Goal: Information Seeking & Learning: Learn about a topic

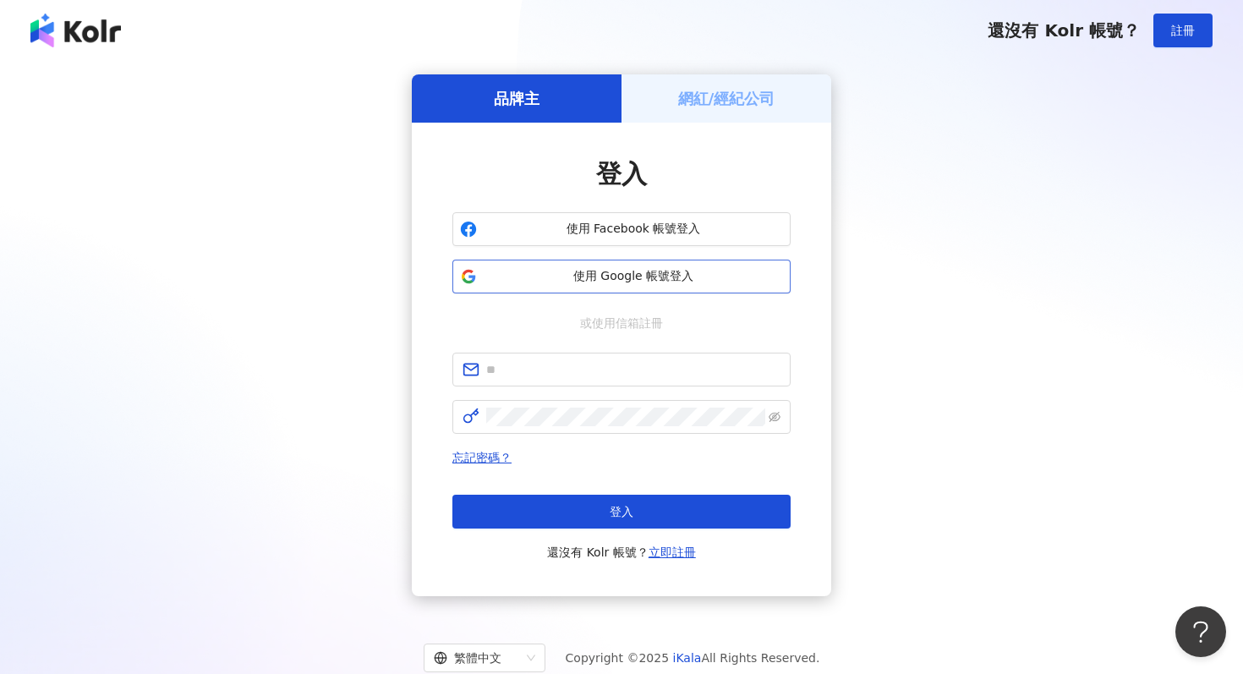
click at [705, 267] on button "使用 Google 帳號登入" at bounding box center [622, 277] width 338 height 34
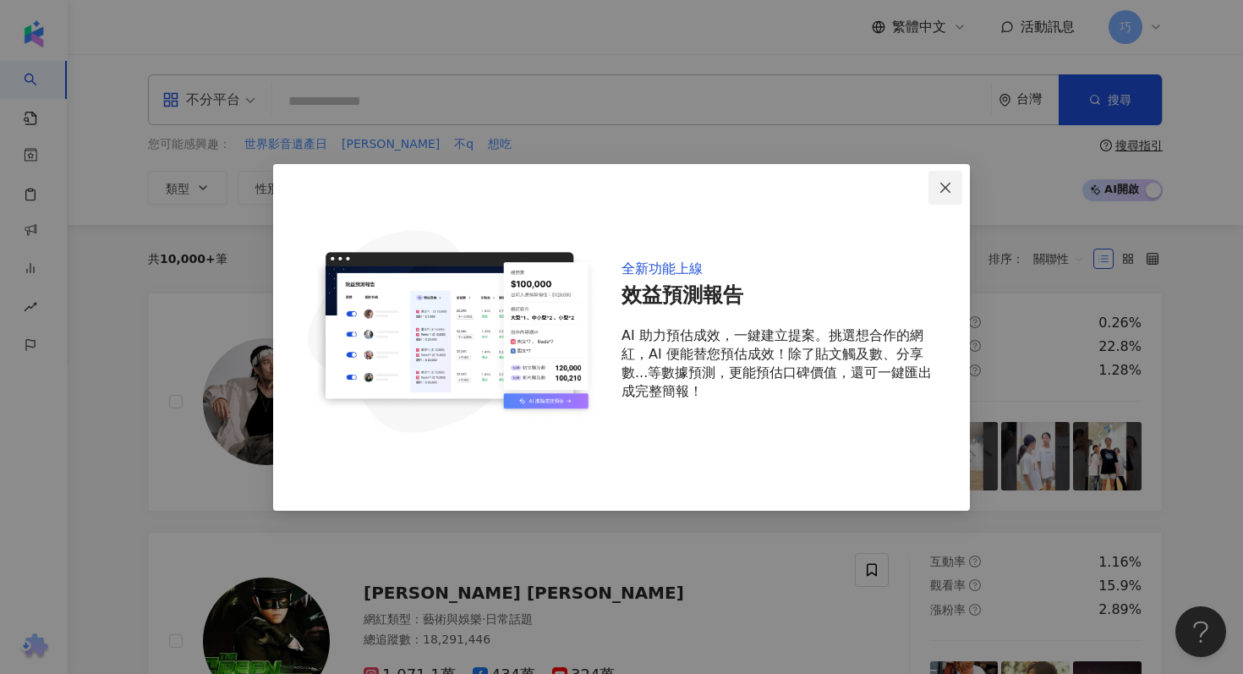
click at [946, 194] on icon "close" at bounding box center [946, 188] width 14 height 14
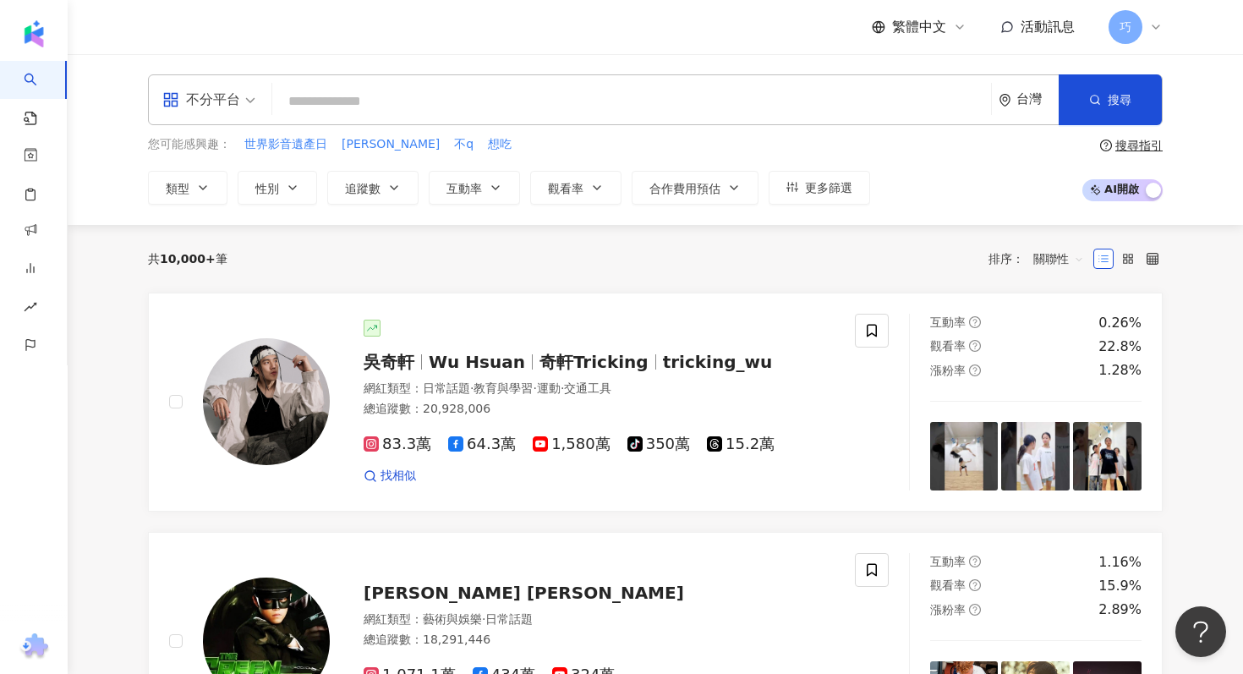
click at [505, 118] on input "search" at bounding box center [631, 101] width 705 height 32
type input "*"
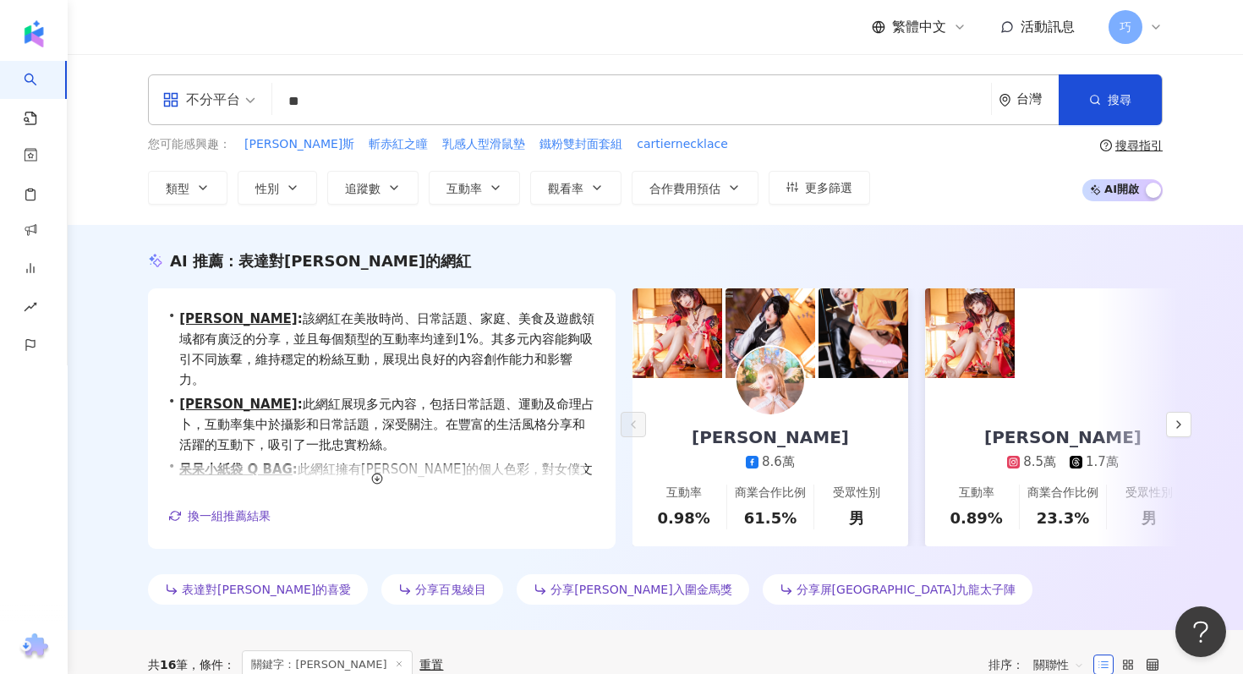
type input "**"
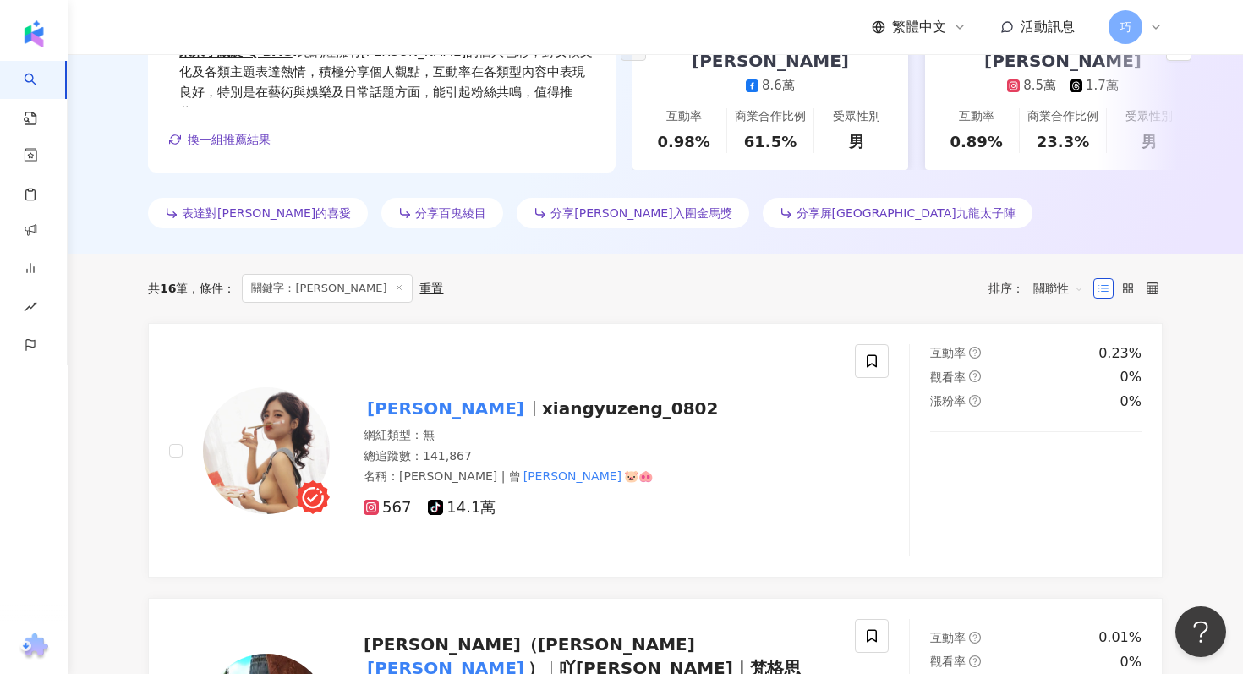
scroll to position [529, 0]
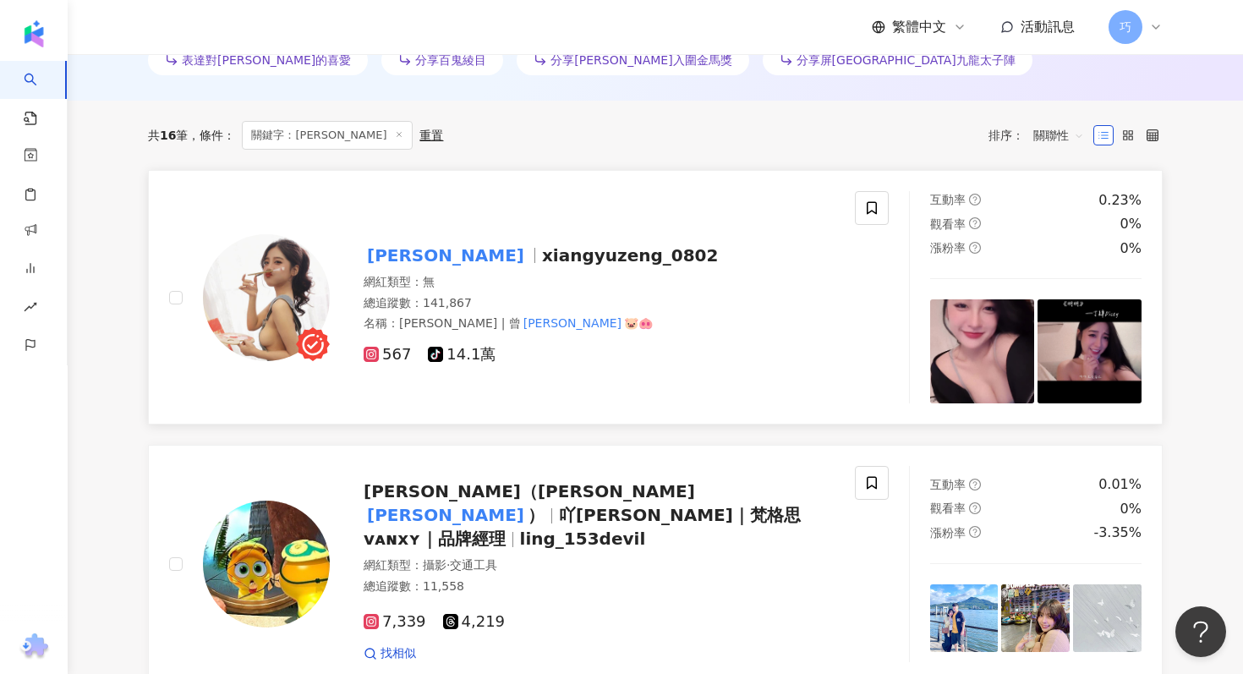
click at [542, 250] on span "xiangyuzeng_0802" at bounding box center [630, 255] width 177 height 20
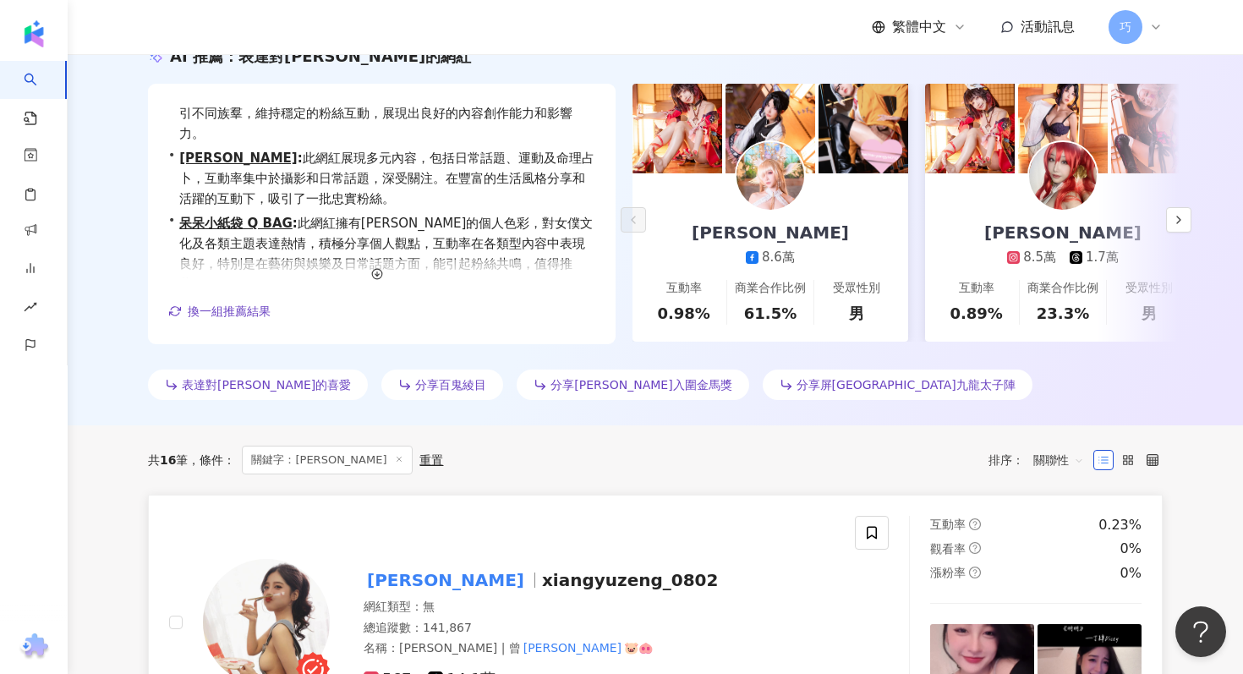
scroll to position [0, 0]
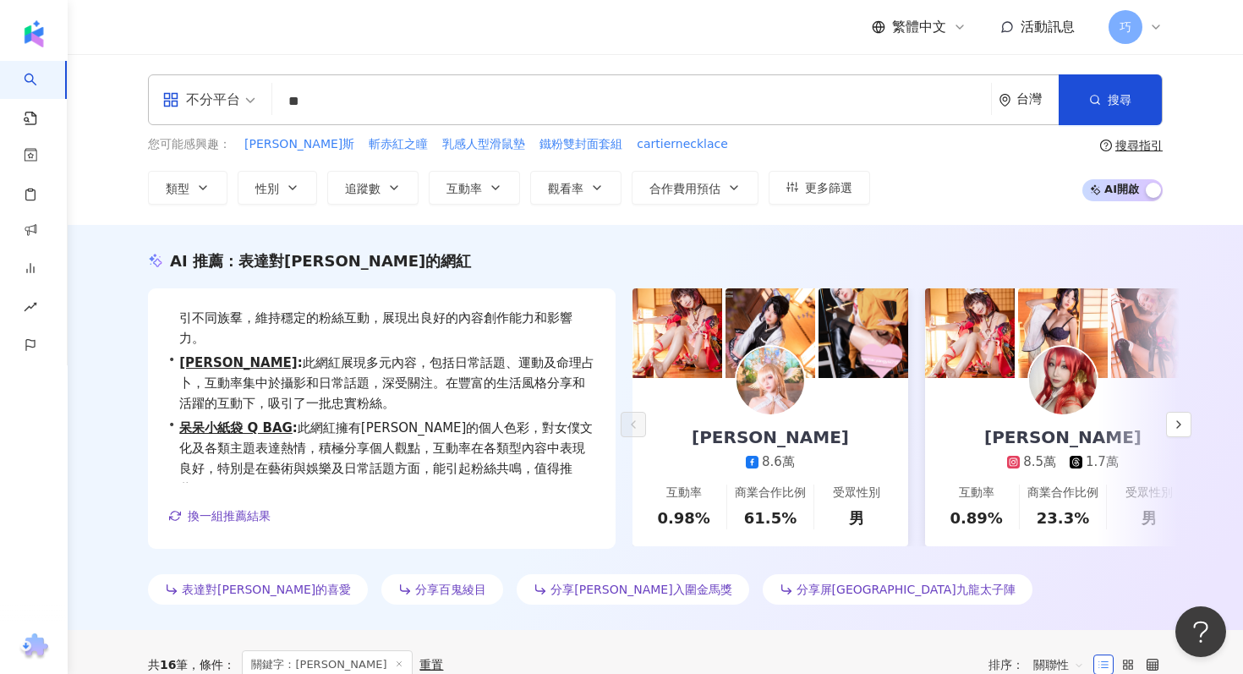
click at [363, 108] on input "**" at bounding box center [631, 101] width 705 height 32
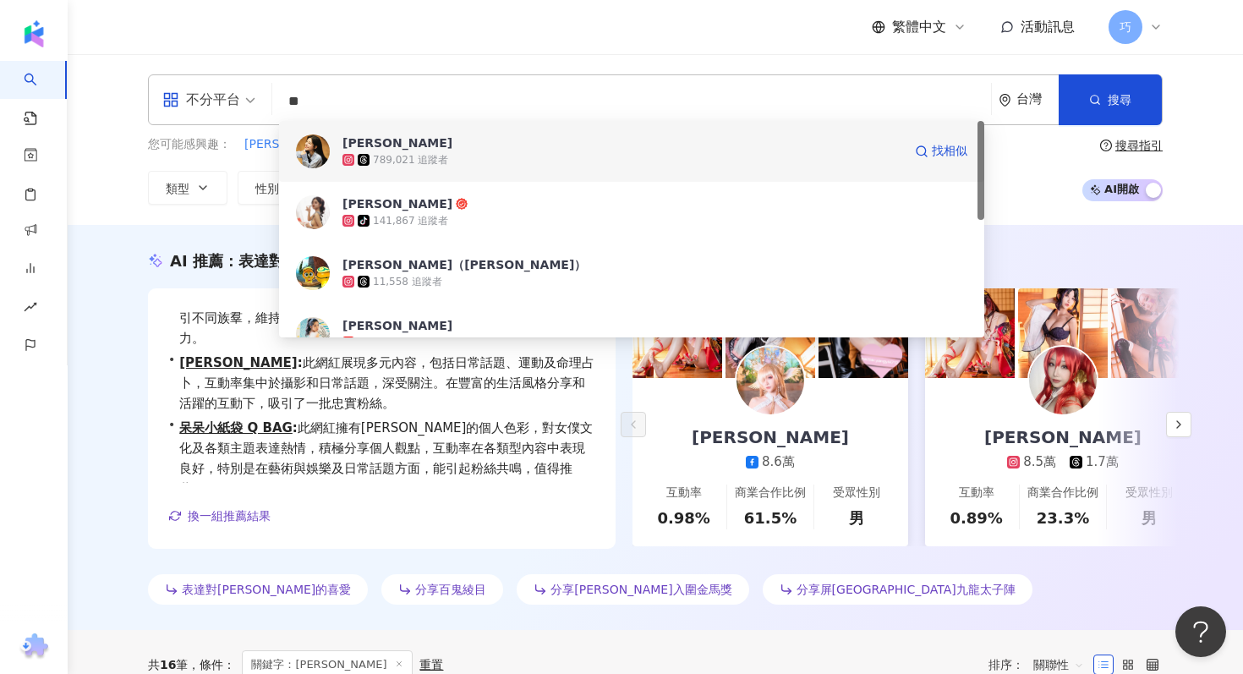
click at [457, 151] on div "789,021 追蹤者" at bounding box center [623, 159] width 560 height 17
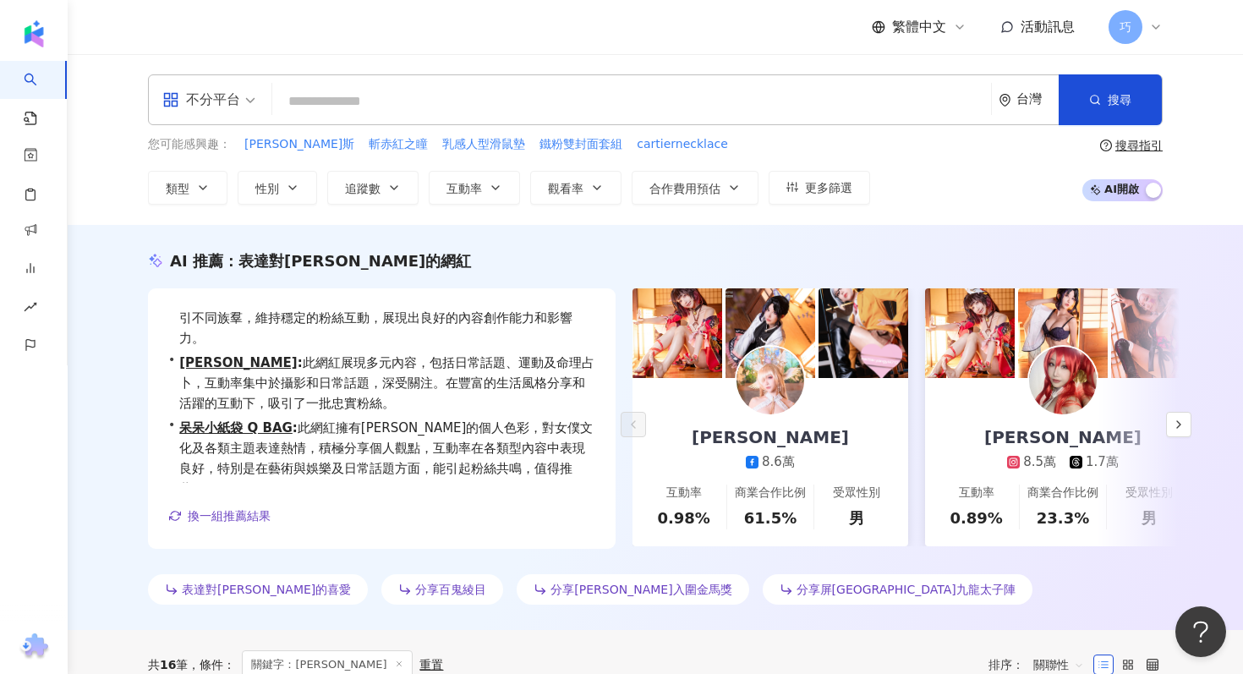
click at [352, 96] on input "search" at bounding box center [631, 101] width 705 height 32
click at [236, 93] on div "不分平台" at bounding box center [201, 99] width 78 height 27
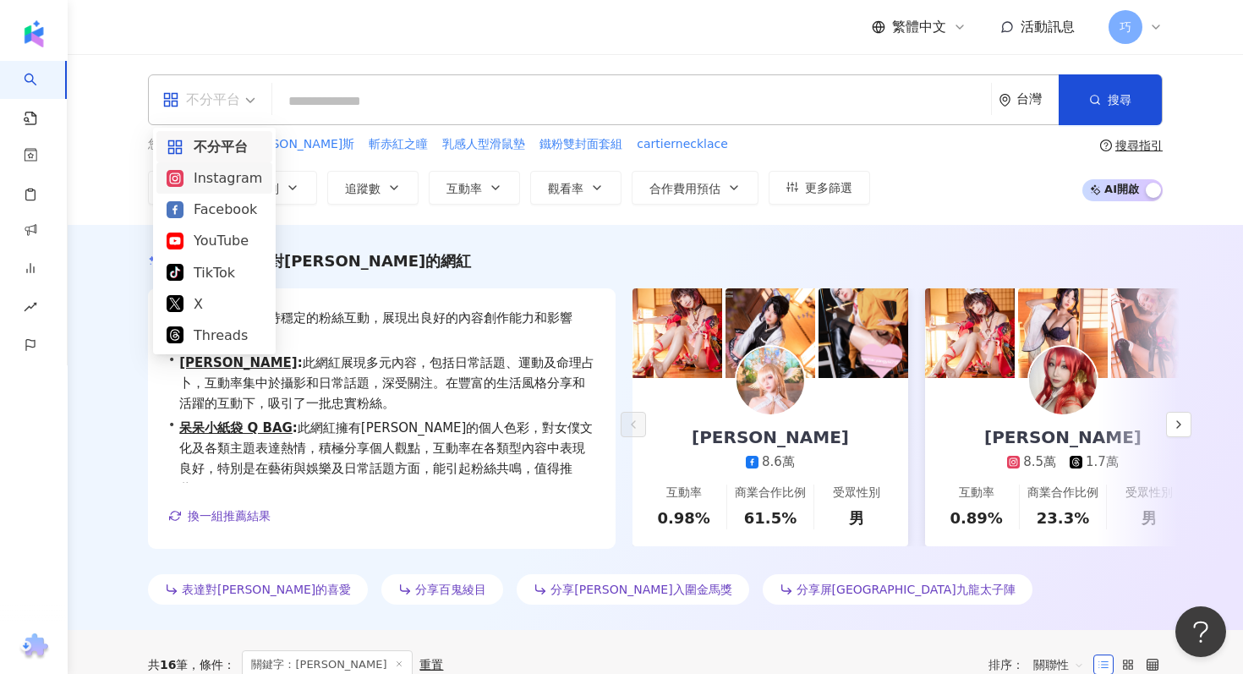
click at [226, 177] on div "Instagram" at bounding box center [215, 177] width 96 height 21
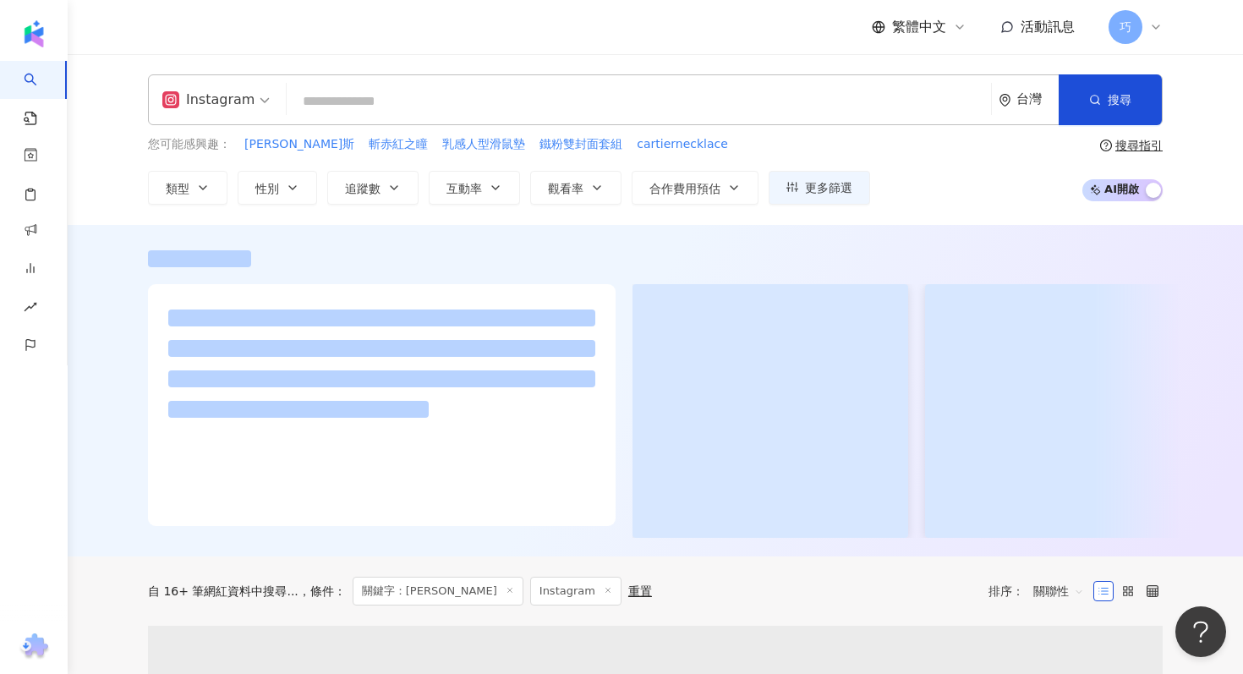
click at [235, 114] on span at bounding box center [215, 99] width 107 height 49
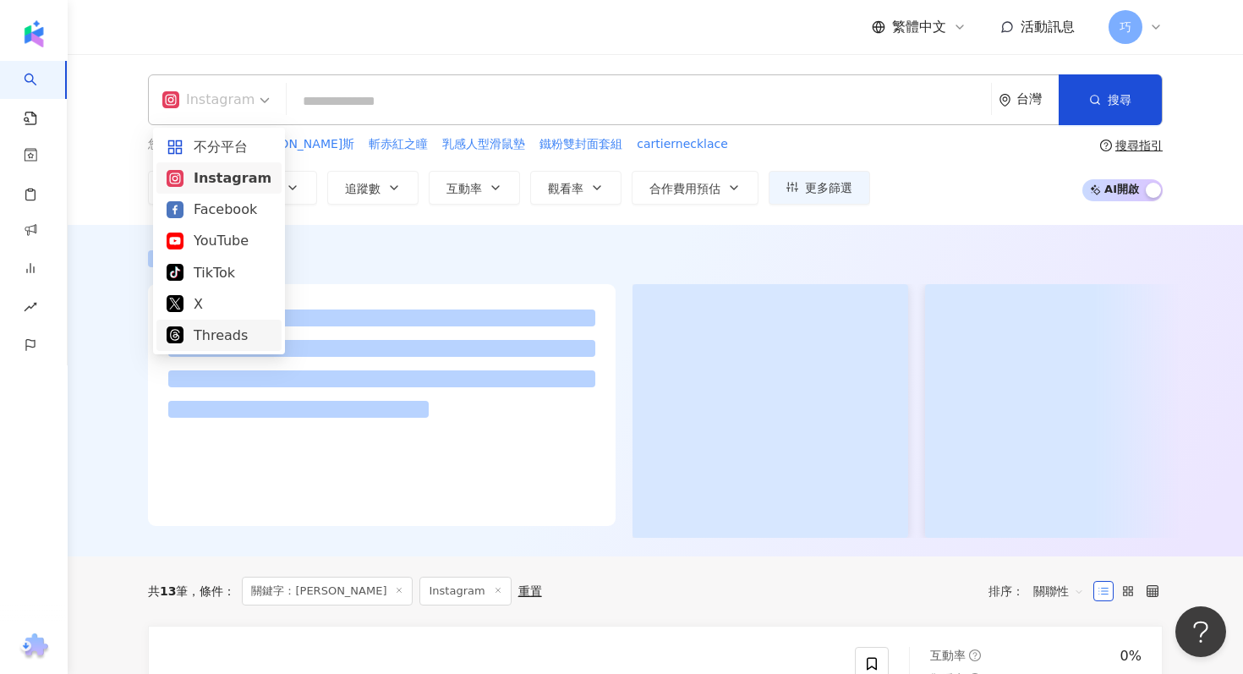
click at [226, 334] on div "Threads" at bounding box center [219, 335] width 105 height 21
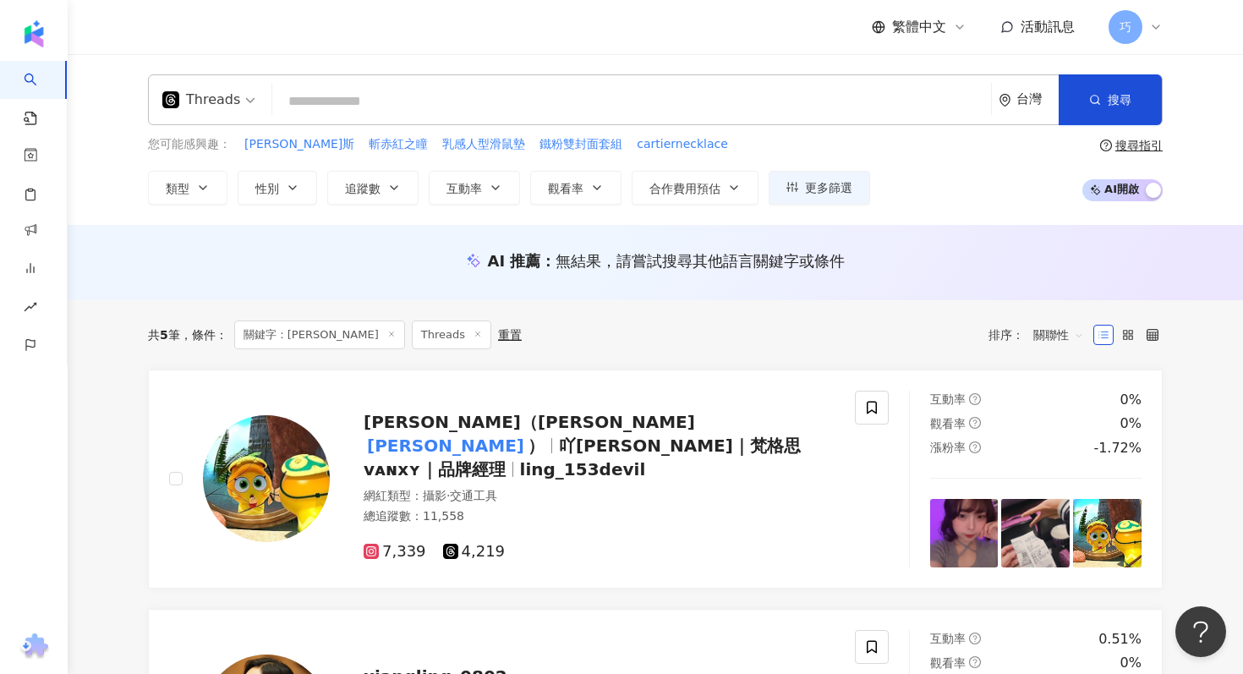
click at [387, 96] on input "search" at bounding box center [631, 101] width 705 height 32
click at [374, 190] on span "追蹤數" at bounding box center [363, 189] width 36 height 14
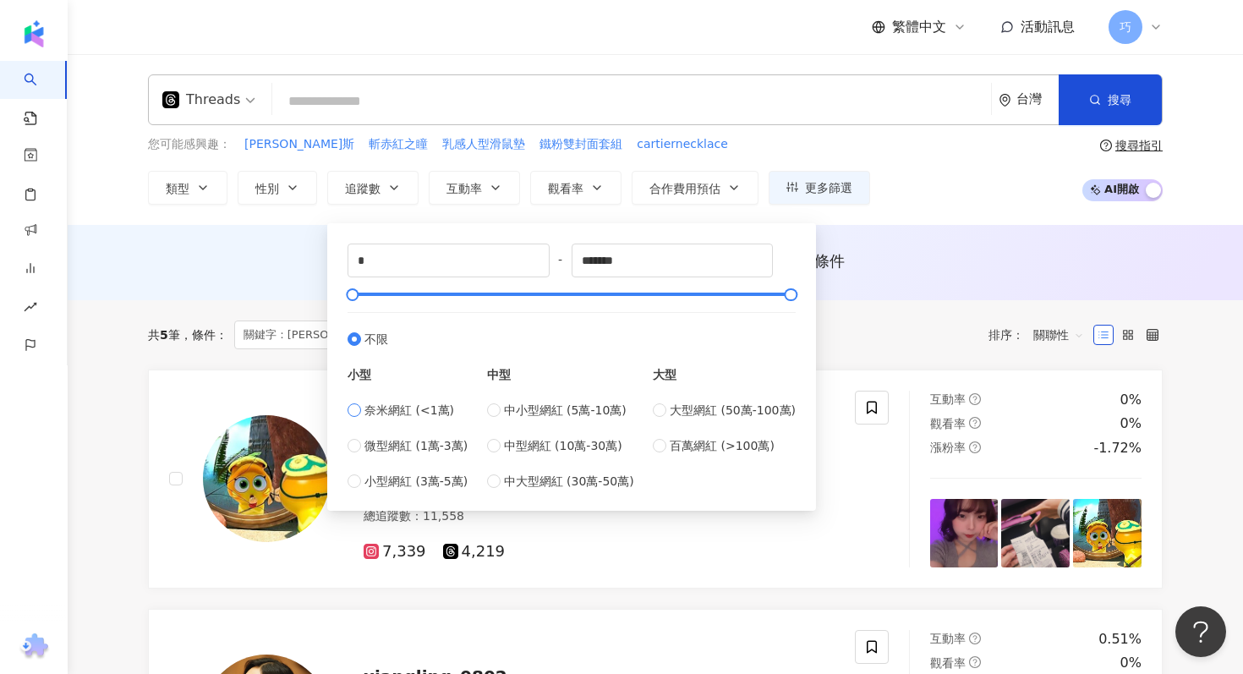
click at [438, 402] on span "奈米網紅 (<1萬)" at bounding box center [410, 410] width 90 height 19
type input "****"
click at [947, 205] on div "Threads 台灣 搜尋 c824615a-8c52-49c1-89cb-dda657c8e240 曾湘綾 789,021 追蹤者 湘綾 tiktok-ic…" at bounding box center [656, 139] width 1176 height 171
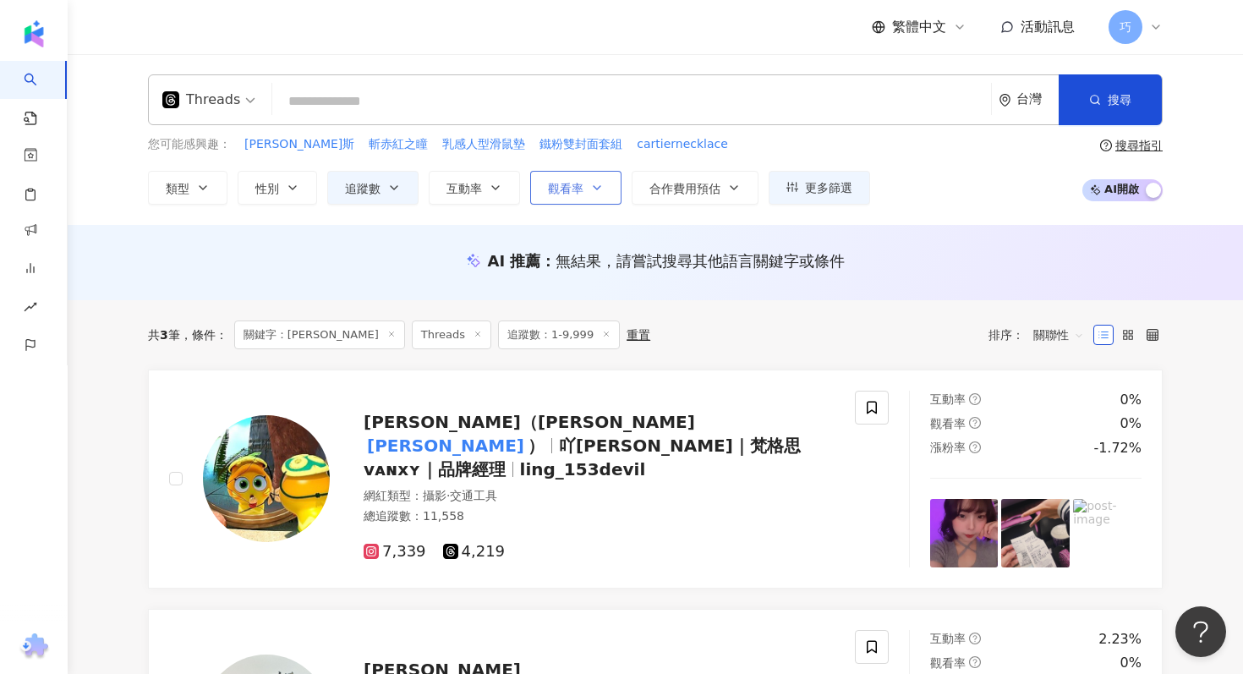
click at [546, 192] on button "觀看率" at bounding box center [575, 188] width 91 height 34
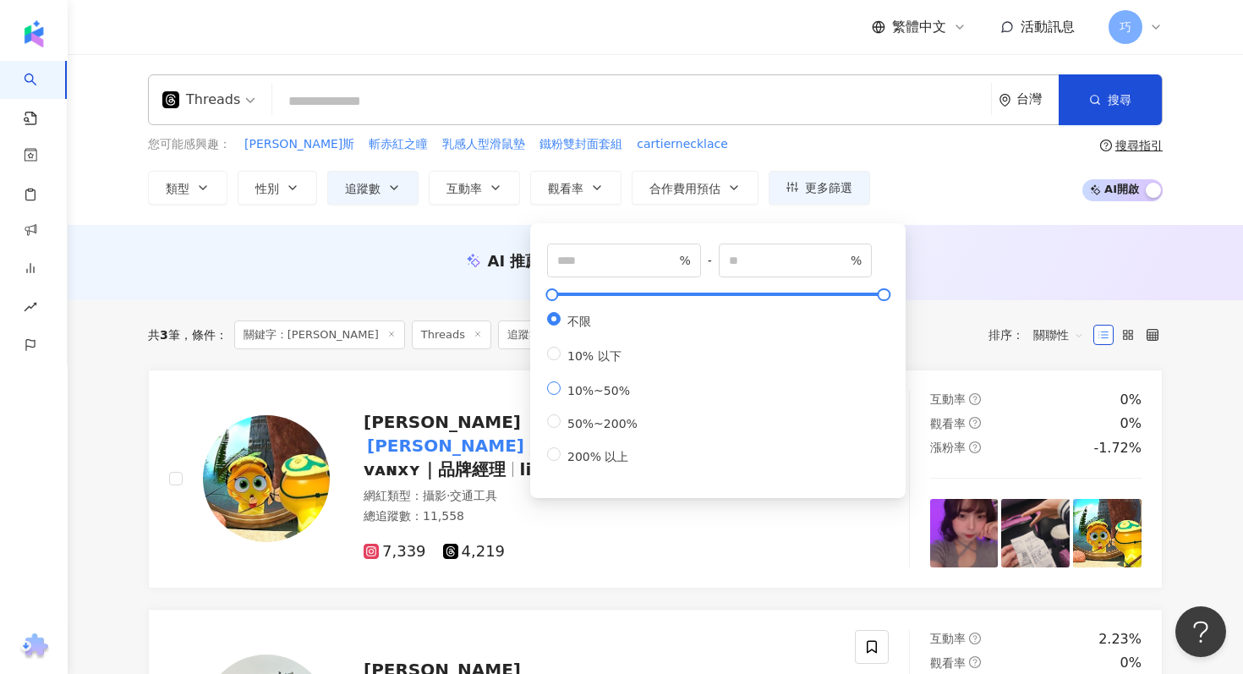
click at [604, 398] on label "10%~50%" at bounding box center [595, 389] width 97 height 16
type input "**"
click at [1018, 220] on div "Threads 台灣 搜尋 c824615a-8c52-49c1-89cb-dda657c8e240 曾湘綾 789,021 追蹤者 湘綾 tiktok-ic…" at bounding box center [656, 139] width 1176 height 171
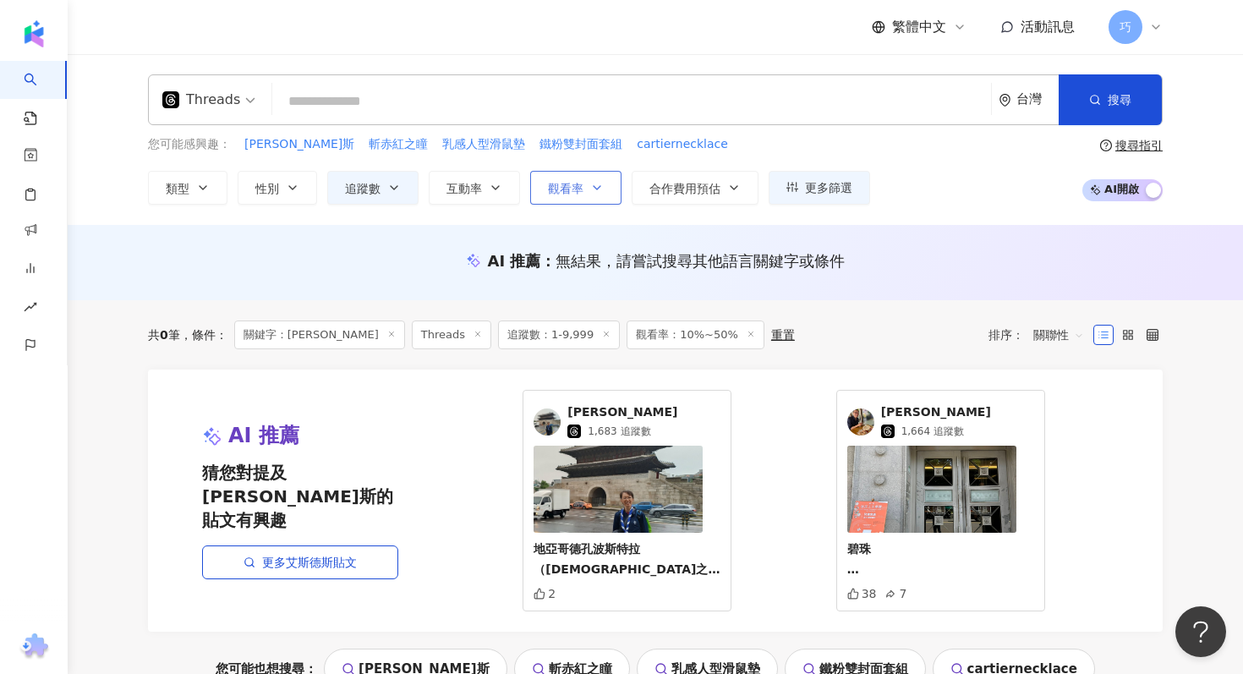
click at [569, 173] on button "觀看率" at bounding box center [575, 188] width 91 height 34
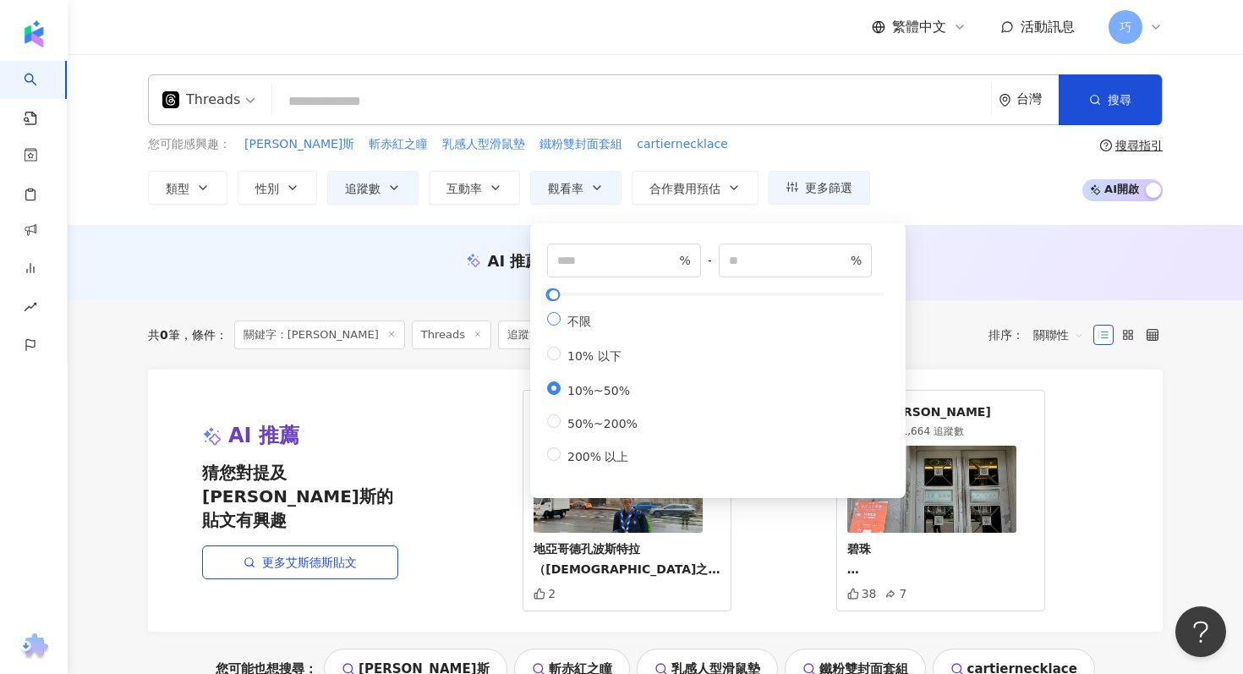
click at [586, 322] on span "不限" at bounding box center [579, 322] width 37 height 14
click at [721, 156] on div "您可能感興趣： 艾斯德斯 斬赤紅之瞳 乳感人型滑鼠墊 鐵粉雙封面套組 cartiernecklace 類型 性別 追蹤數 互動率 觀看率 合作費用預估 更多篩…" at bounding box center [509, 169] width 722 height 69
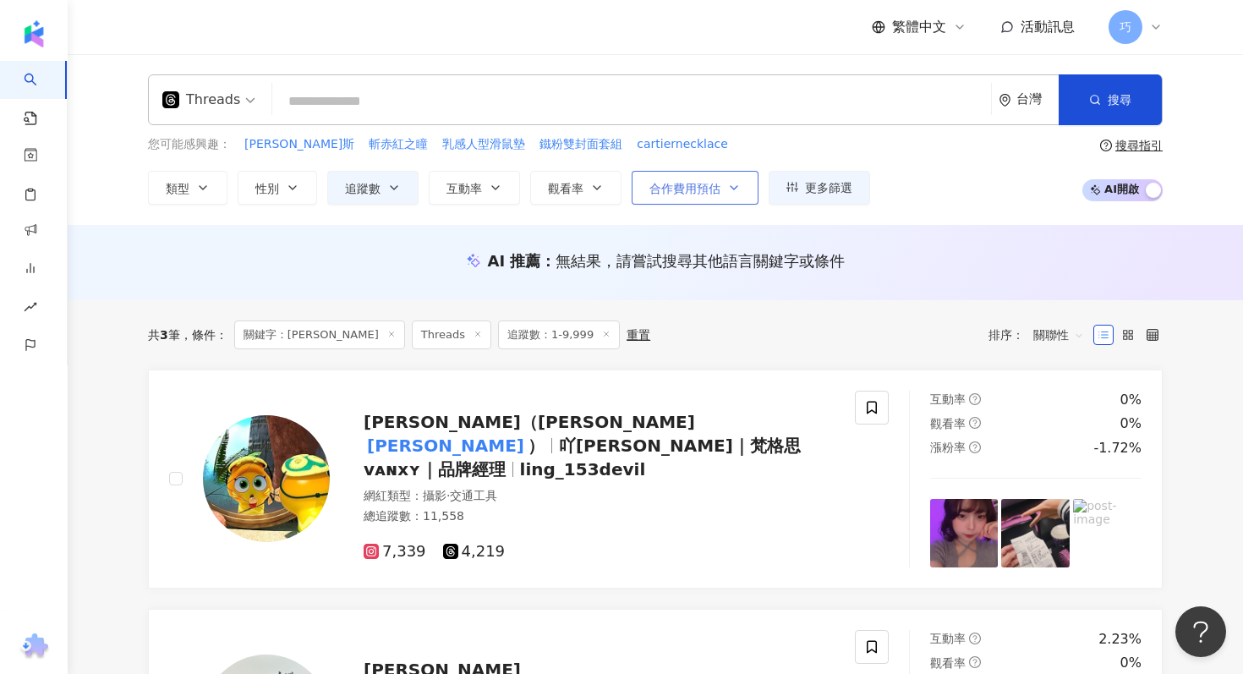
click at [694, 183] on span "合作費用預估" at bounding box center [685, 189] width 71 height 14
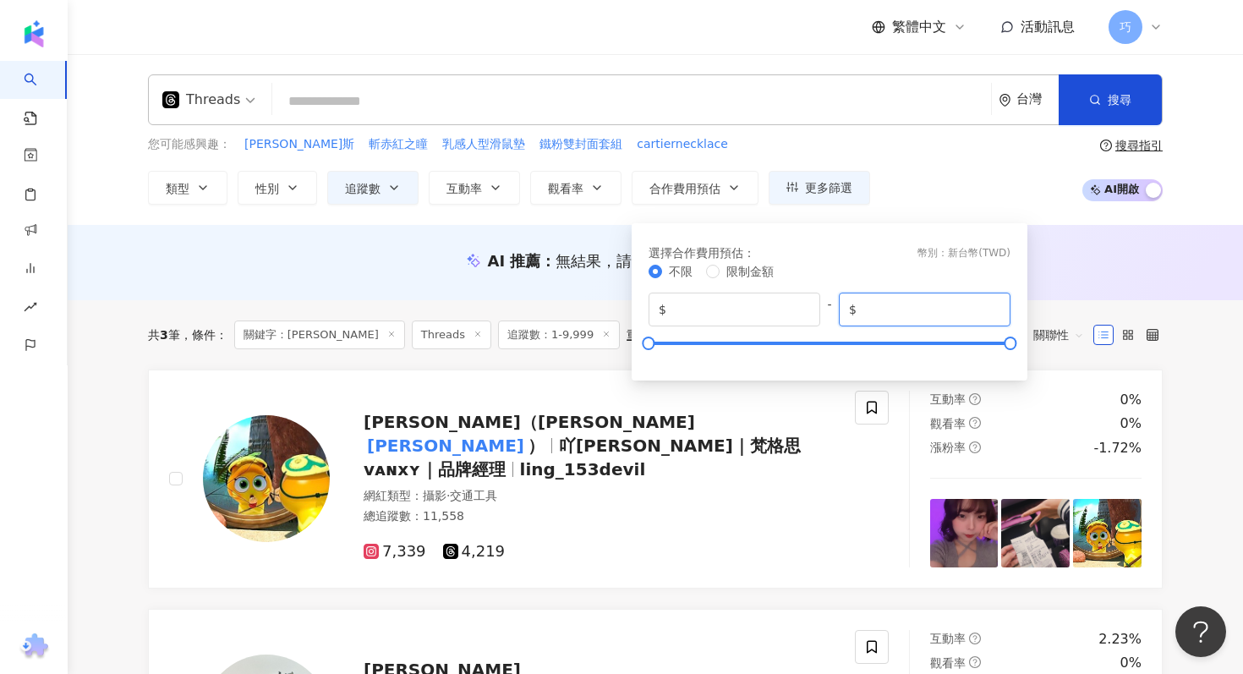
click at [961, 302] on input "*******" at bounding box center [930, 309] width 140 height 19
click at [279, 184] on button "性別" at bounding box center [278, 188] width 80 height 34
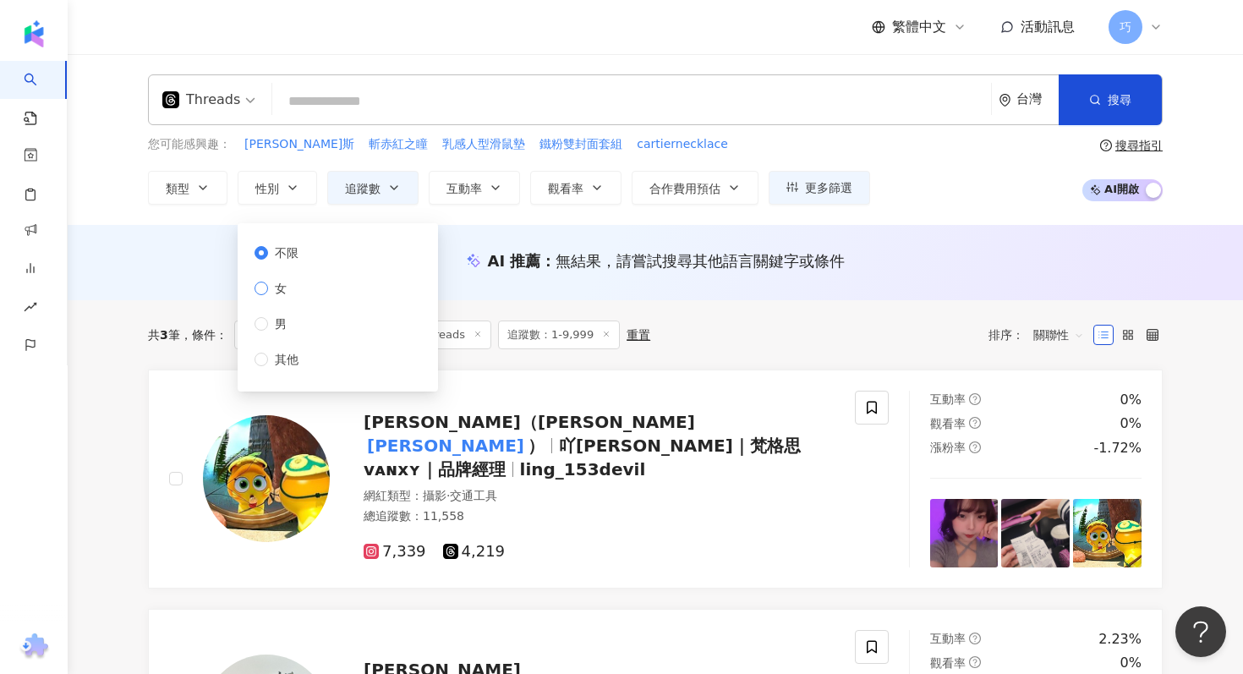
click at [280, 288] on span "女" at bounding box center [280, 288] width 25 height 19
click at [189, 193] on button "類型" at bounding box center [188, 188] width 80 height 34
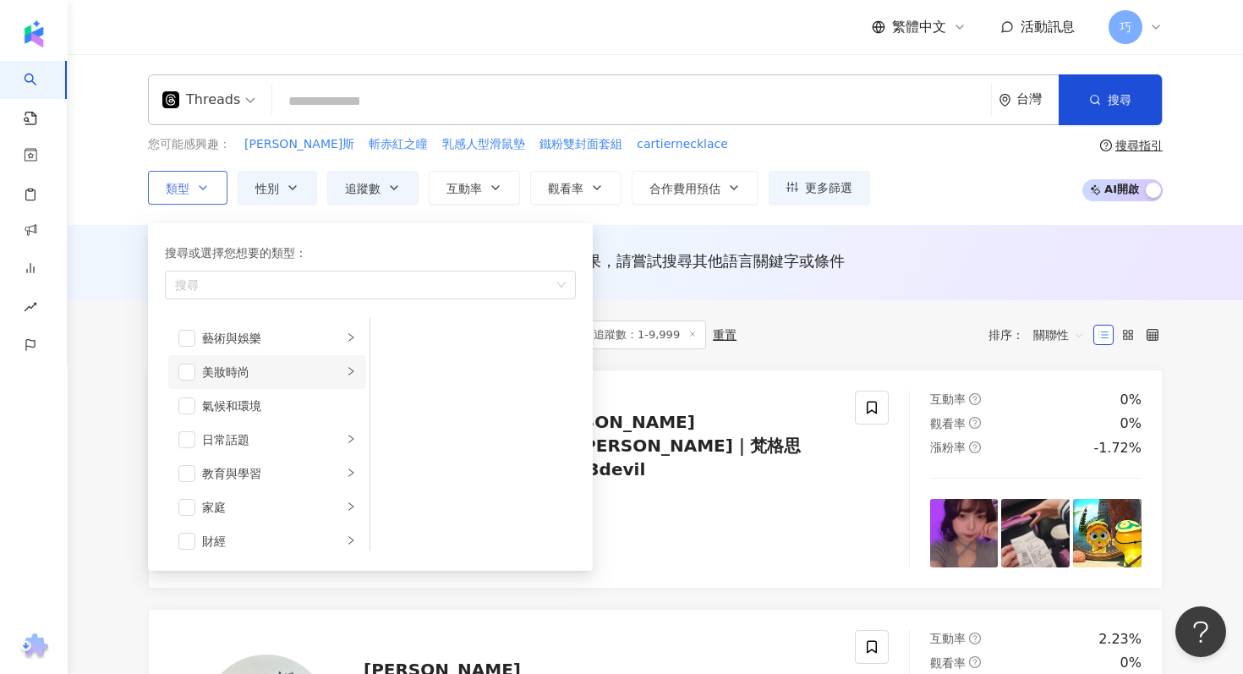
click at [199, 367] on li "美妝時尚" at bounding box center [267, 372] width 198 height 34
click at [194, 370] on span "button" at bounding box center [186, 372] width 17 height 17
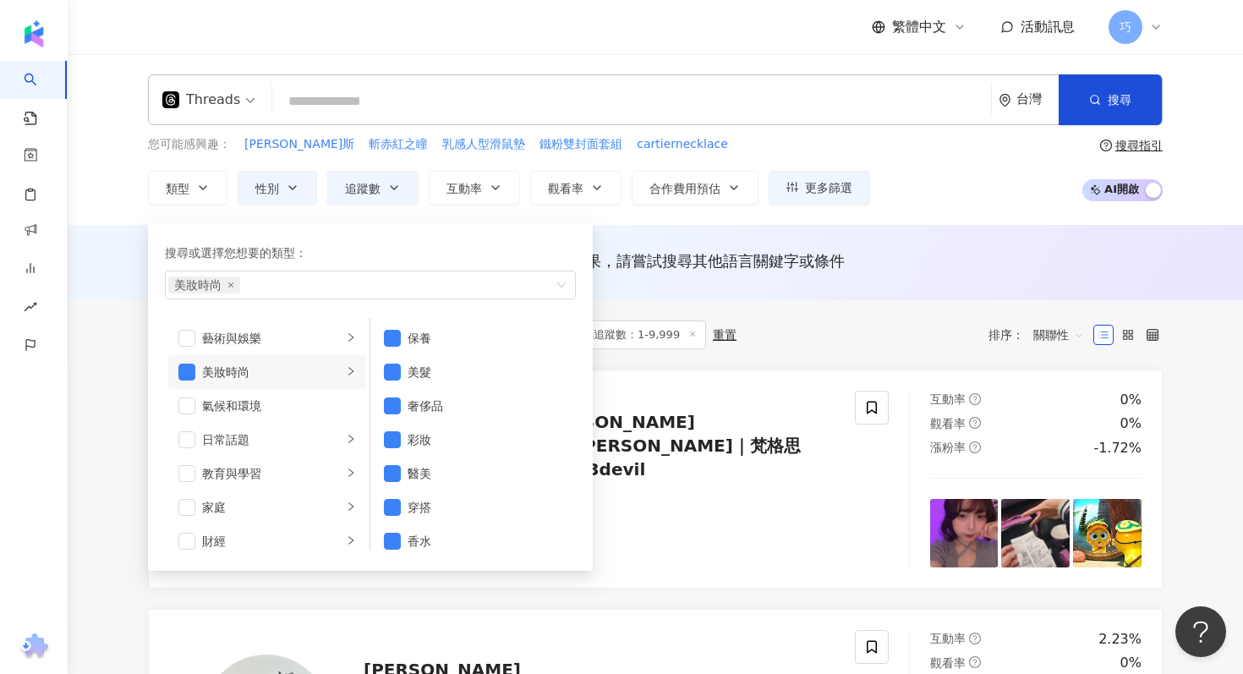
click at [894, 194] on div "您可能感興趣： 艾斯德斯 斬赤紅之瞳 乳感人型滑鼠墊 鐵粉雙封面套組 cartiernecklace 類型 搜尋或選擇您想要的類型： 美妝時尚 藝術與娛樂 美…" at bounding box center [655, 169] width 1015 height 69
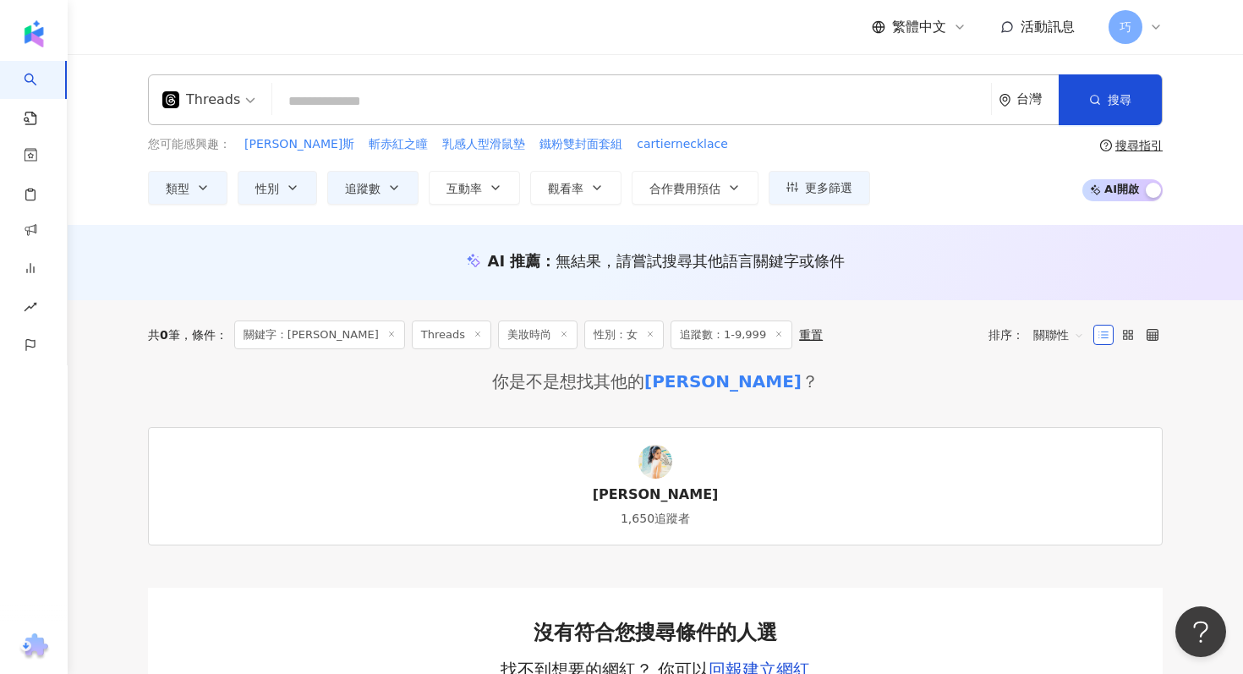
click at [251, 113] on span at bounding box center [208, 99] width 93 height 49
click at [337, 109] on input "search" at bounding box center [631, 101] width 705 height 32
click at [361, 109] on input "search" at bounding box center [631, 101] width 705 height 32
click at [363, 109] on input "search" at bounding box center [631, 101] width 705 height 32
click at [1133, 78] on button "搜尋" at bounding box center [1110, 99] width 103 height 51
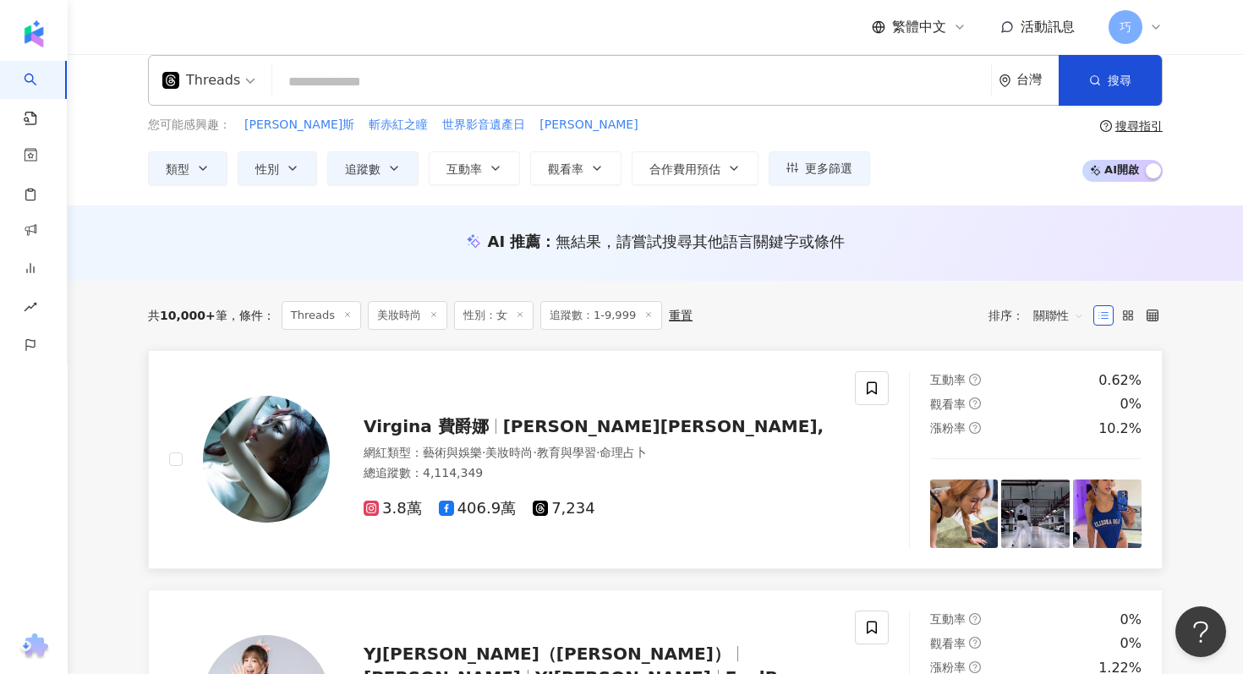
scroll to position [34, 0]
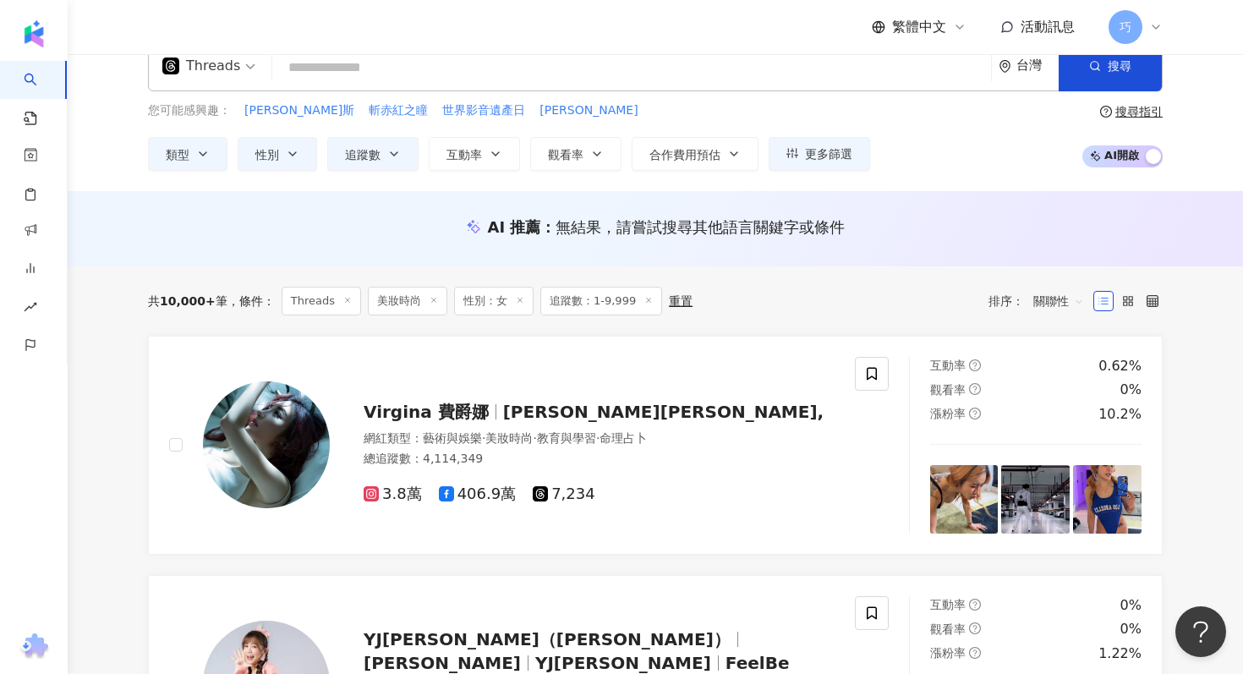
click at [167, 171] on div "Threads 台灣 搜尋 c824615a-8c52-49c1-89cb-dda657c8e240 曾湘綾 789,021 追蹤者 湘綾 tiktok-ic…" at bounding box center [656, 105] width 1176 height 171
click at [184, 166] on button "類型" at bounding box center [188, 154] width 80 height 34
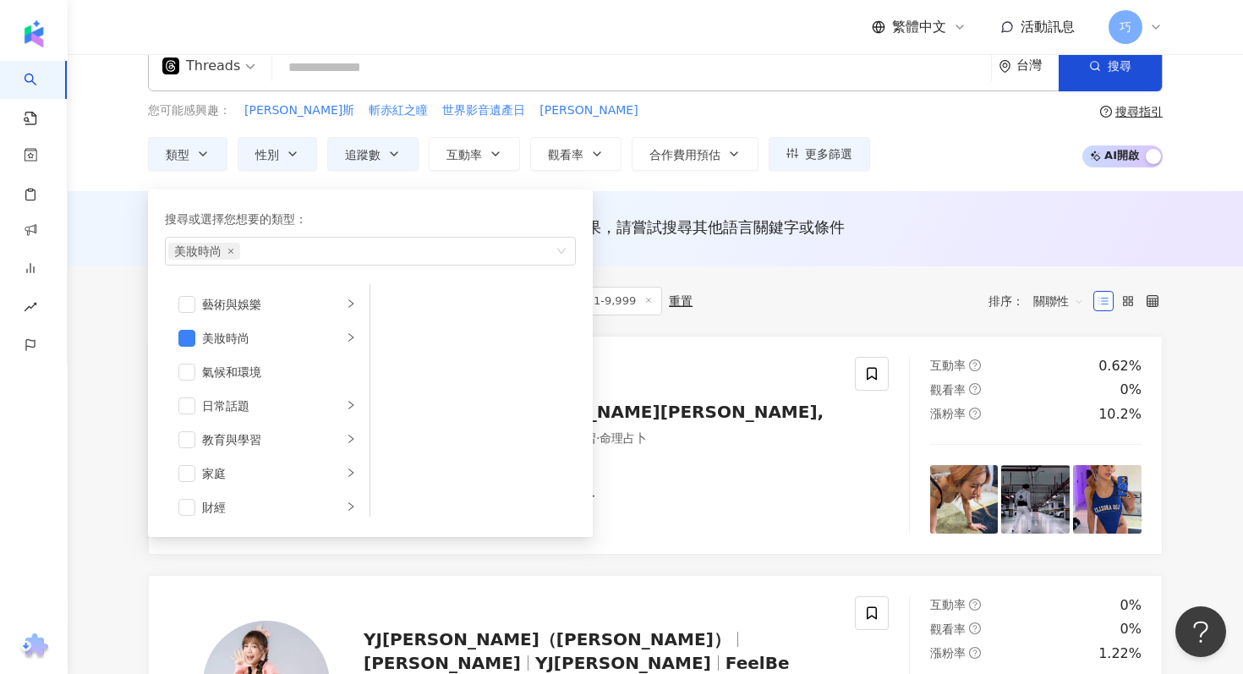
click at [228, 70] on div "Threads" at bounding box center [201, 65] width 78 height 27
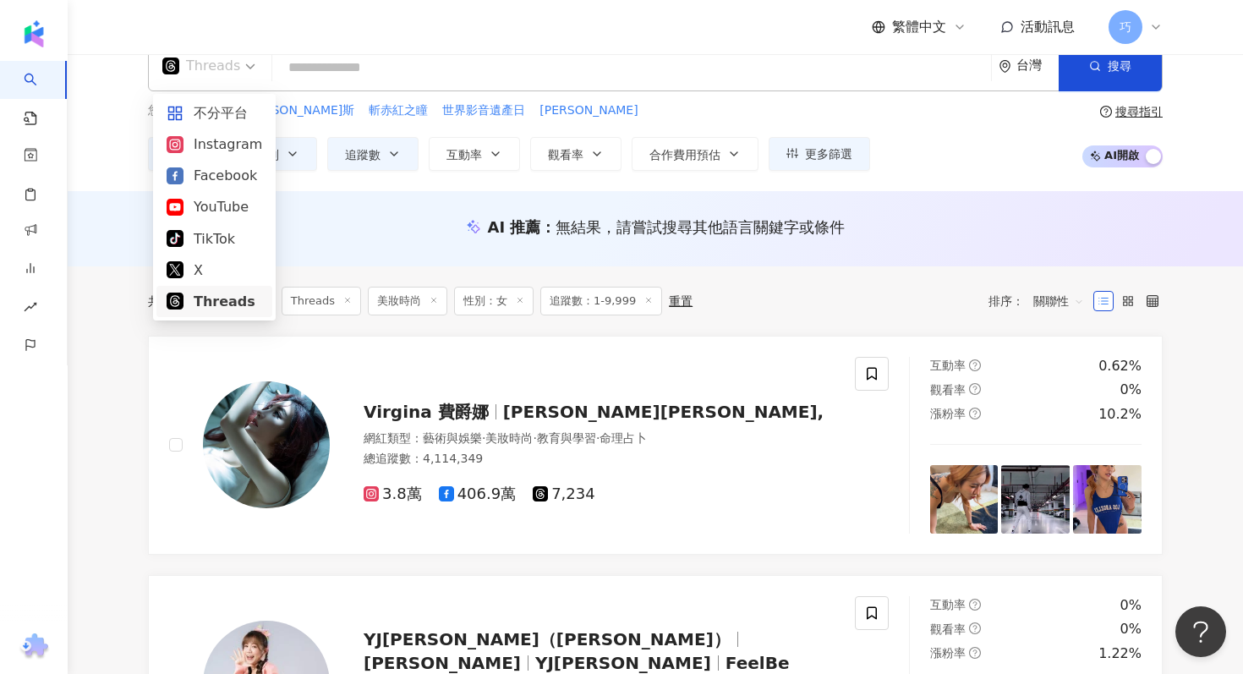
scroll to position [0, 0]
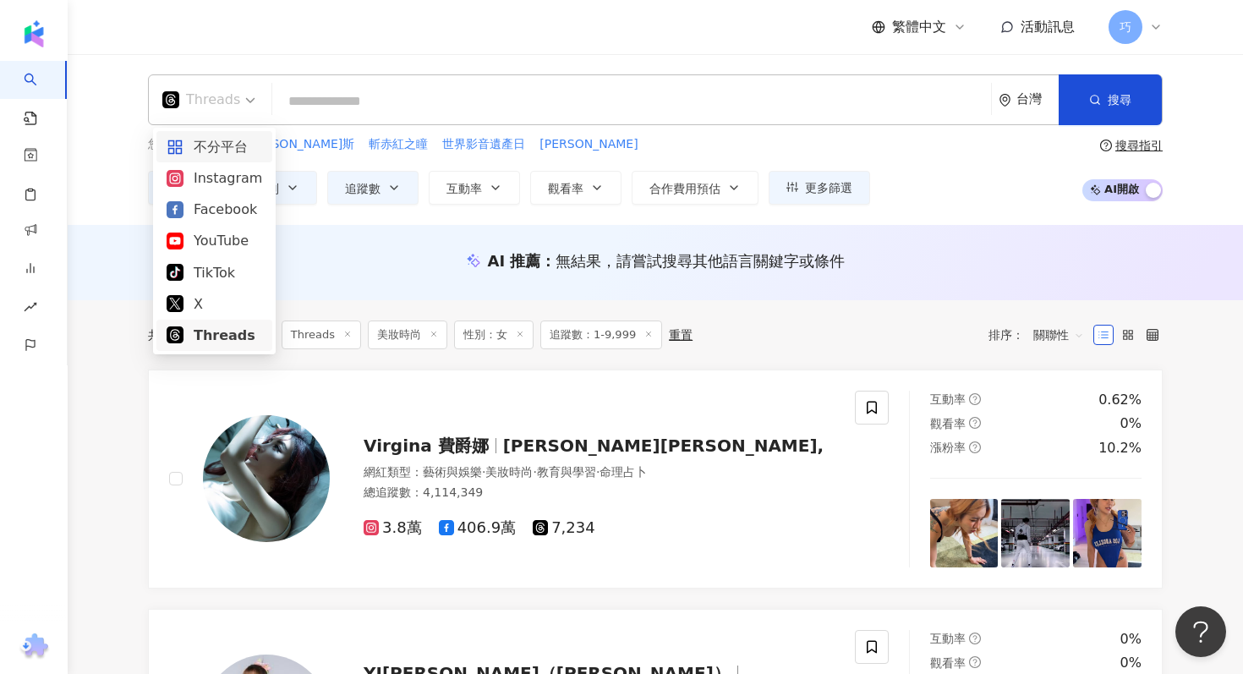
click at [227, 146] on div "不分平台" at bounding box center [215, 146] width 96 height 21
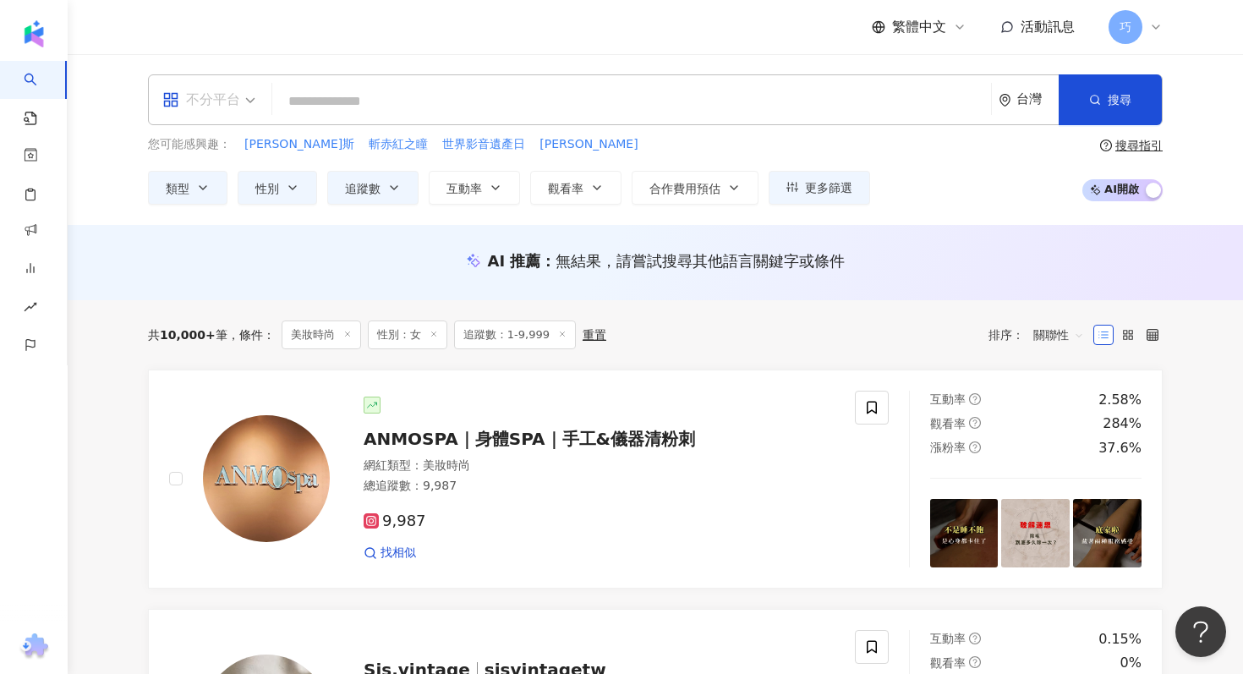
click at [225, 110] on div "不分平台" at bounding box center [201, 99] width 78 height 27
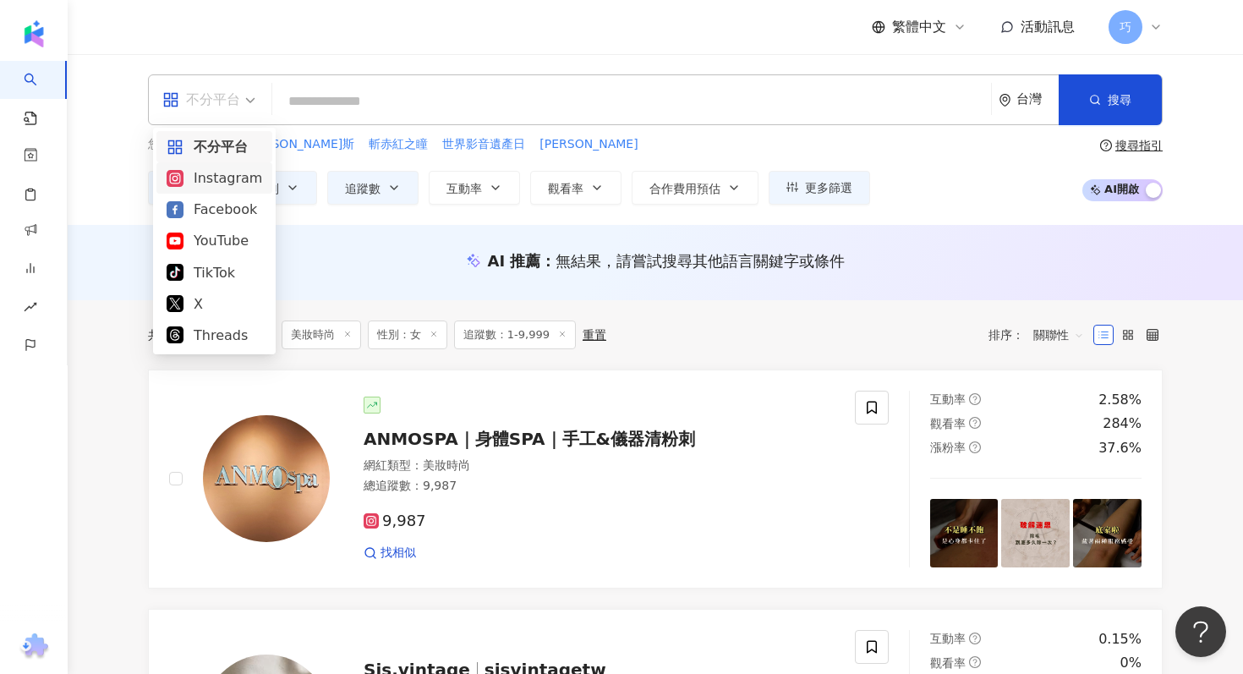
click at [233, 178] on div "Instagram" at bounding box center [215, 177] width 96 height 21
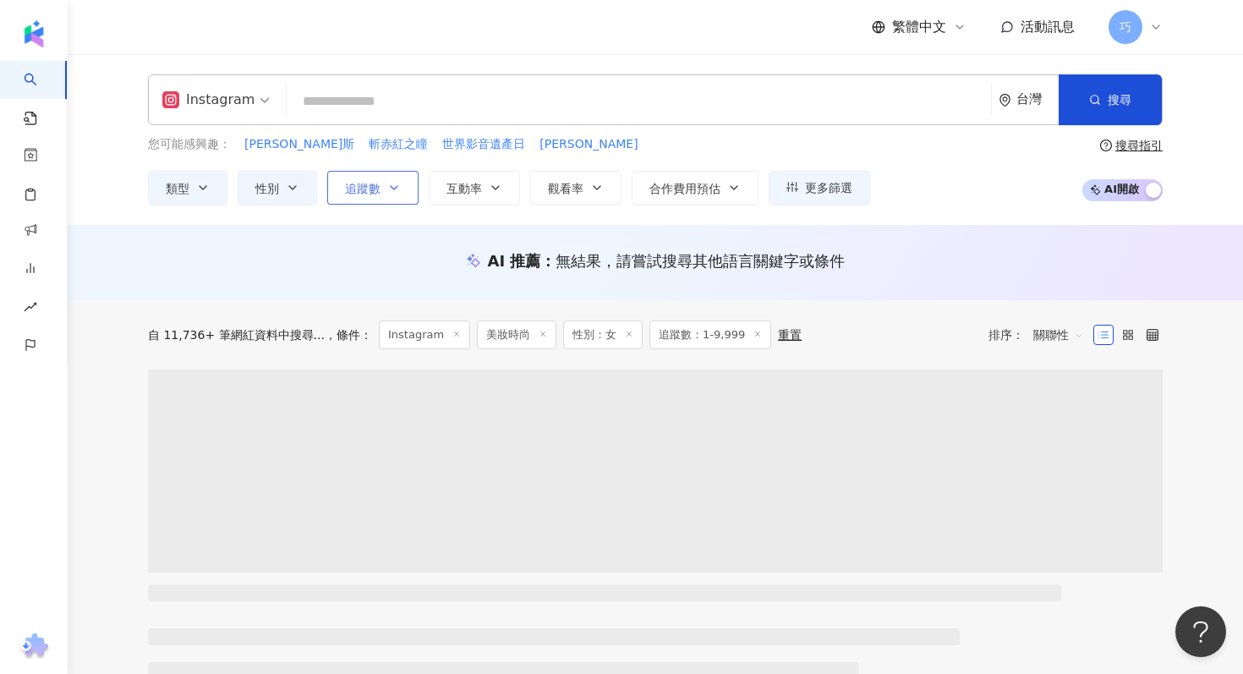
click at [392, 193] on icon "button" at bounding box center [394, 188] width 14 height 14
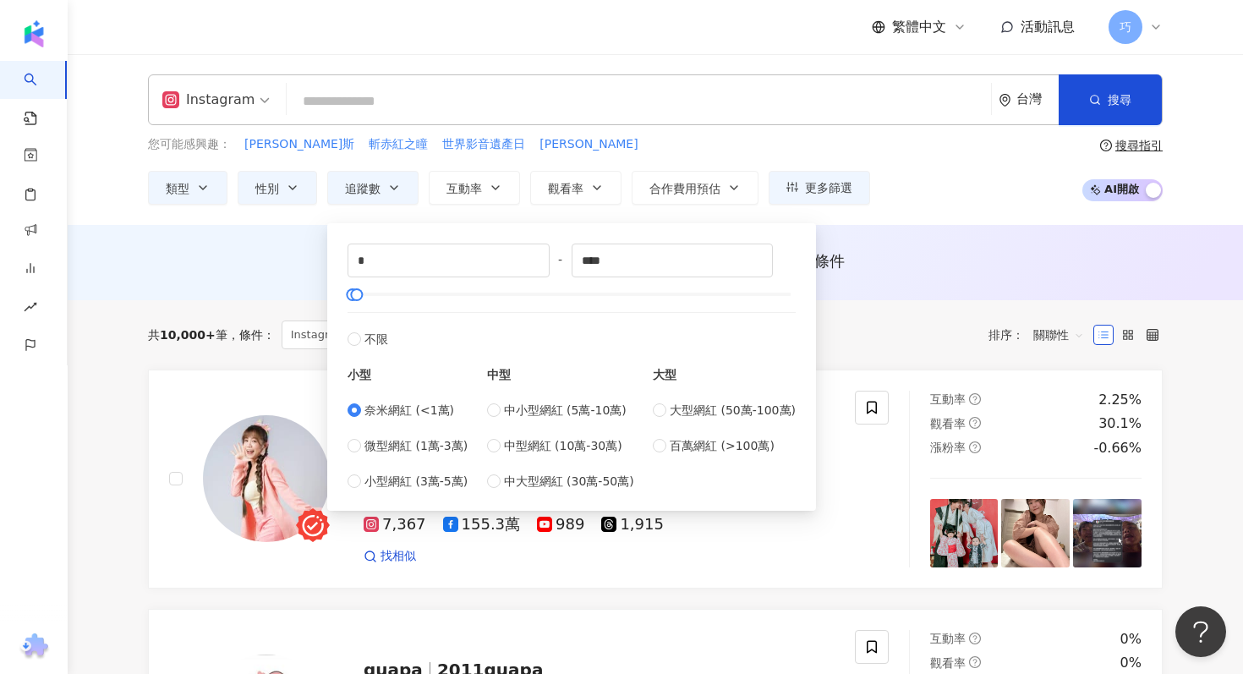
click at [409, 421] on div "奈米網紅 (<1萬) 微型網紅 (1萬-3萬) 小型網紅 (3萬-5萬)" at bounding box center [408, 446] width 120 height 90
click at [425, 413] on span "奈米網紅 (<1萬)" at bounding box center [410, 410] width 90 height 19
click at [721, 135] on div "您可能感興趣： 艾斯德斯 斬赤紅之瞳 世界影音遺產日 張智霖" at bounding box center [509, 144] width 722 height 19
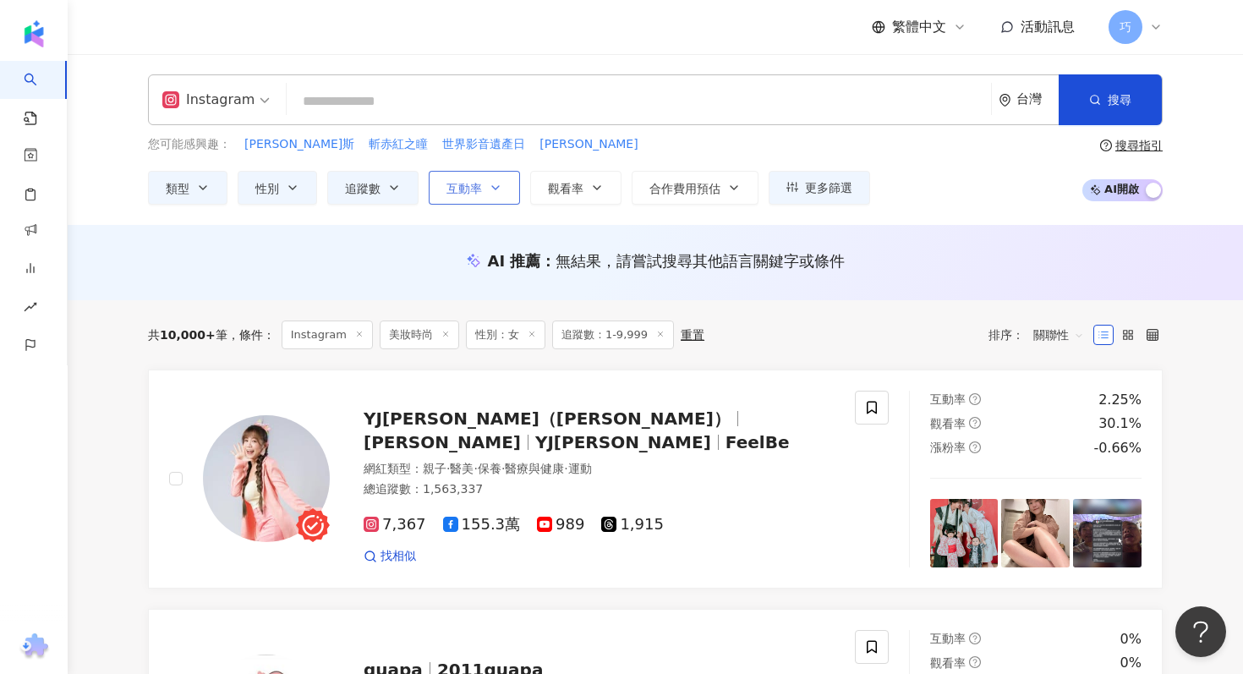
click at [470, 192] on span "互動率" at bounding box center [465, 189] width 36 height 14
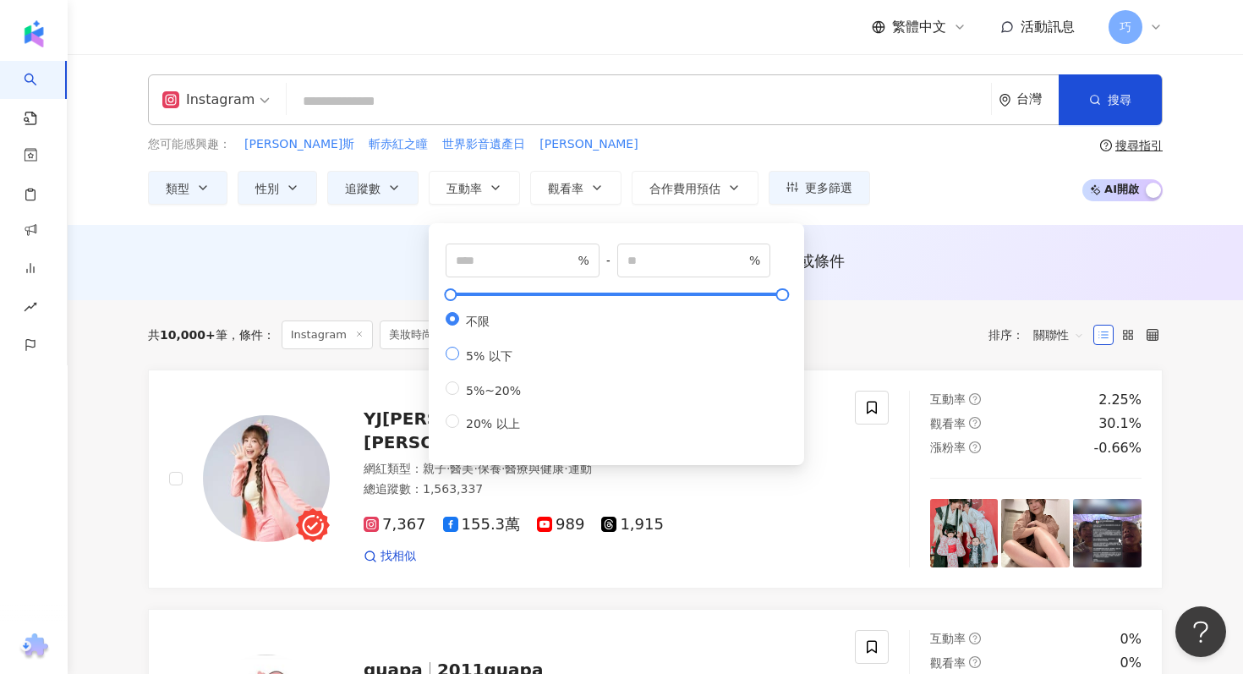
click at [484, 363] on span "5% 以下" at bounding box center [489, 356] width 60 height 14
type input "*"
click at [477, 422] on div "不限 5% 以下 5%~20% 20% 以上" at bounding box center [490, 372] width 89 height 120
click at [480, 398] on span "5%~20%" at bounding box center [493, 391] width 69 height 14
type input "*"
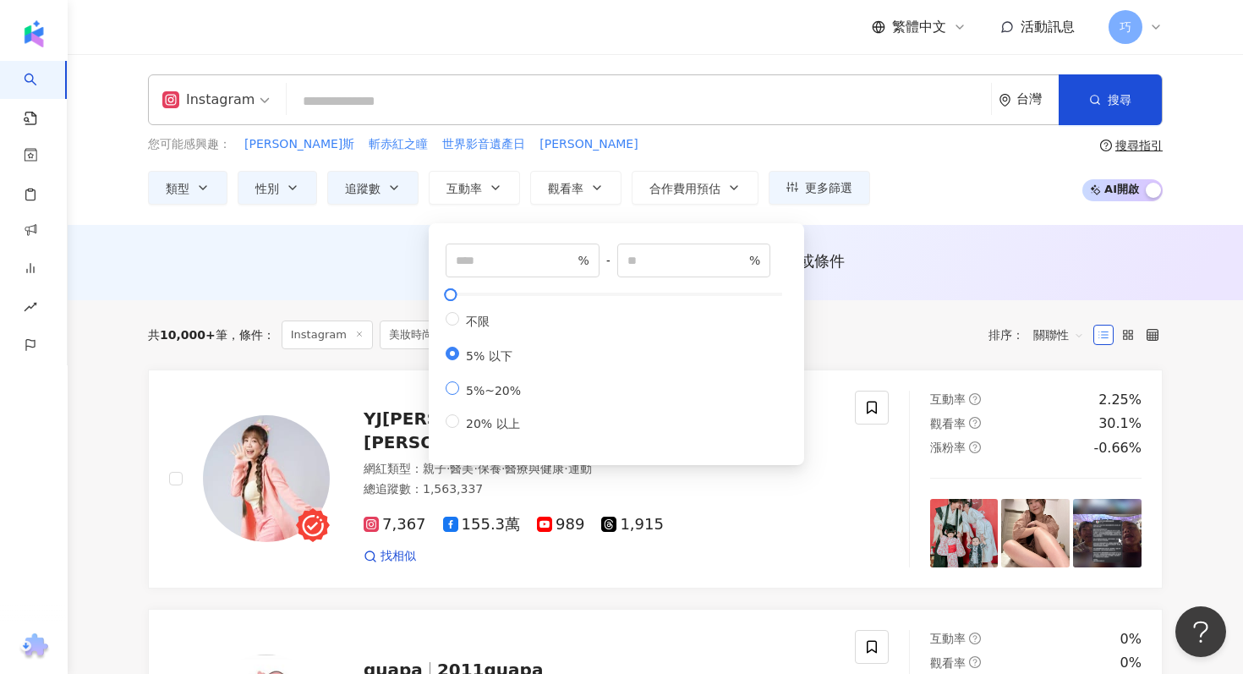
type input "**"
click at [708, 128] on div "Instagram 台灣 搜尋 c824615a-8c52-49c1-89cb-dda657c8e240 曾湘綾 789,021 追蹤者 湘綾 tiktok-…" at bounding box center [655, 139] width 1083 height 130
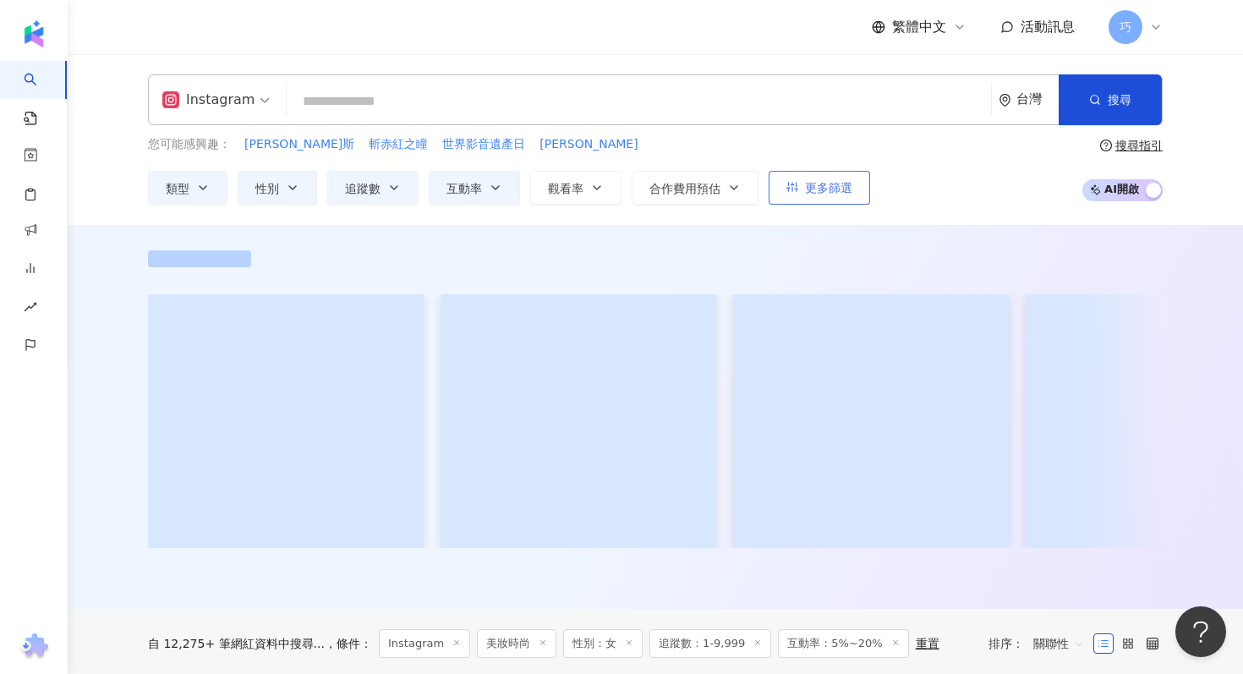
click at [836, 195] on button "更多篩選" at bounding box center [819, 188] width 101 height 34
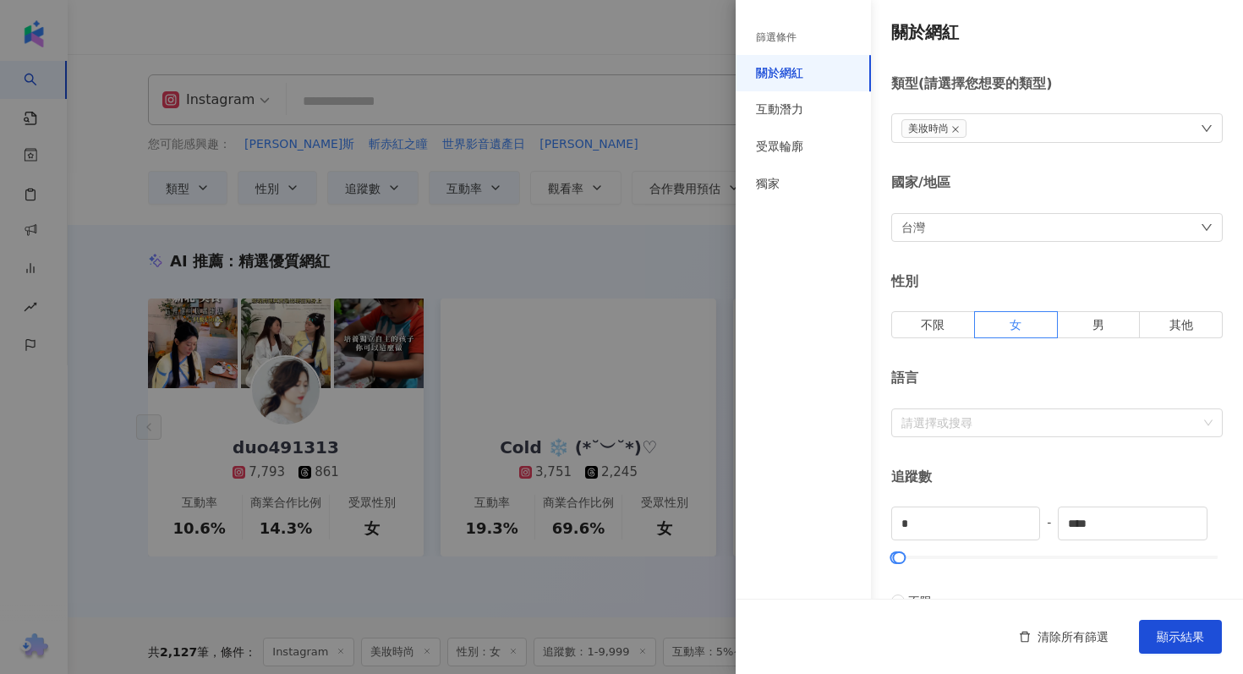
click at [678, 270] on div at bounding box center [621, 337] width 1243 height 674
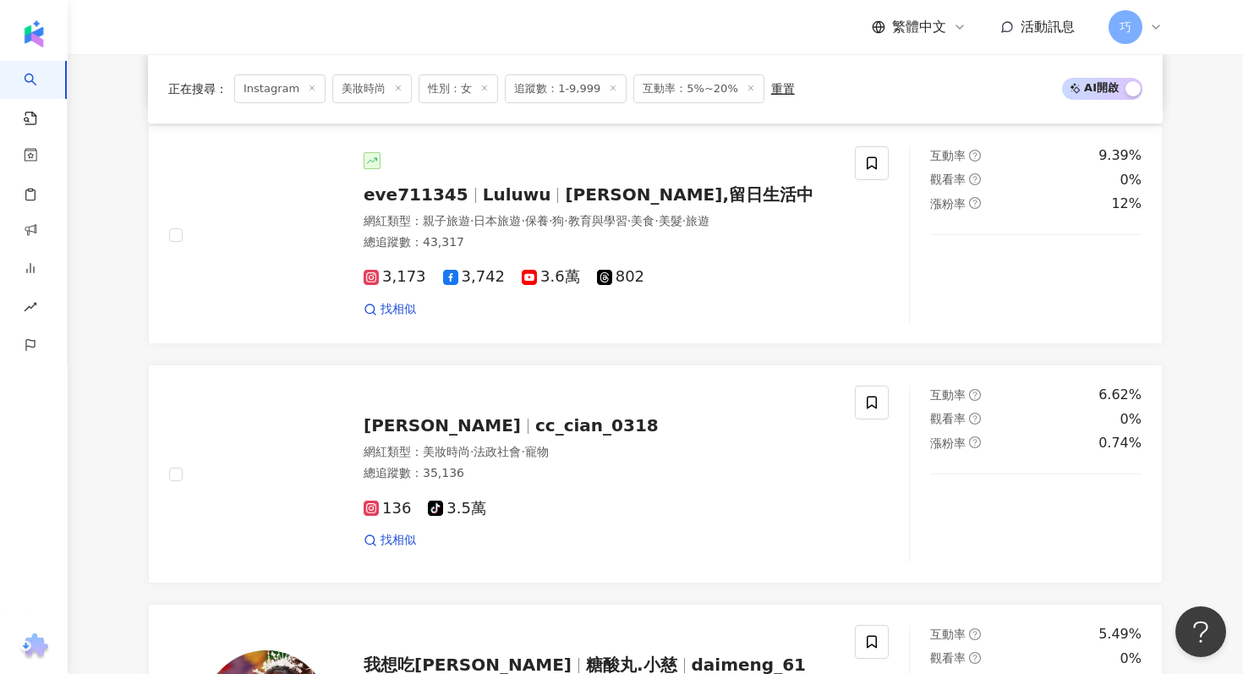
scroll to position [2502, 0]
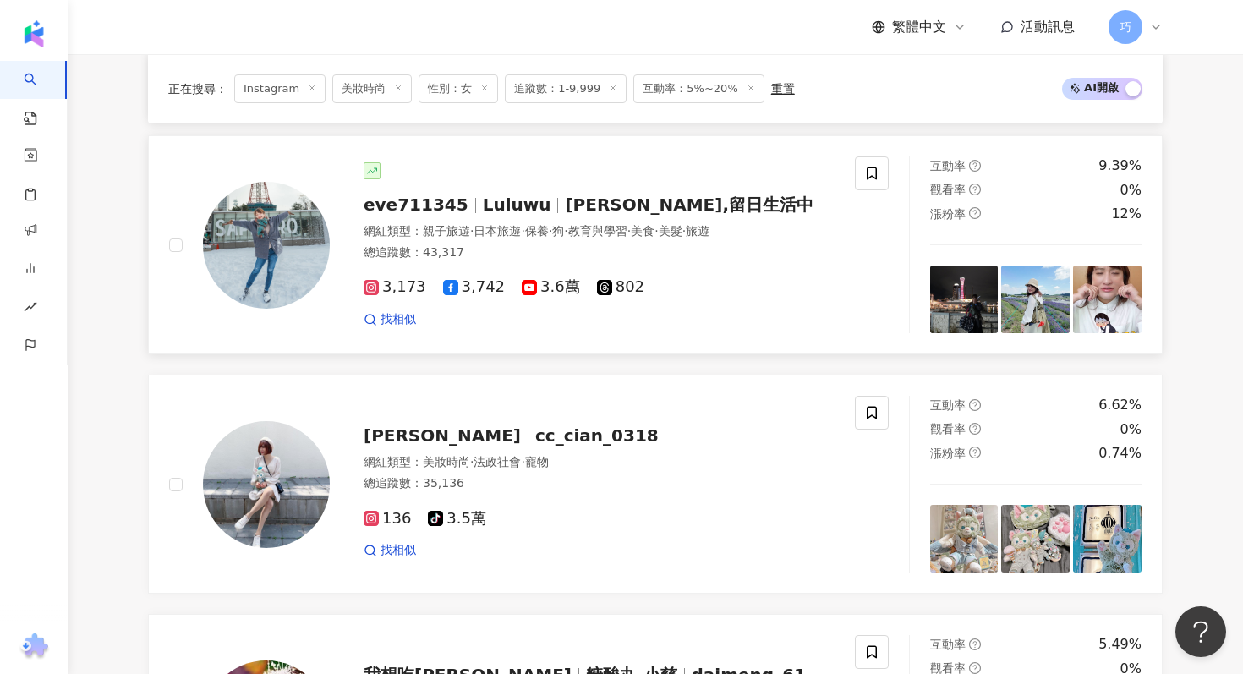
click at [535, 206] on span "Luluwu" at bounding box center [524, 205] width 83 height 20
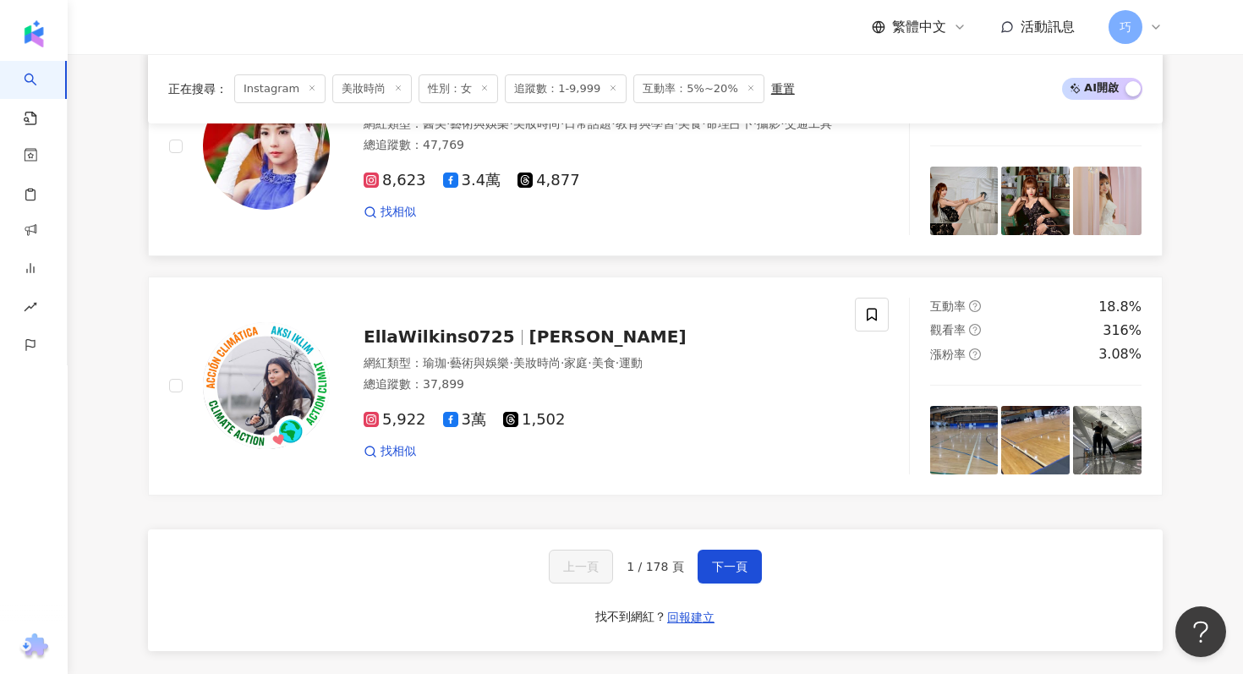
scroll to position [3100, 0]
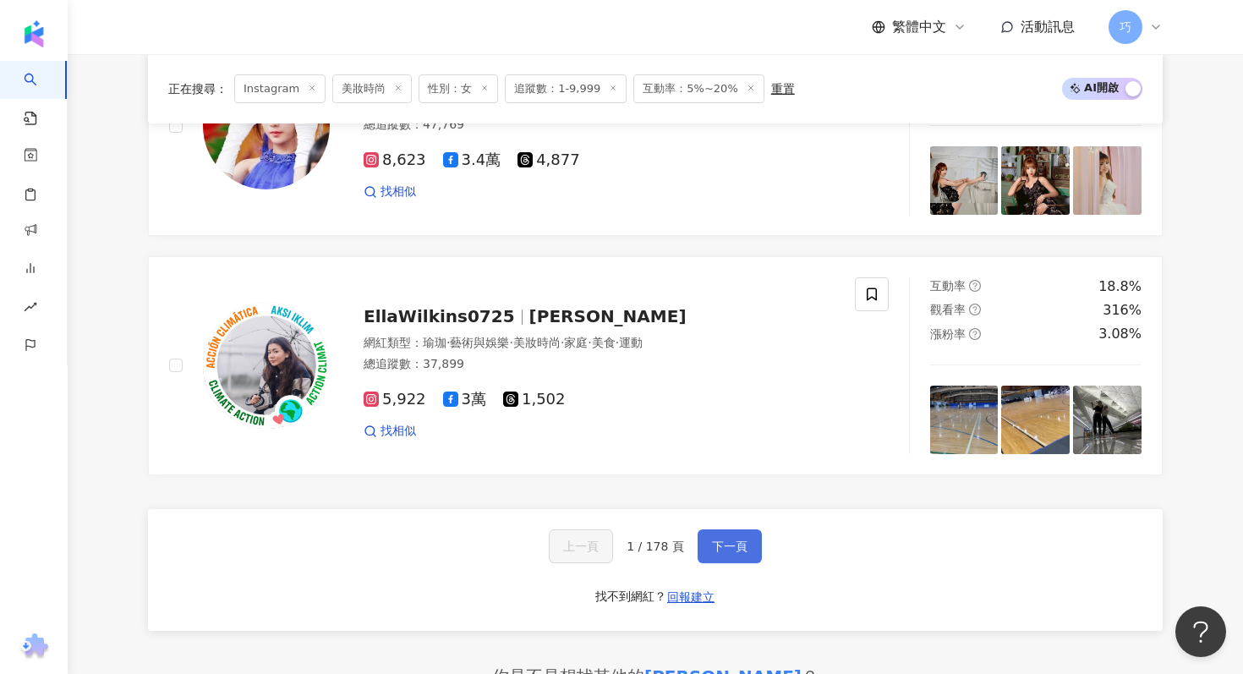
click at [732, 534] on button "下一頁" at bounding box center [730, 546] width 64 height 34
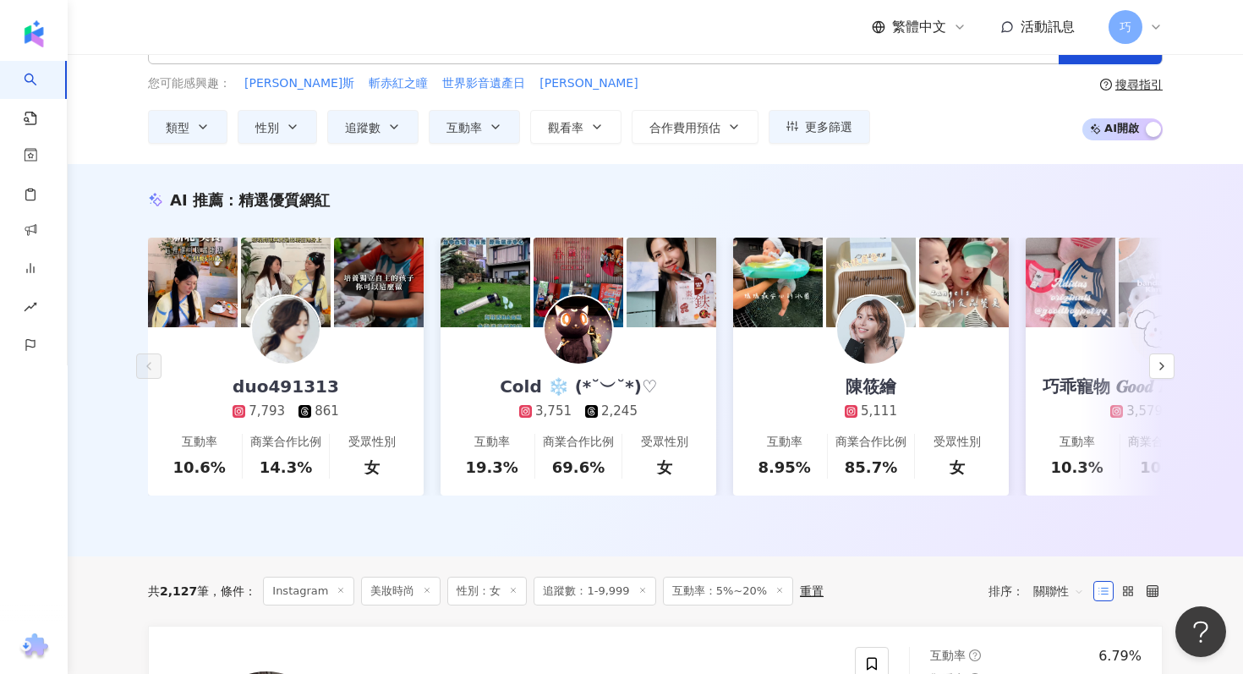
scroll to position [0, 0]
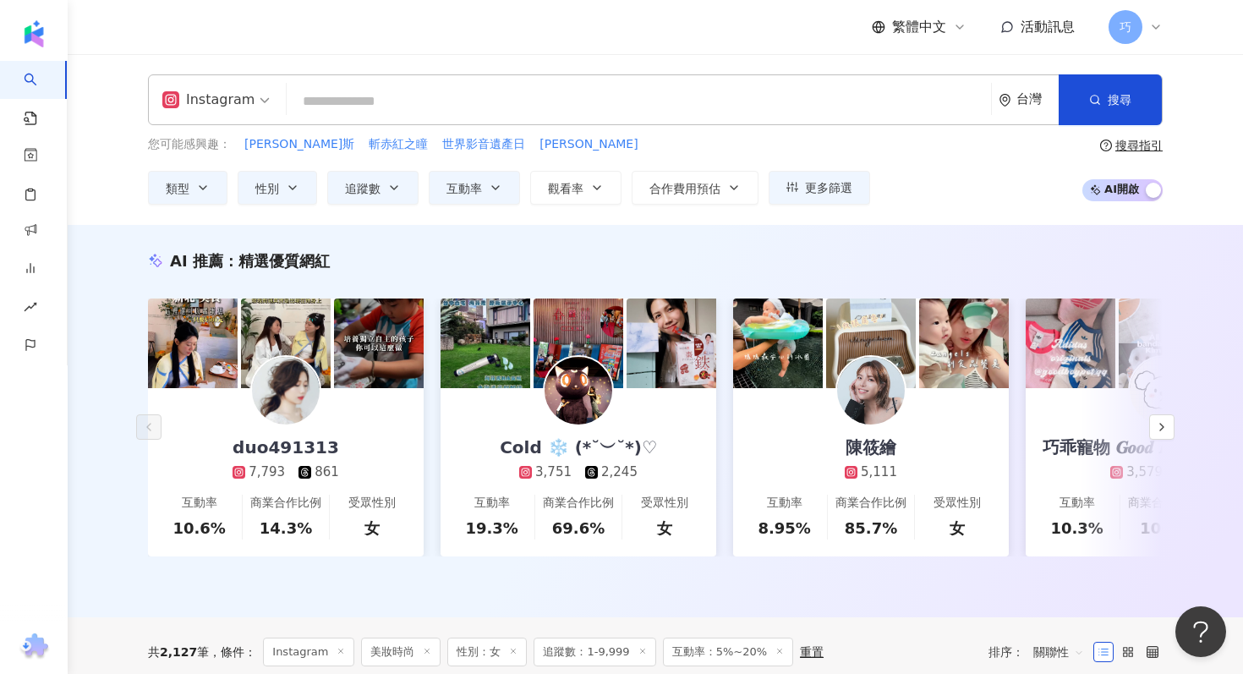
click at [436, 106] on input "search" at bounding box center [639, 101] width 691 height 32
type input "*"
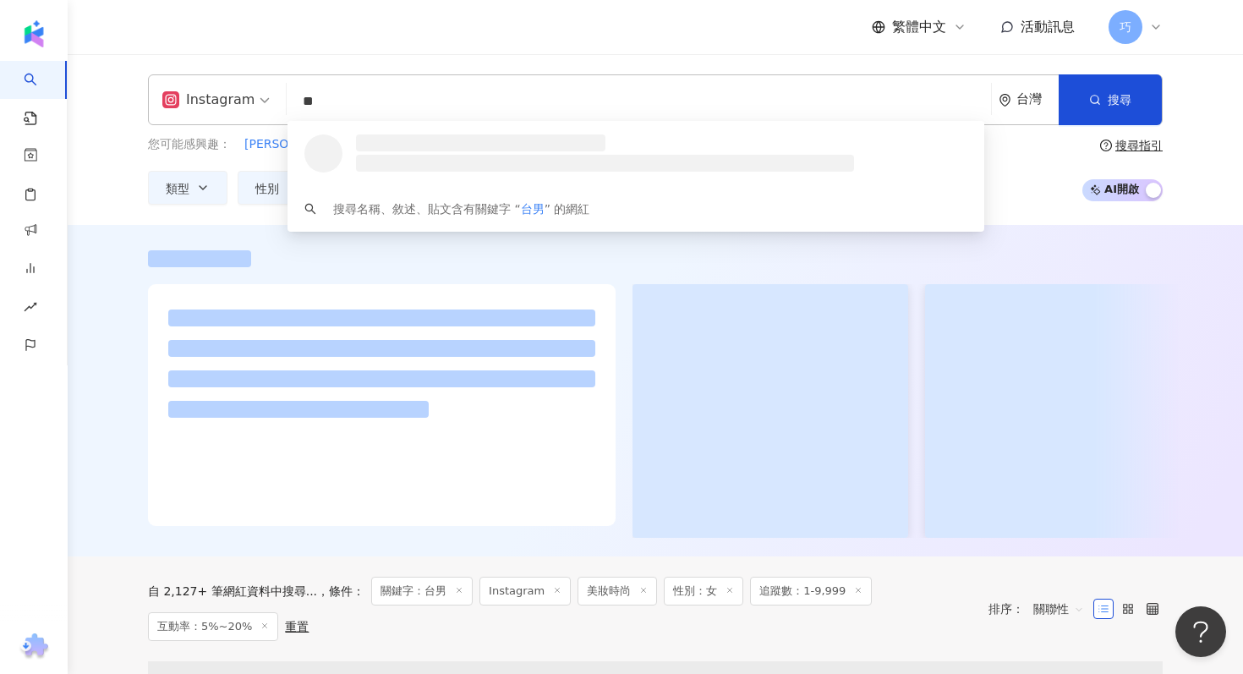
click at [453, 94] on input "**" at bounding box center [639, 101] width 691 height 32
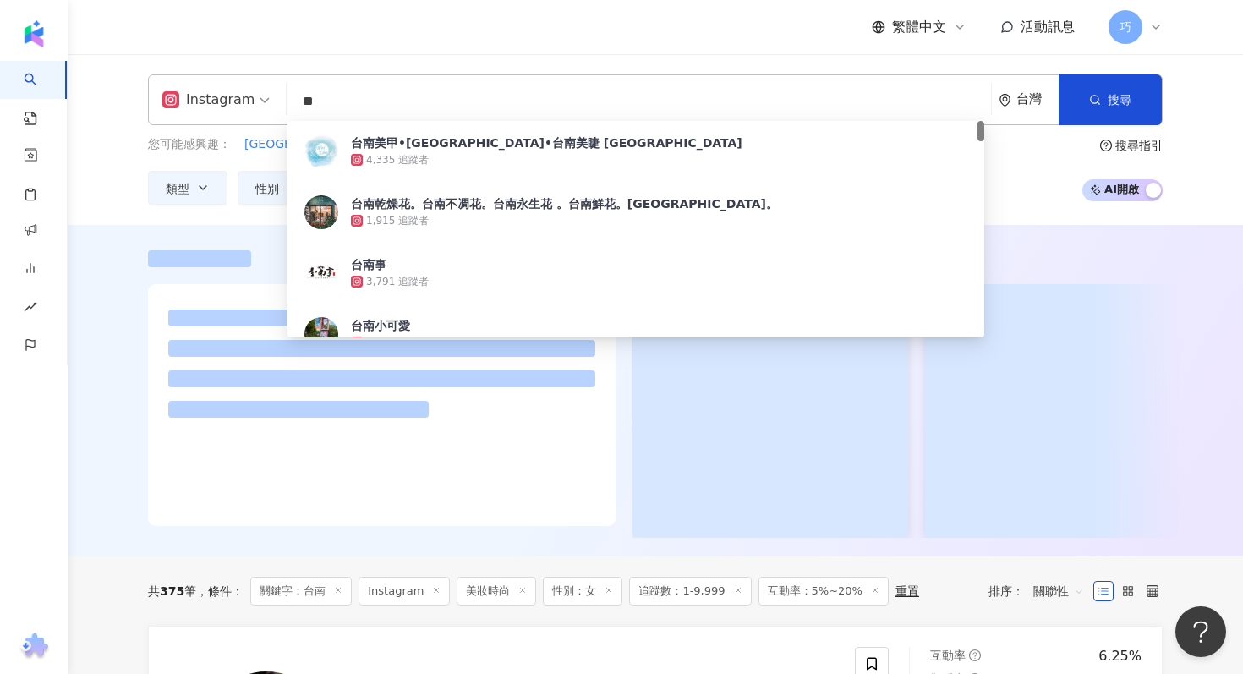
click at [475, 47] on div "繁體中文 活動訊息 巧" at bounding box center [655, 27] width 1015 height 54
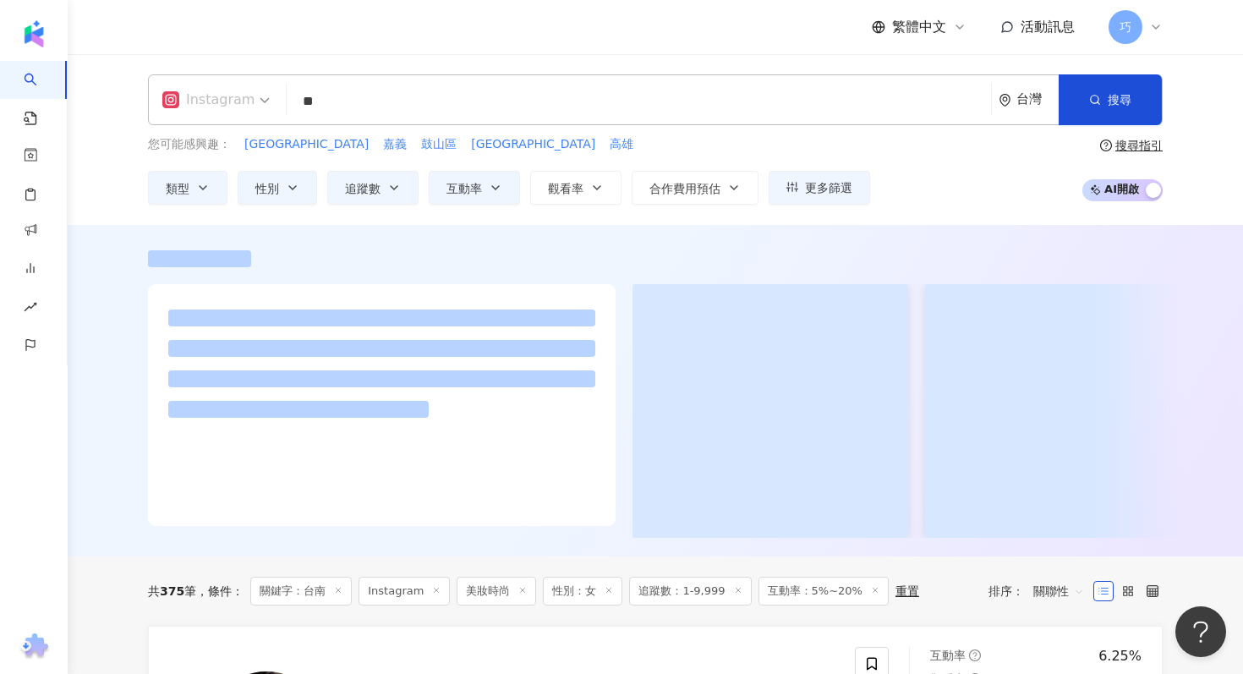
click at [250, 88] on span "Instagram" at bounding box center [215, 99] width 107 height 27
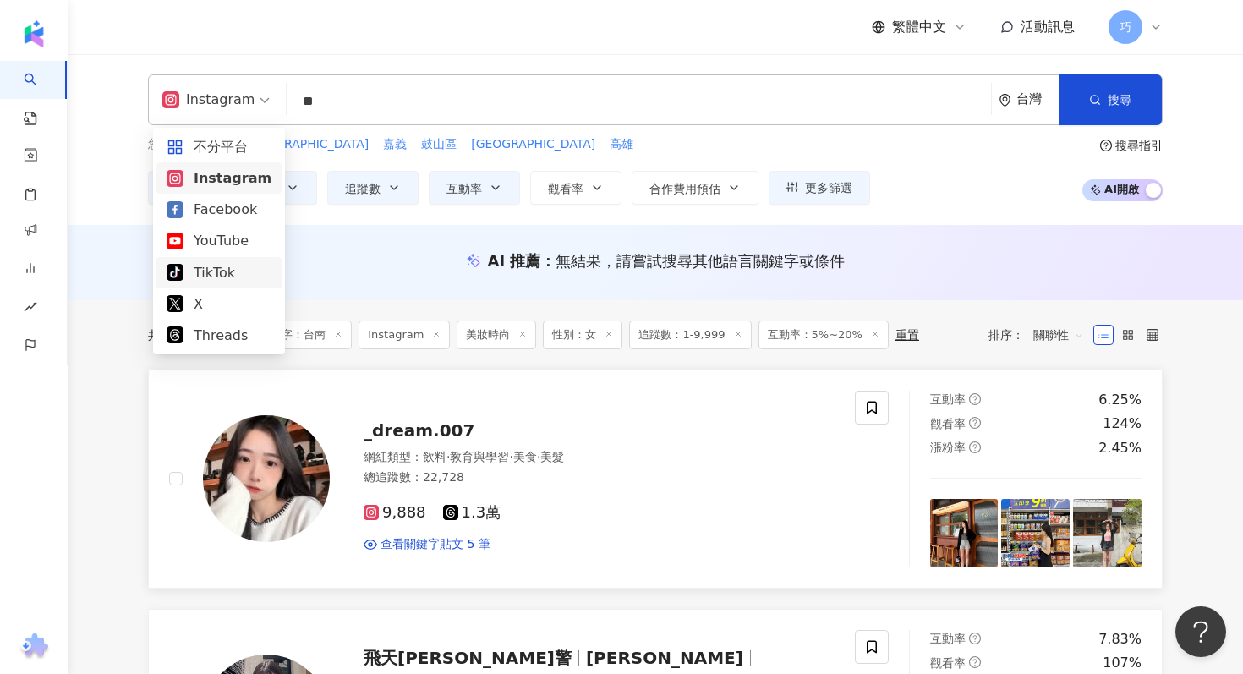
click at [714, 480] on div "總追蹤數 ： 22,728" at bounding box center [599, 477] width 471 height 17
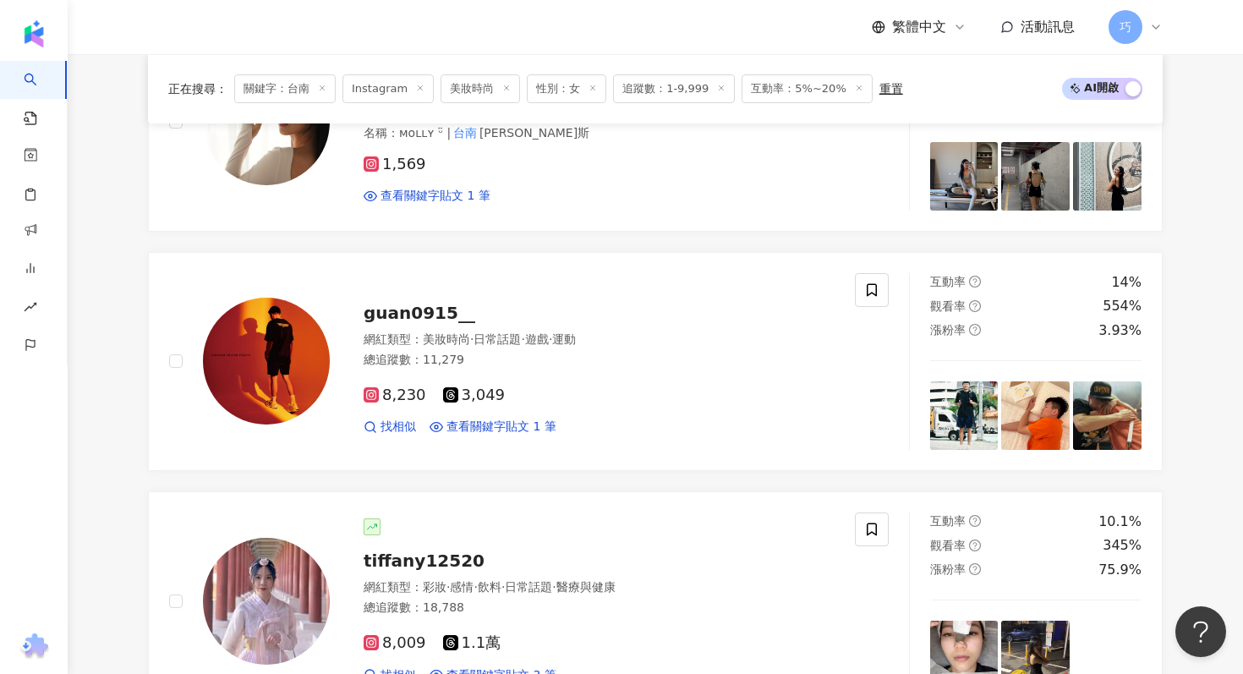
scroll to position [1082, 0]
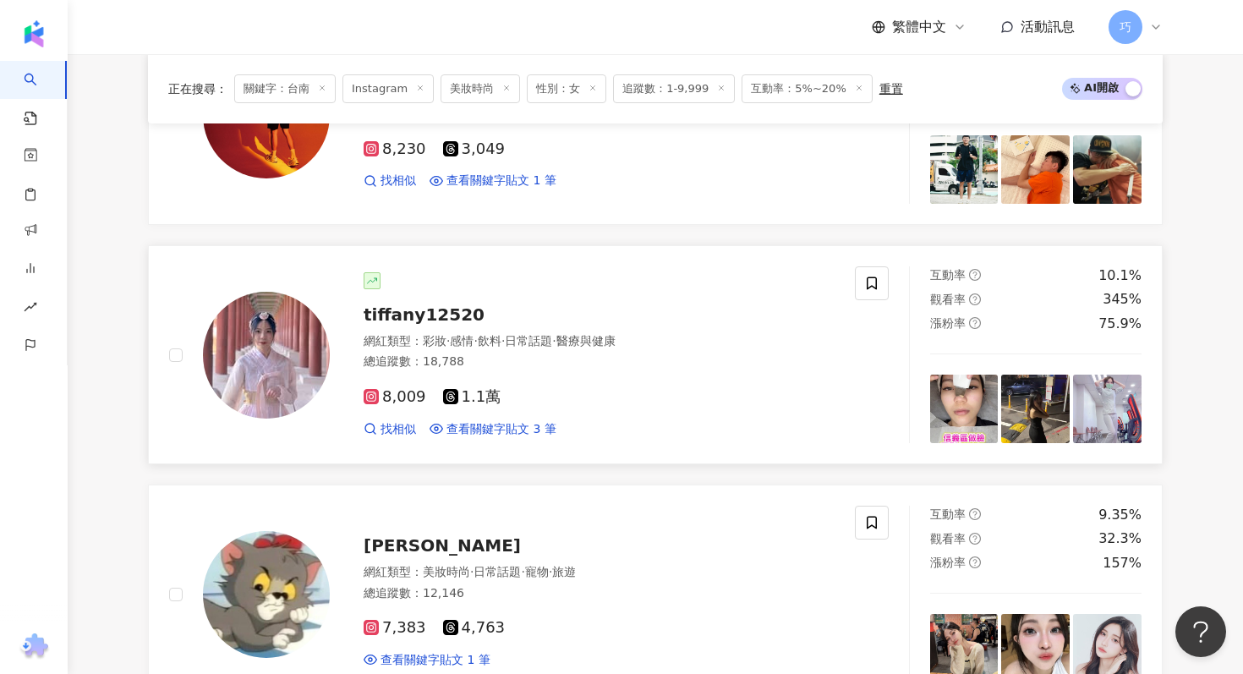
click at [442, 304] on div "tiffany12520" at bounding box center [599, 315] width 471 height 24
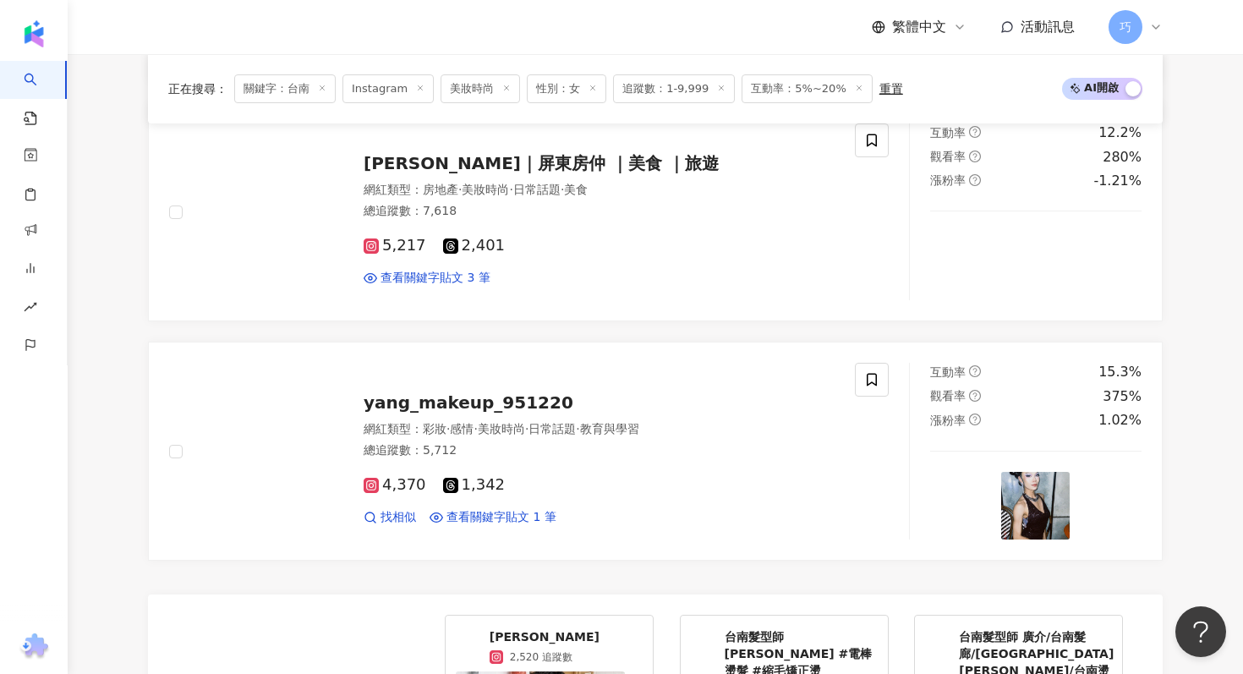
scroll to position [2663, 0]
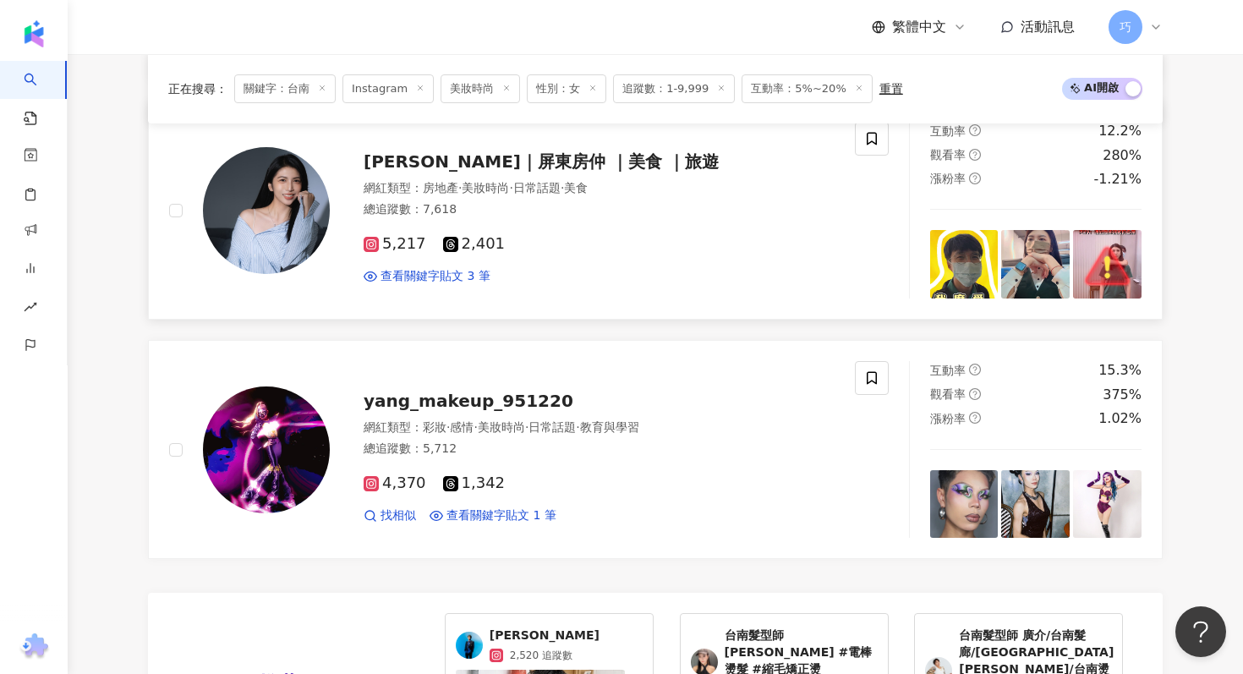
click at [458, 168] on span "周詩涵 ｜屏東房仲 ｜美食 ｜旅遊" at bounding box center [541, 161] width 355 height 20
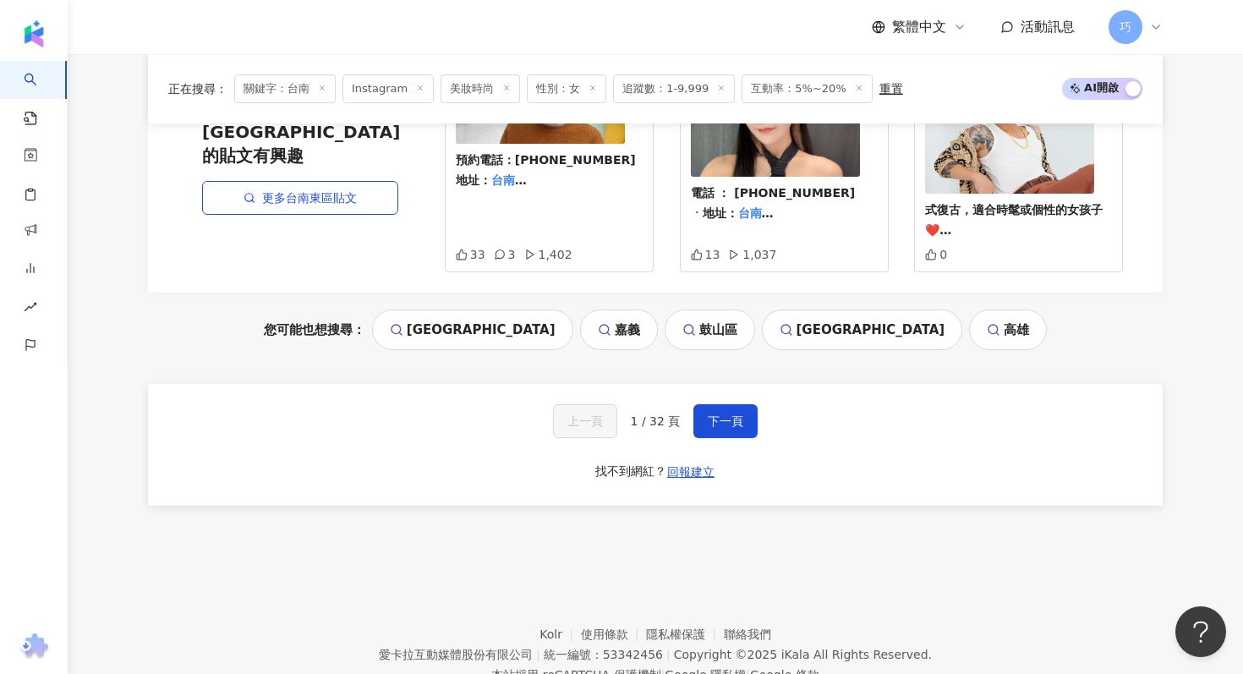
scroll to position [3305, 0]
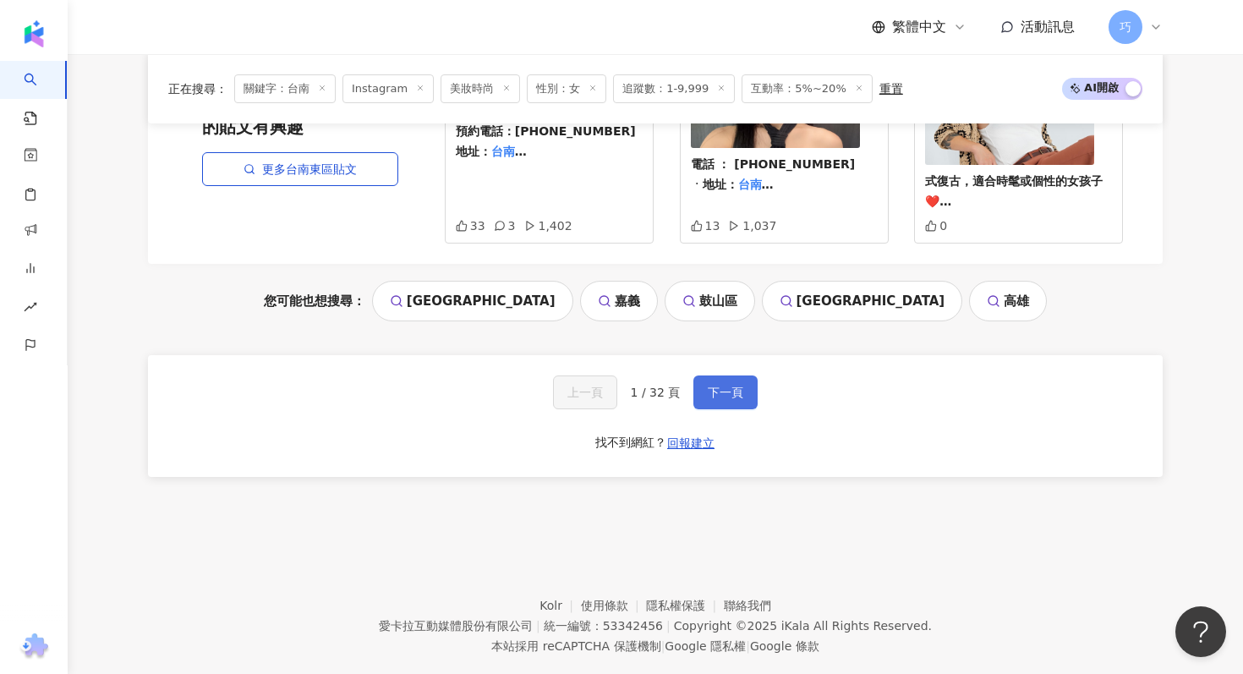
click at [732, 386] on span "下一頁" at bounding box center [726, 393] width 36 height 14
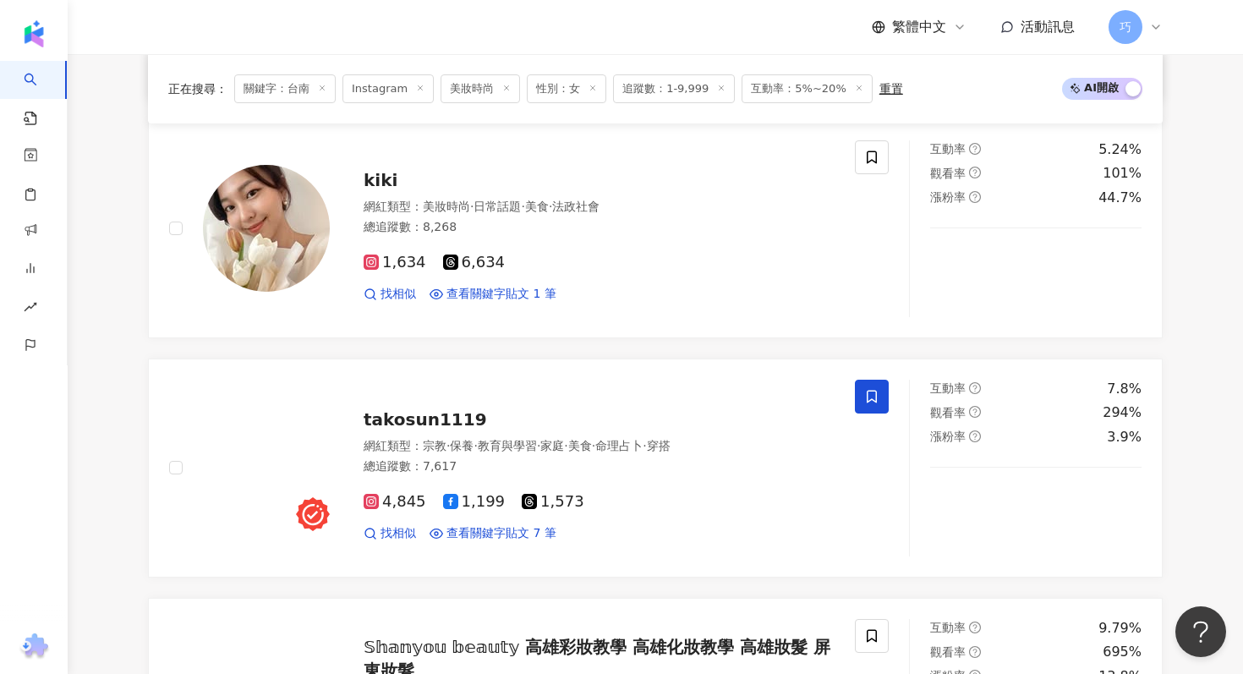
scroll to position [500, 0]
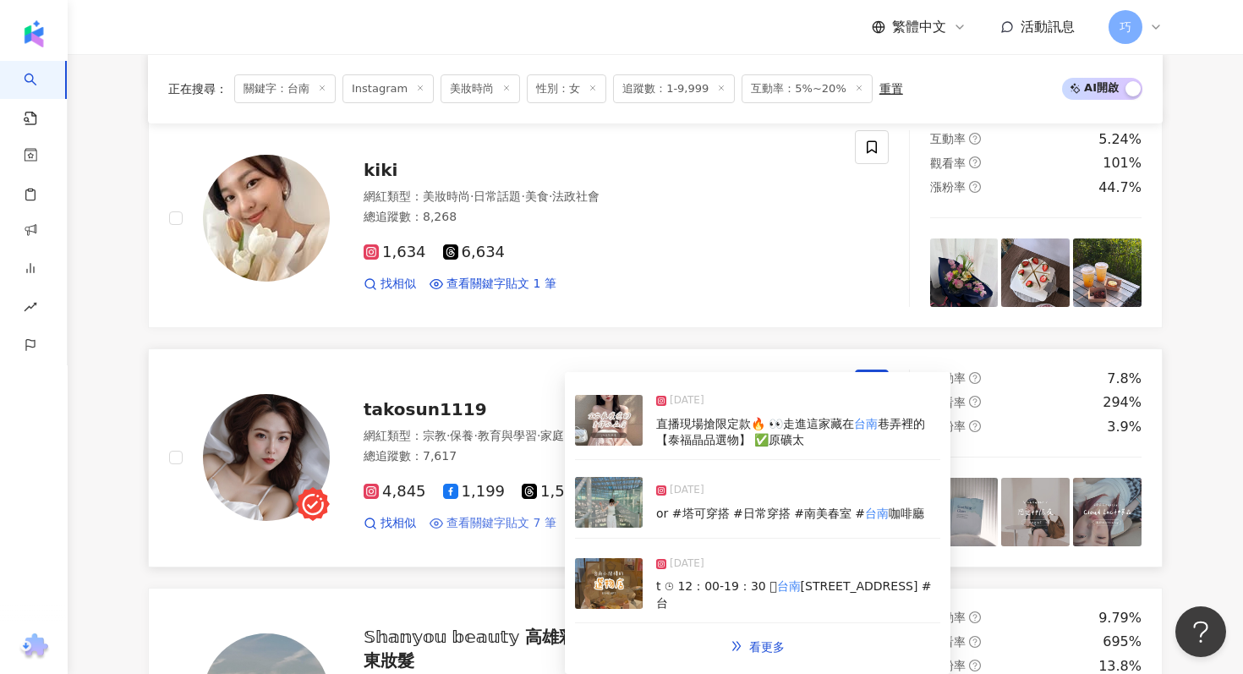
click at [513, 526] on span "查看關鍵字貼文 7 筆" at bounding box center [502, 523] width 110 height 17
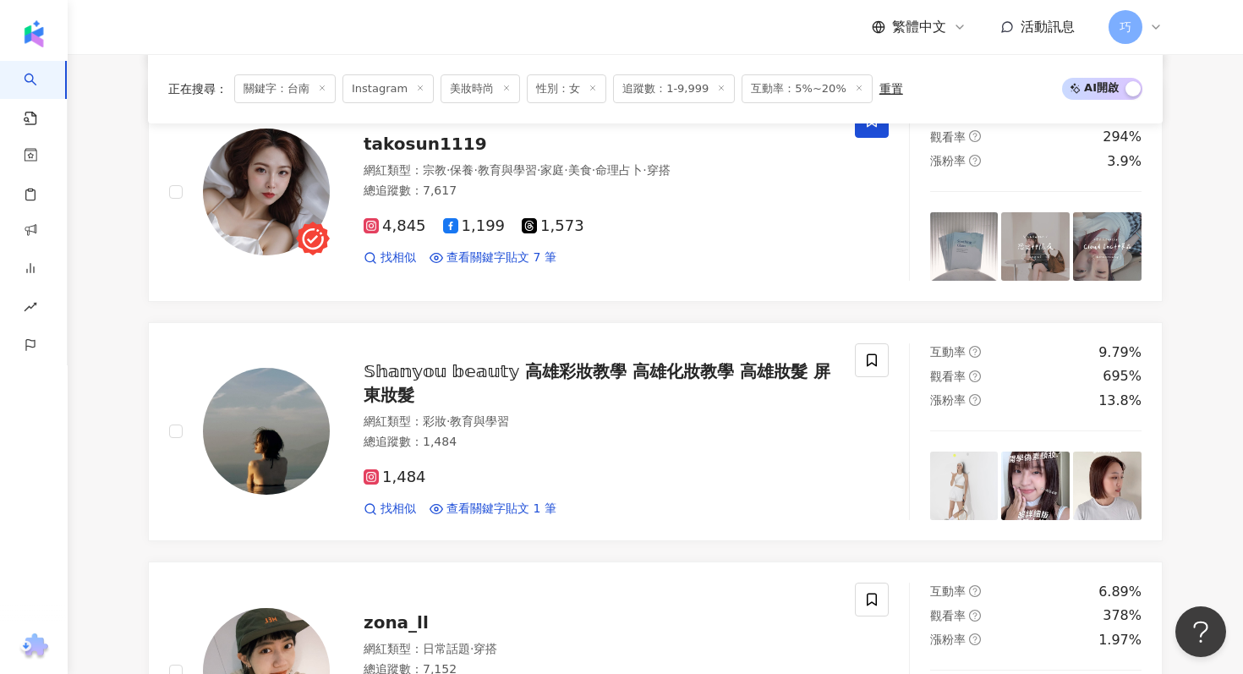
scroll to position [821, 0]
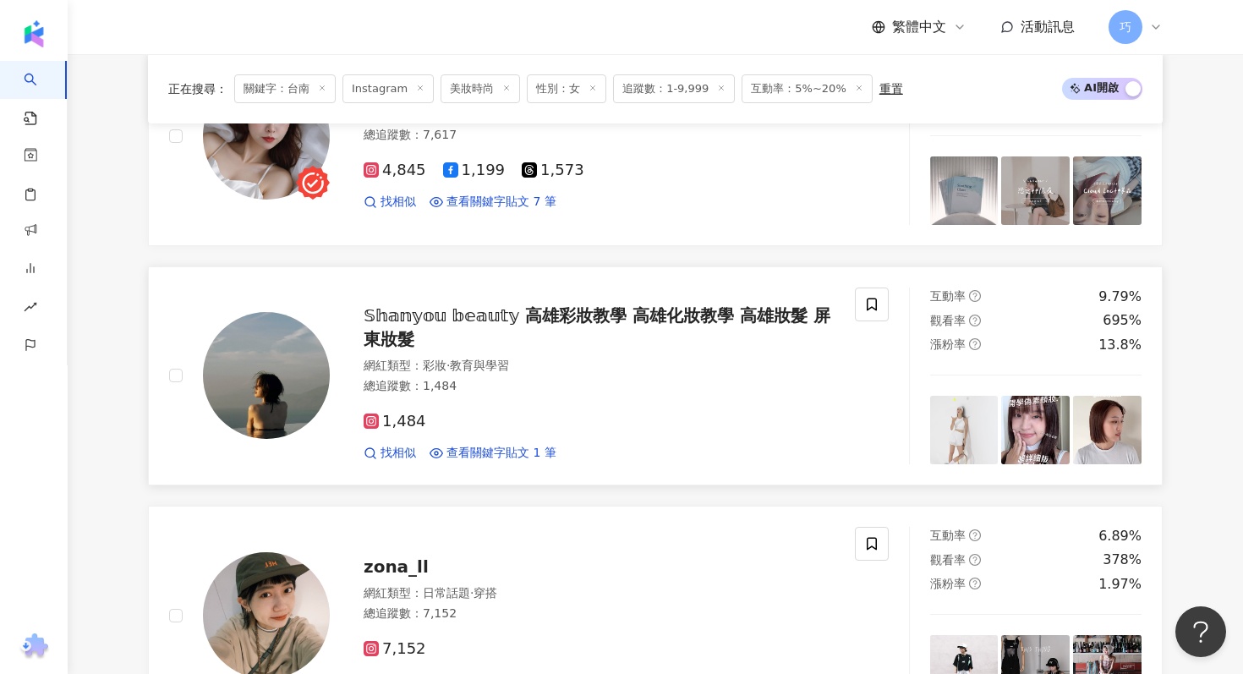
click at [587, 312] on span "𝕊𝕙𝕒𝕟𝕪𝕠𝕦 𝕓𝕖𝕒𝕦𝕥𝕪 高雄彩妝教學 高雄化妝教學 高雄妝髮 屏東妝髮" at bounding box center [597, 327] width 467 height 44
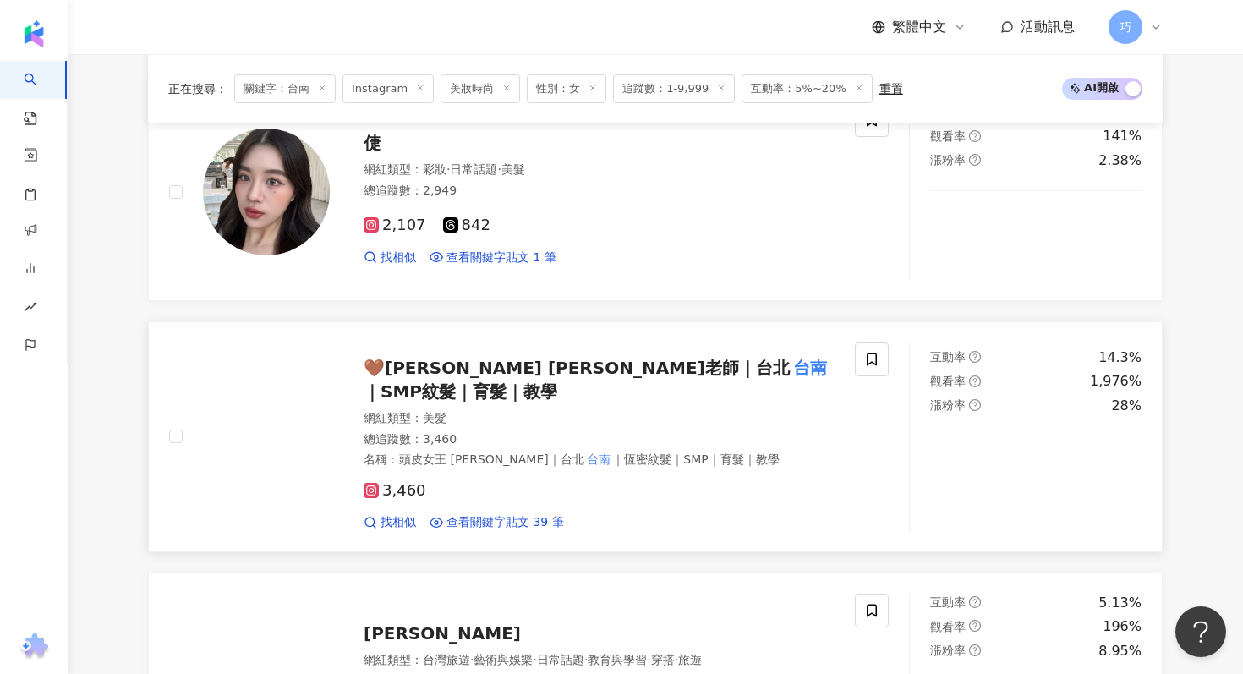
scroll to position [1486, 0]
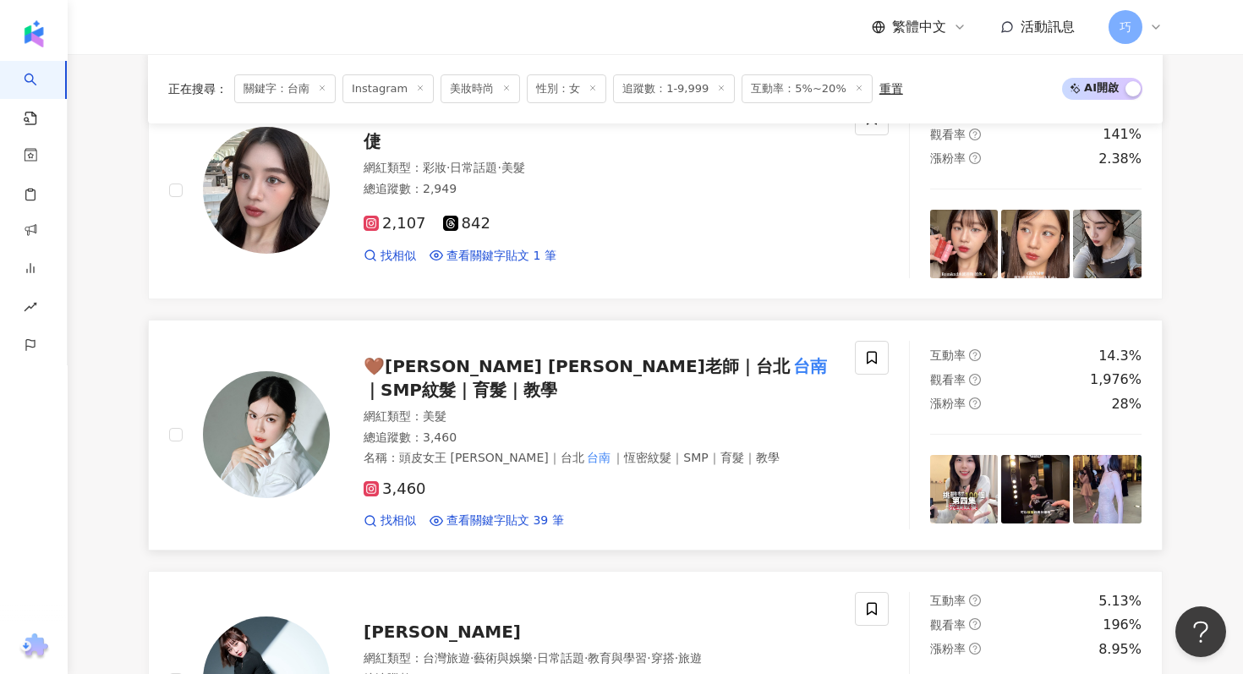
click at [527, 370] on span "🤎Ana 安娜老師｜台北" at bounding box center [577, 366] width 426 height 20
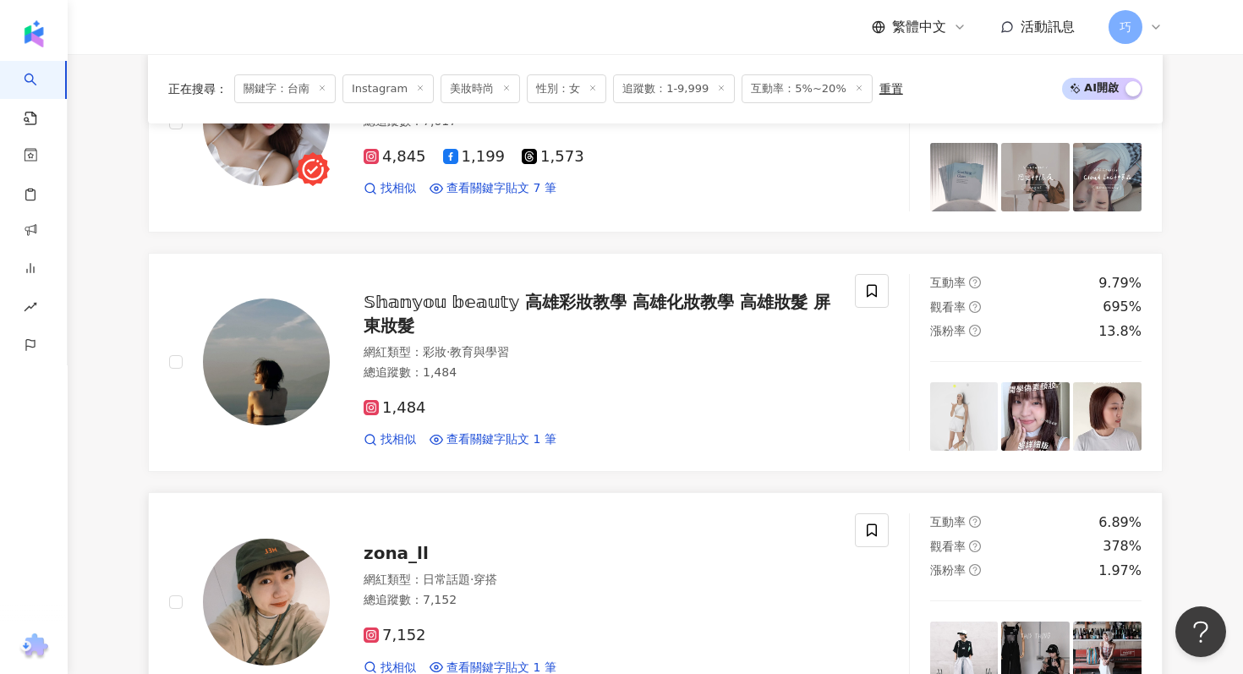
scroll to position [0, 0]
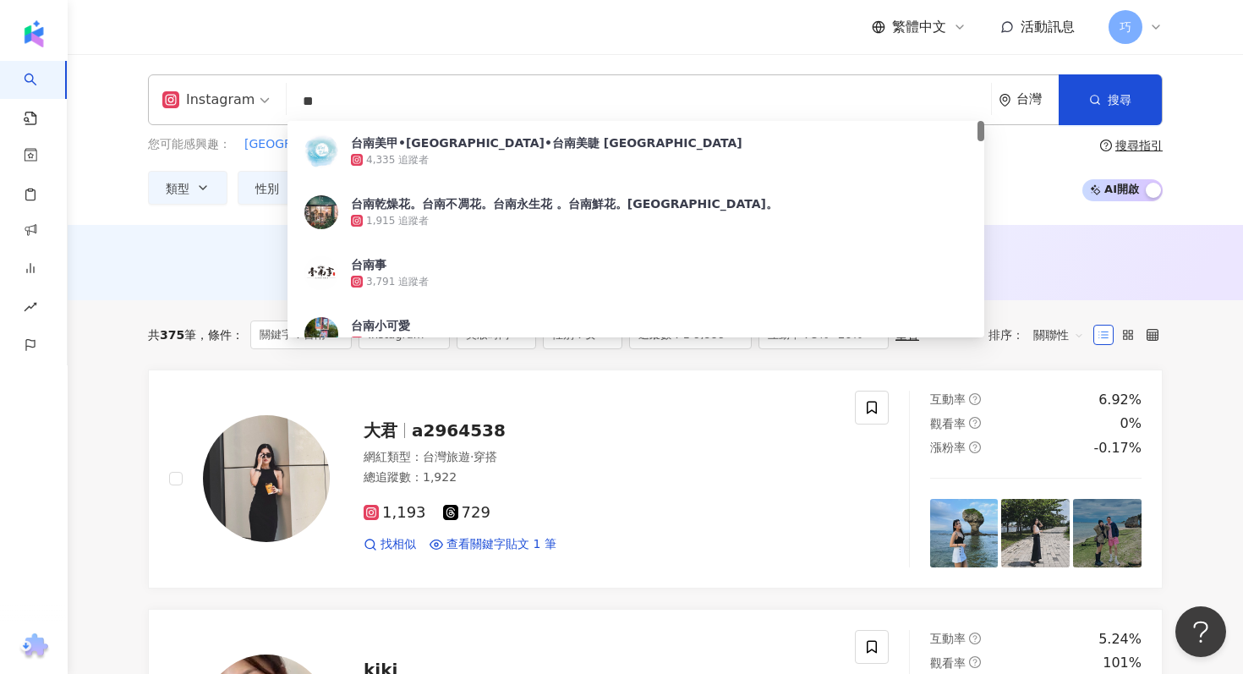
click at [413, 109] on input "**" at bounding box center [639, 101] width 691 height 32
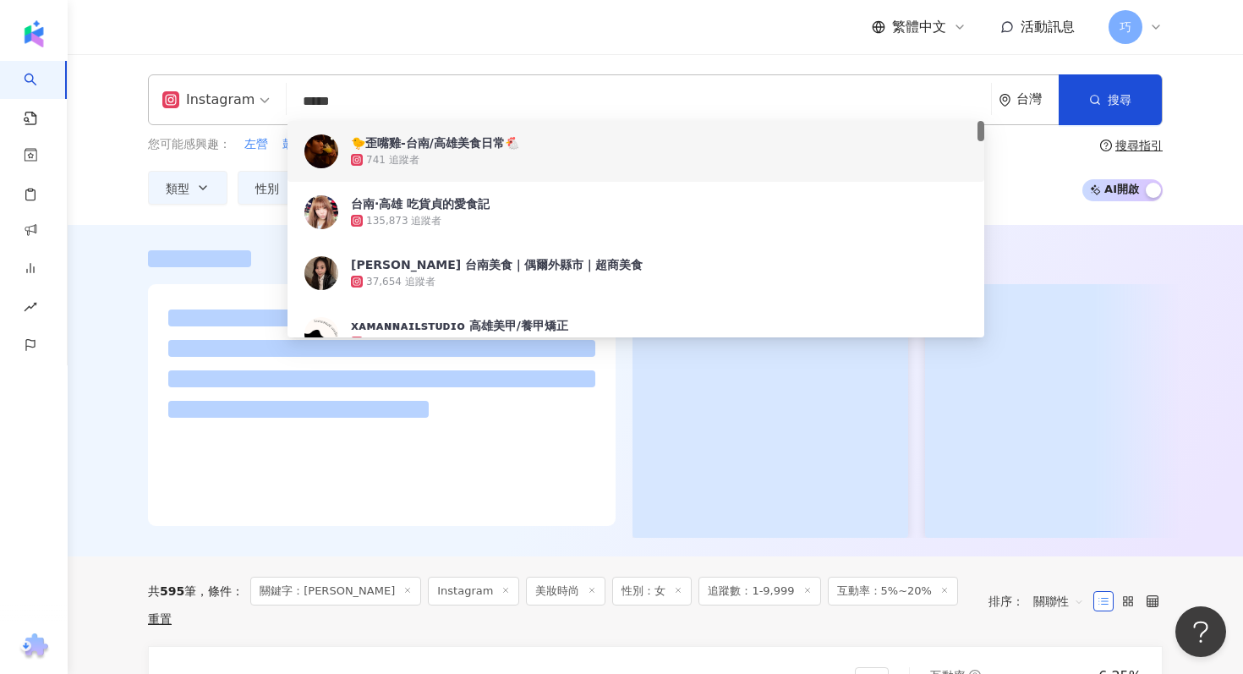
click at [430, 94] on input "*****" at bounding box center [639, 101] width 691 height 32
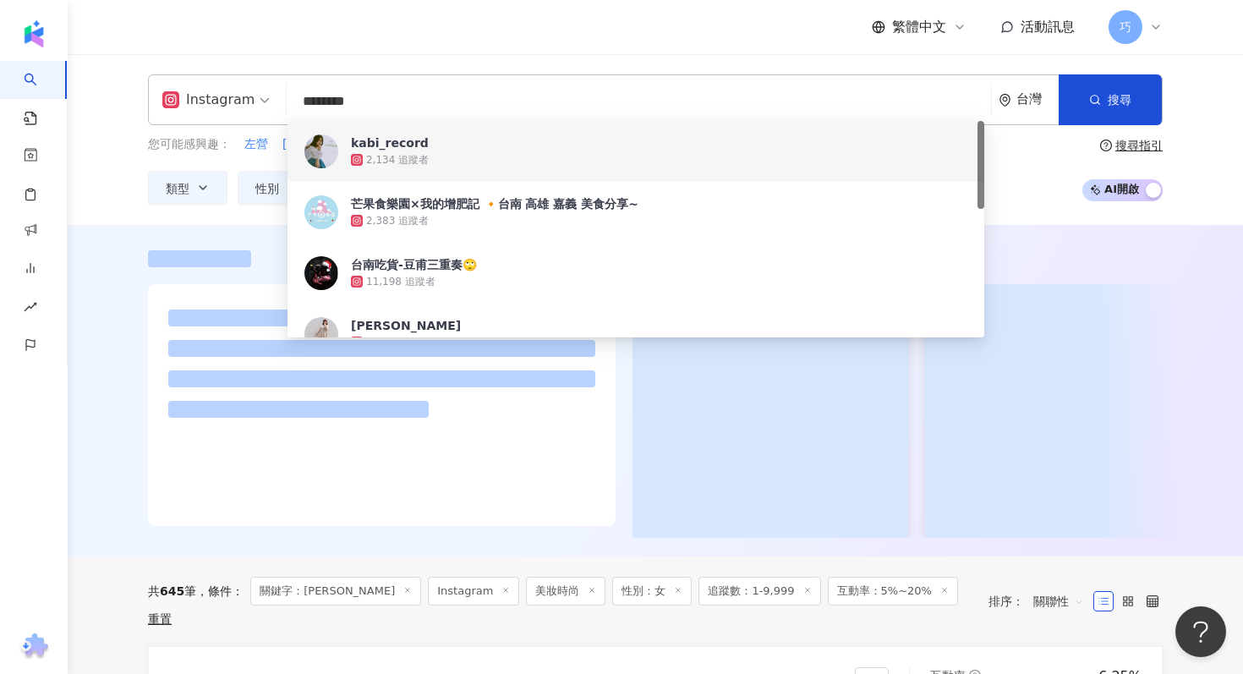
type input "********"
click at [539, 44] on div "繁體中文 活動訊息 巧" at bounding box center [655, 27] width 1015 height 54
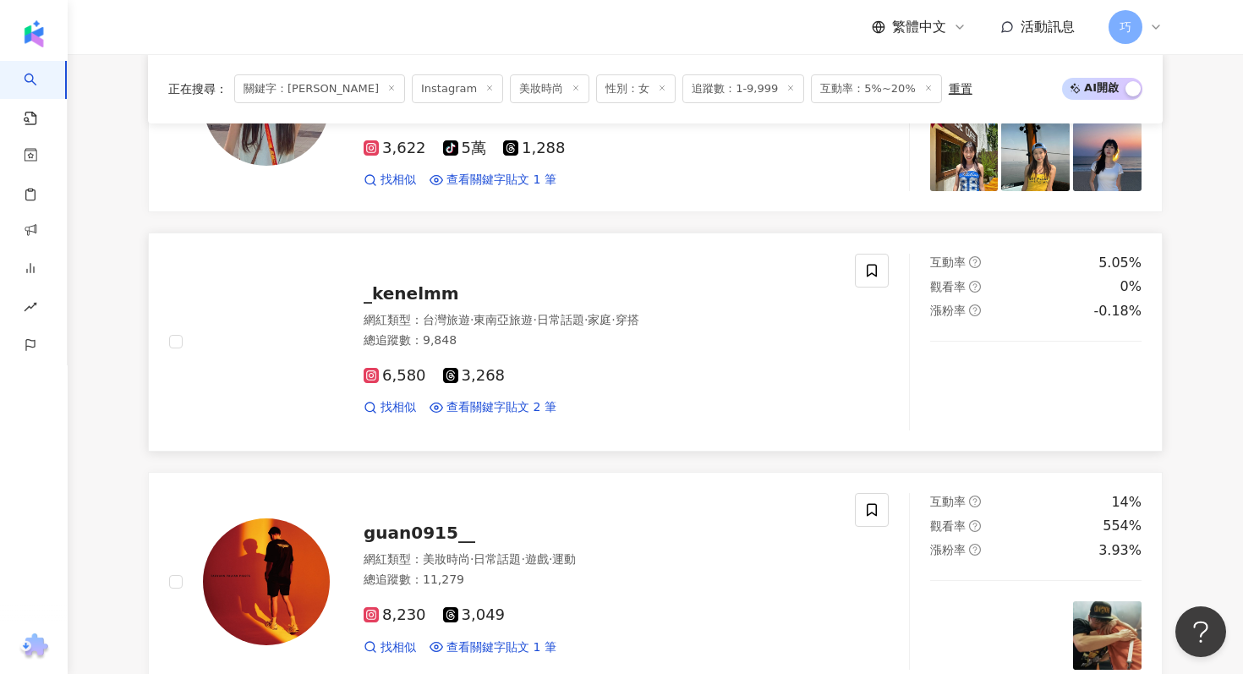
scroll to position [861, 0]
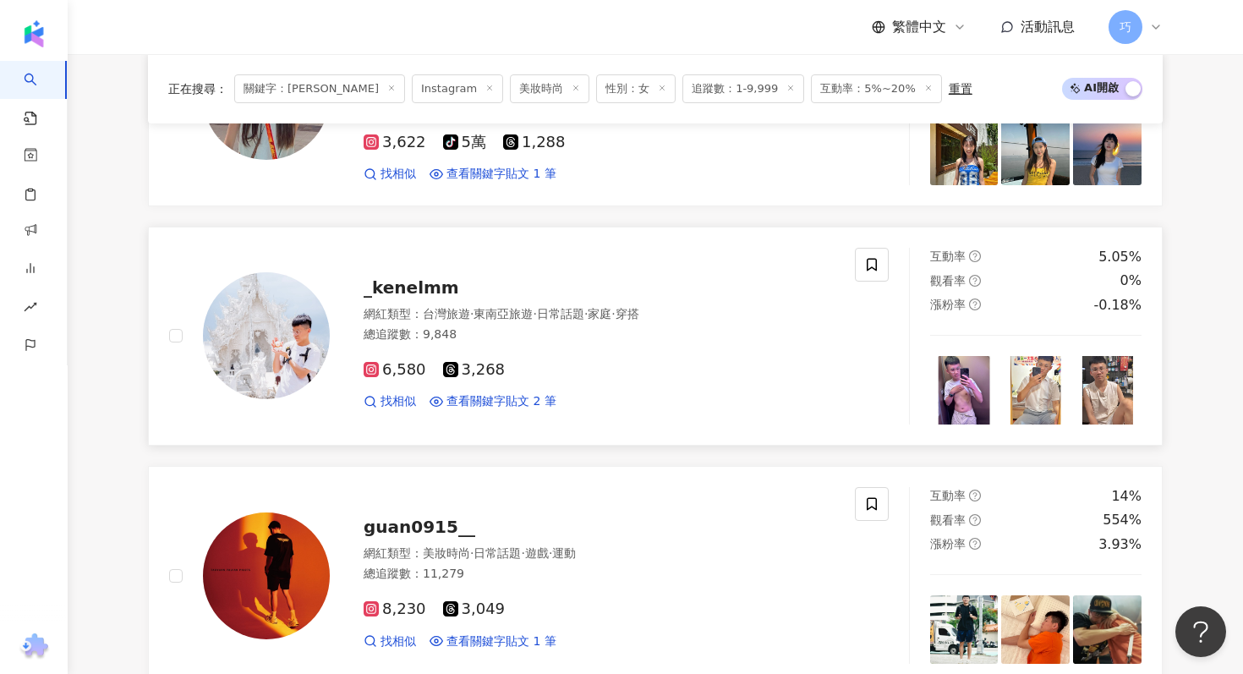
click at [416, 289] on span "_kenelmm" at bounding box center [412, 287] width 96 height 20
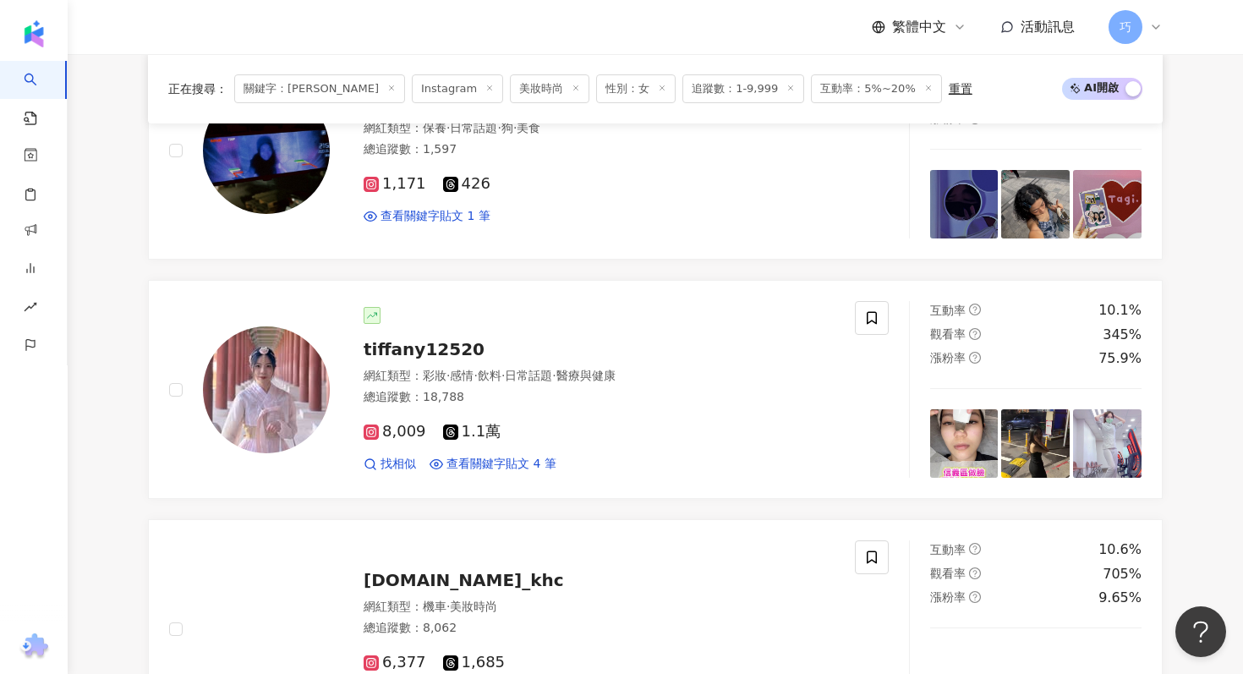
scroll to position [2248, 0]
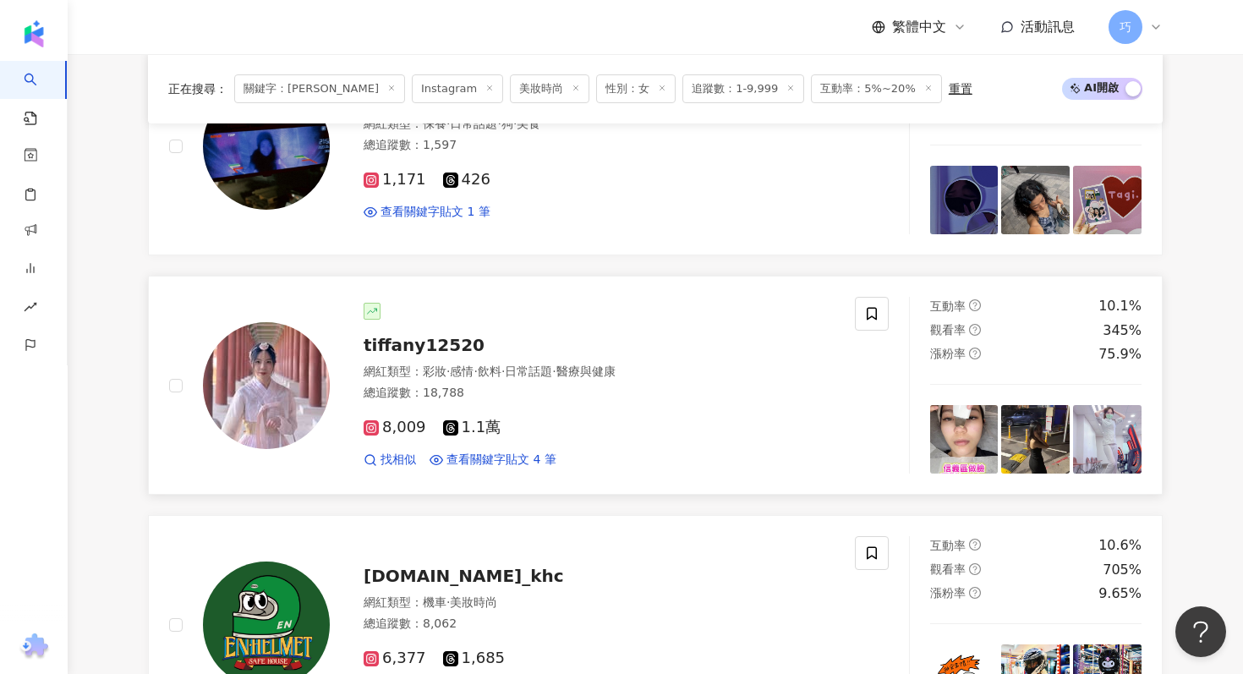
click at [445, 347] on span "tiffany12520" at bounding box center [424, 345] width 121 height 20
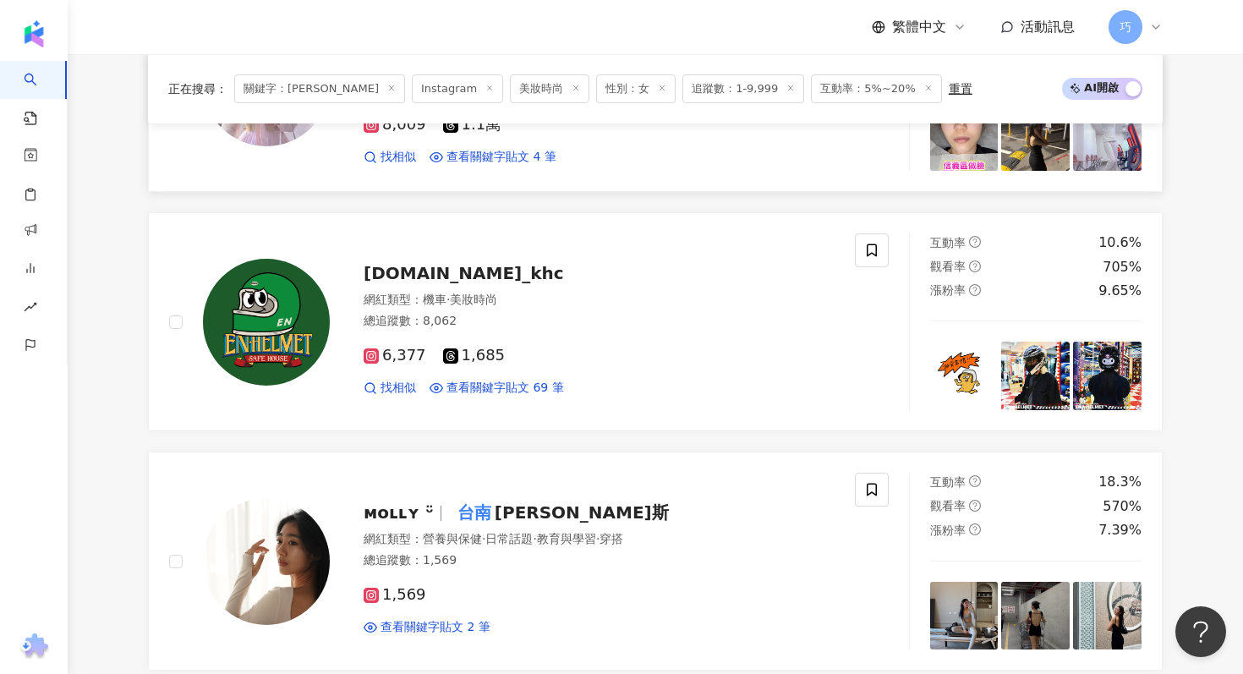
scroll to position [2758, 0]
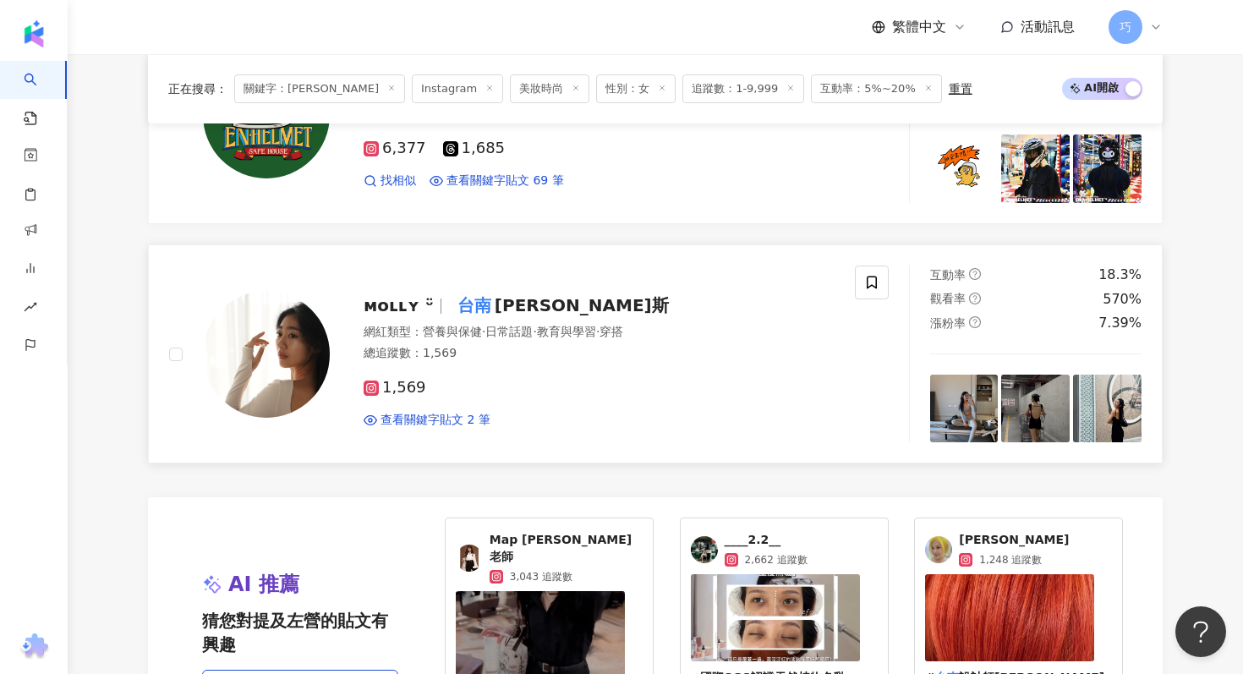
click at [523, 307] on span "皮拉提斯" at bounding box center [582, 305] width 174 height 20
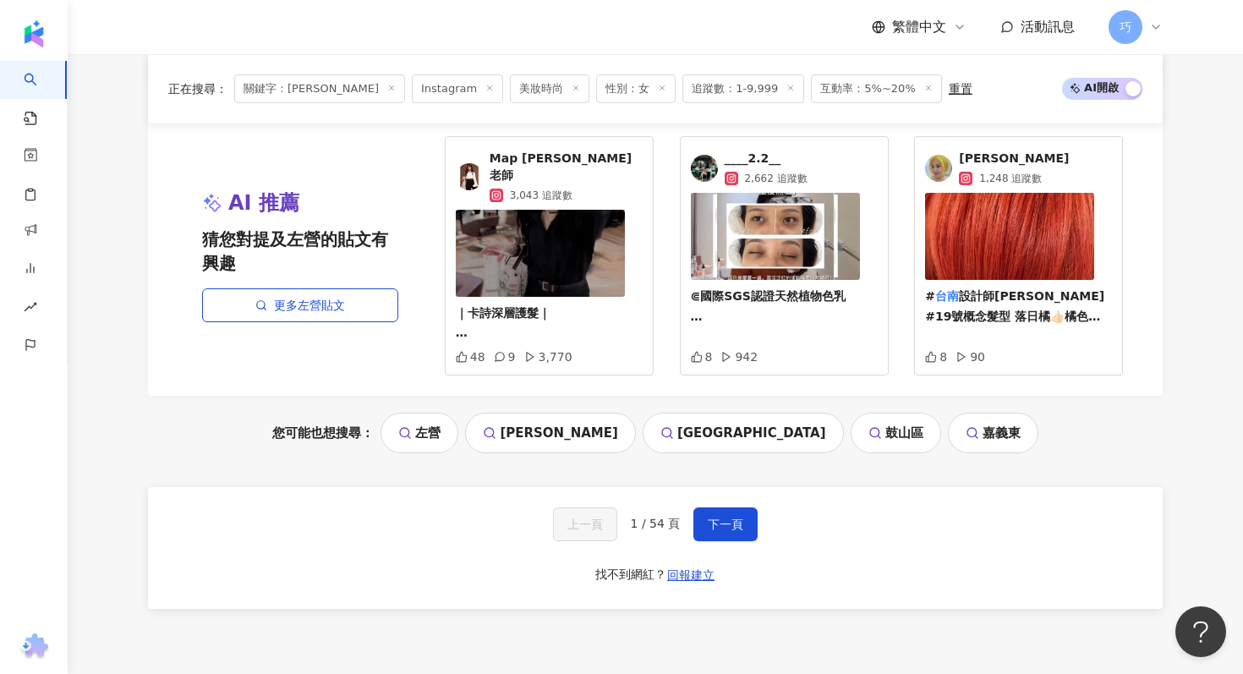
scroll to position [3138, 0]
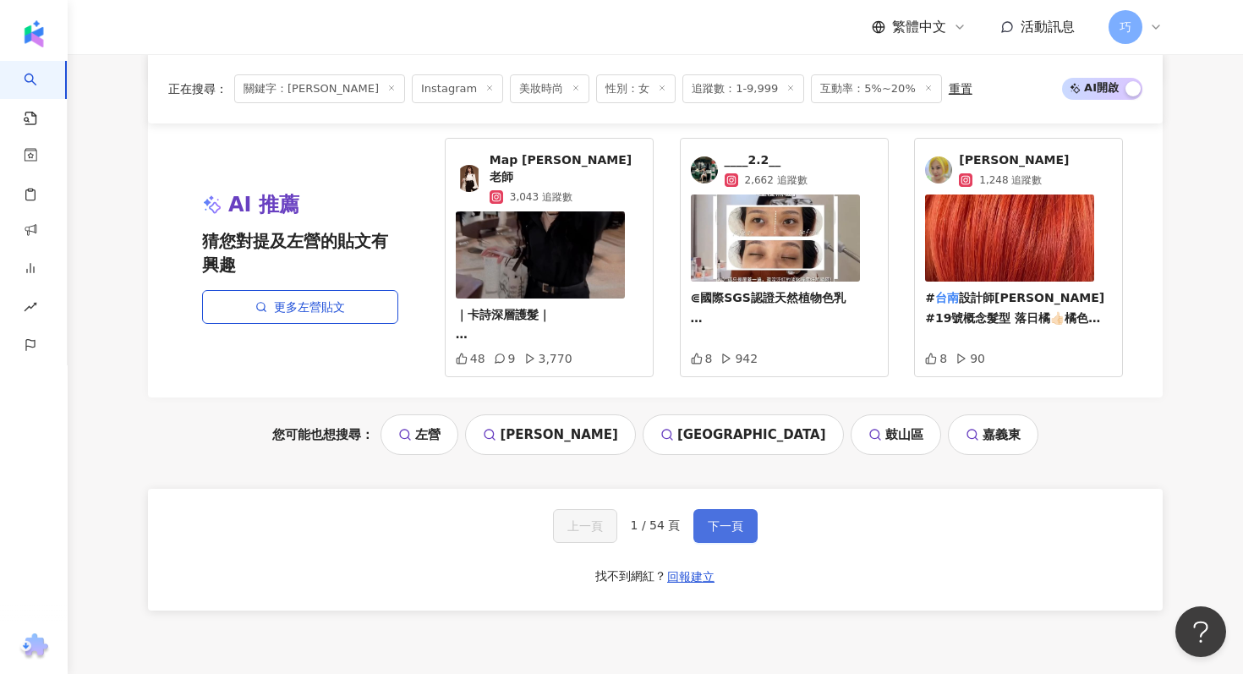
click at [718, 519] on span "下一頁" at bounding box center [726, 526] width 36 height 14
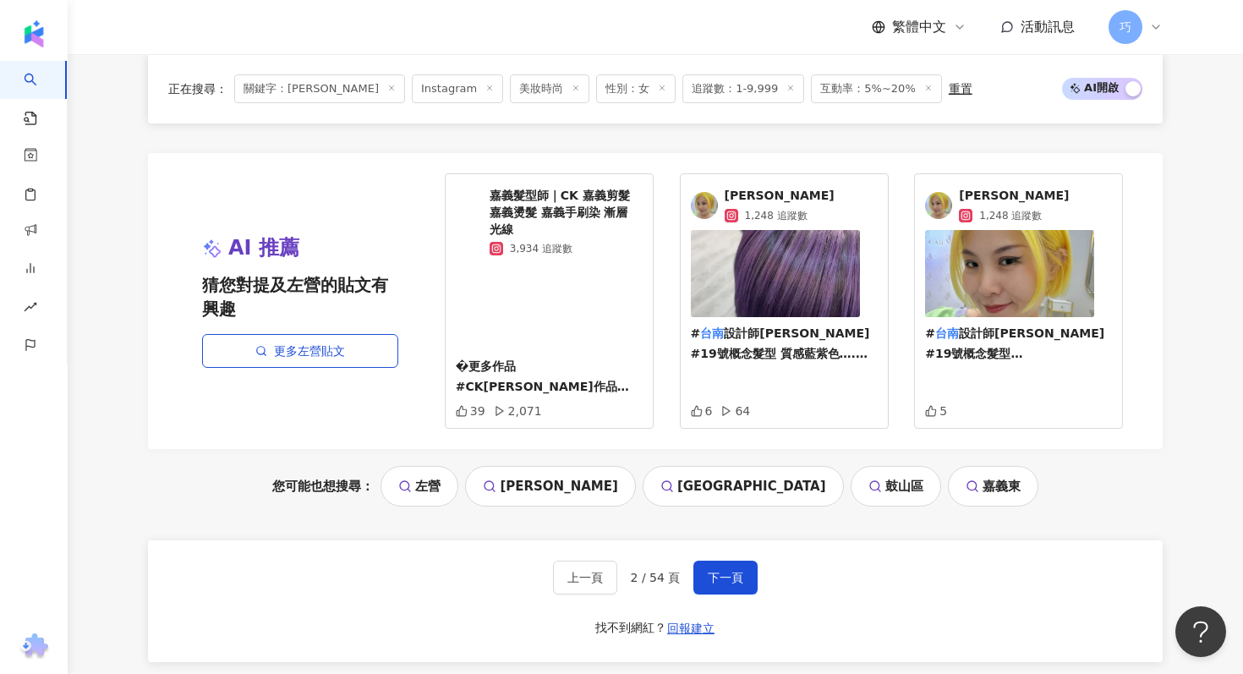
scroll to position [3110, 0]
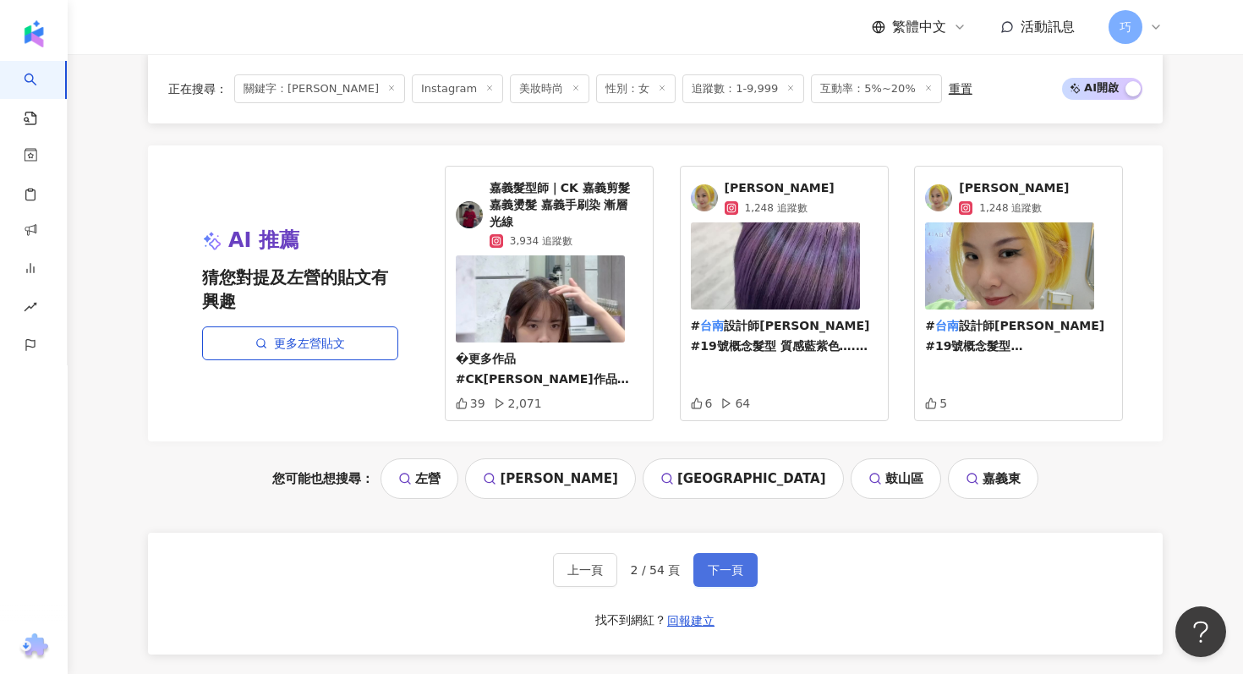
click at [720, 579] on button "下一頁" at bounding box center [726, 570] width 64 height 34
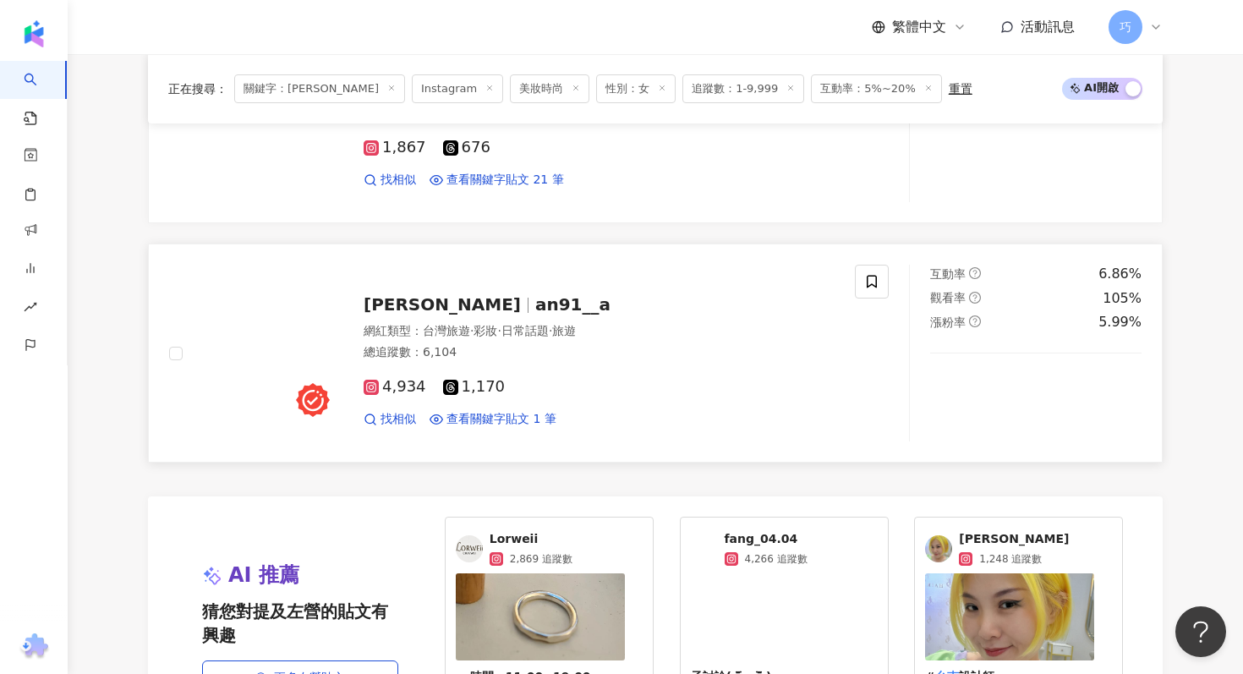
scroll to position [2762, 0]
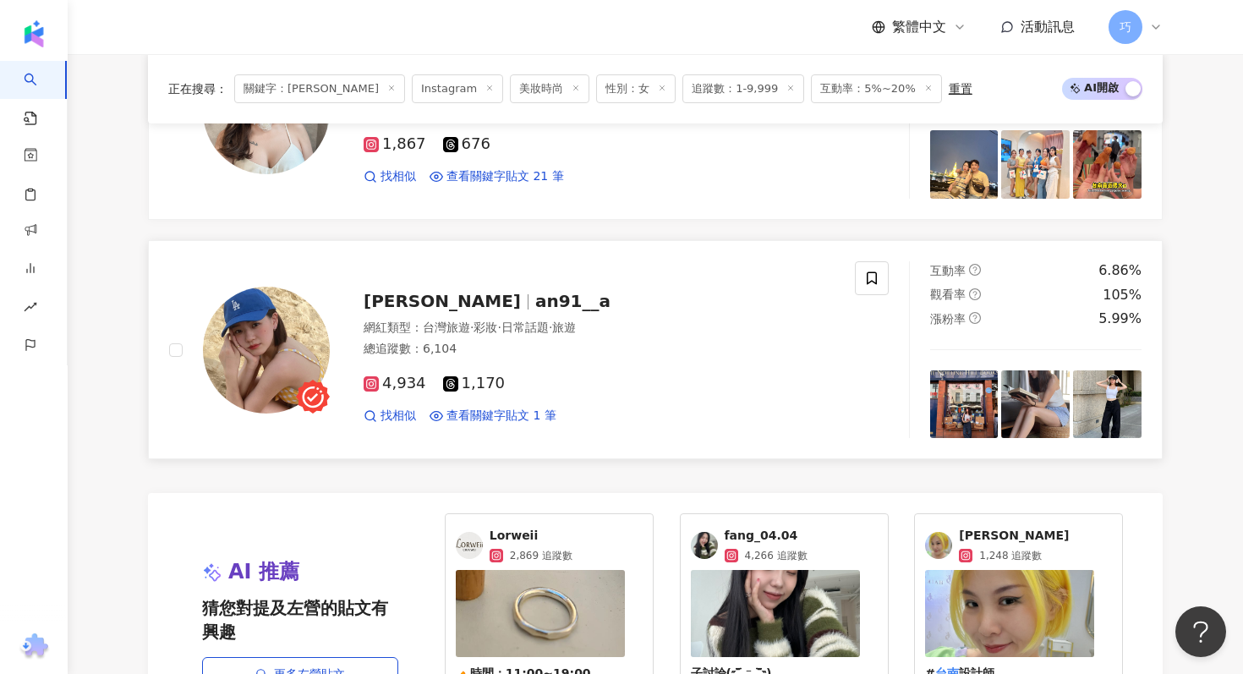
click at [535, 300] on span "an91__a" at bounding box center [572, 301] width 75 height 20
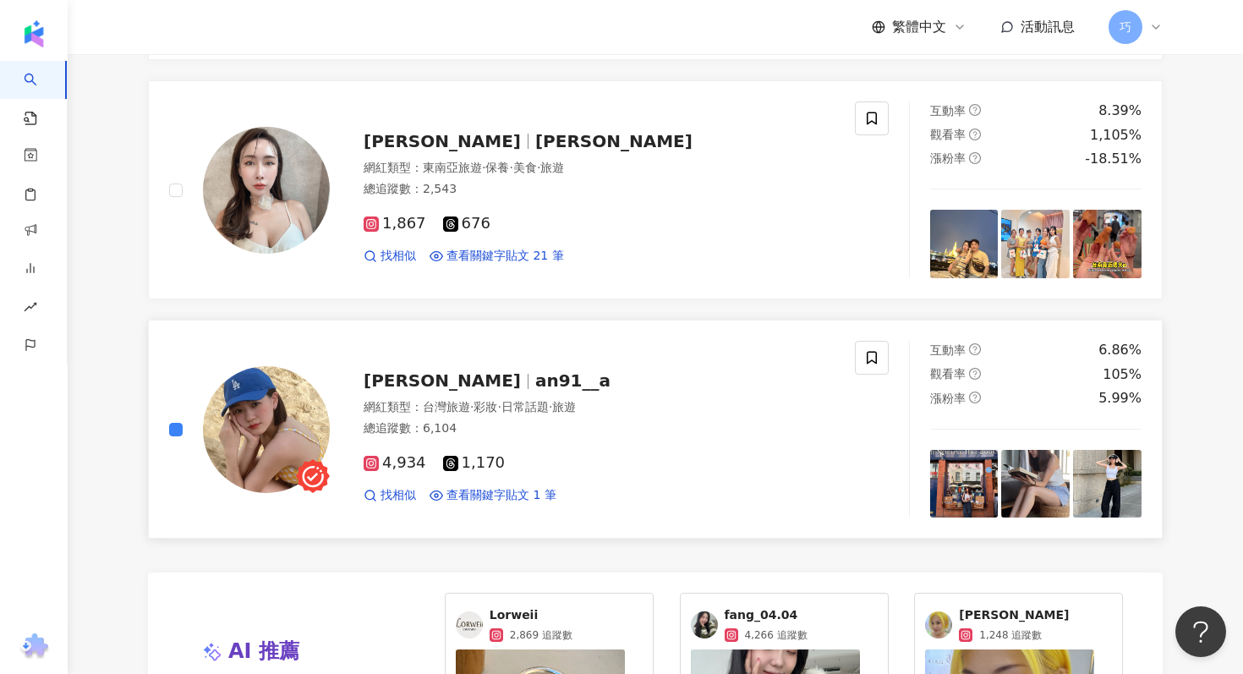
scroll to position [2842, 0]
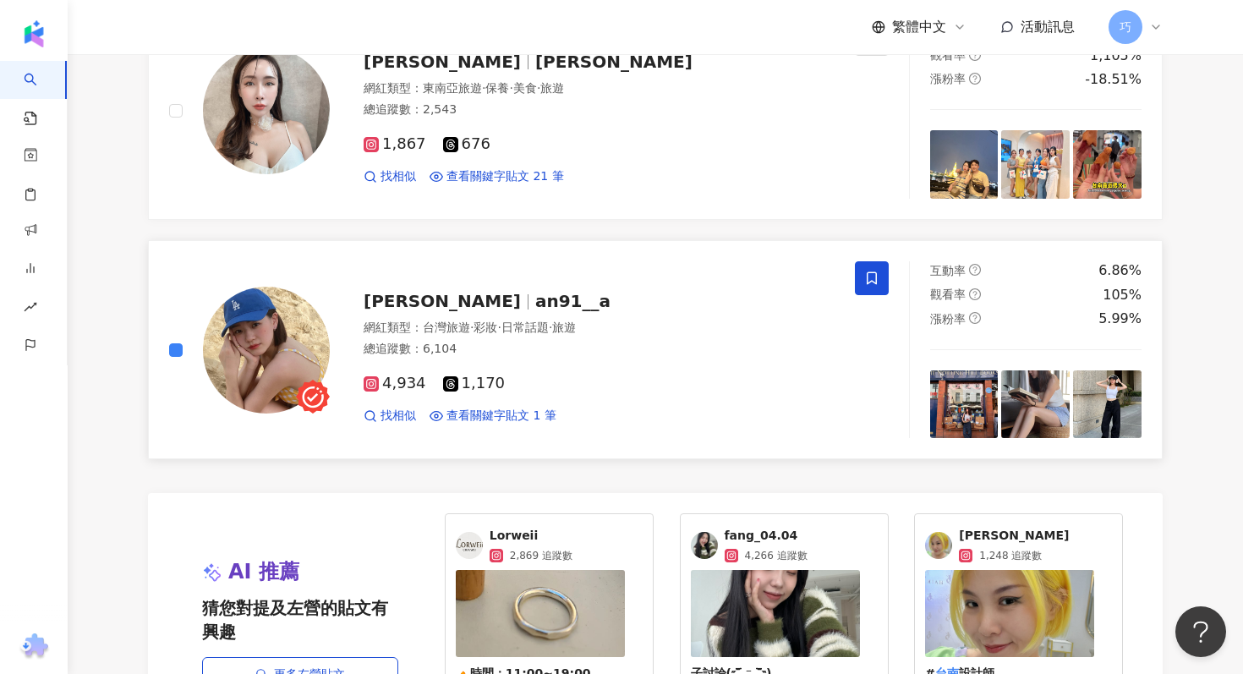
click at [874, 281] on icon at bounding box center [871, 278] width 15 height 15
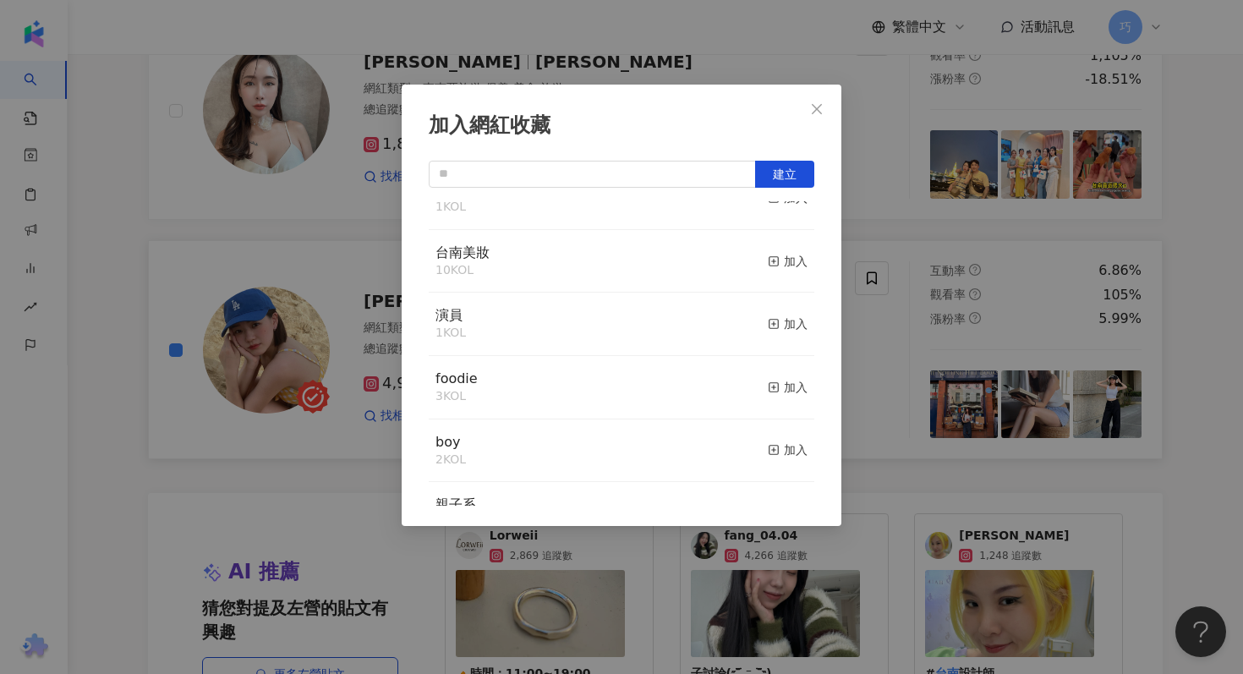
scroll to position [96, 0]
click at [623, 339] on div "演員 1 KOL 加入" at bounding box center [622, 325] width 386 height 63
click at [778, 328] on rect "button" at bounding box center [774, 325] width 9 height 9
click at [1171, 390] on div "加入網紅收藏 建立" at bounding box center [621, 337] width 1243 height 674
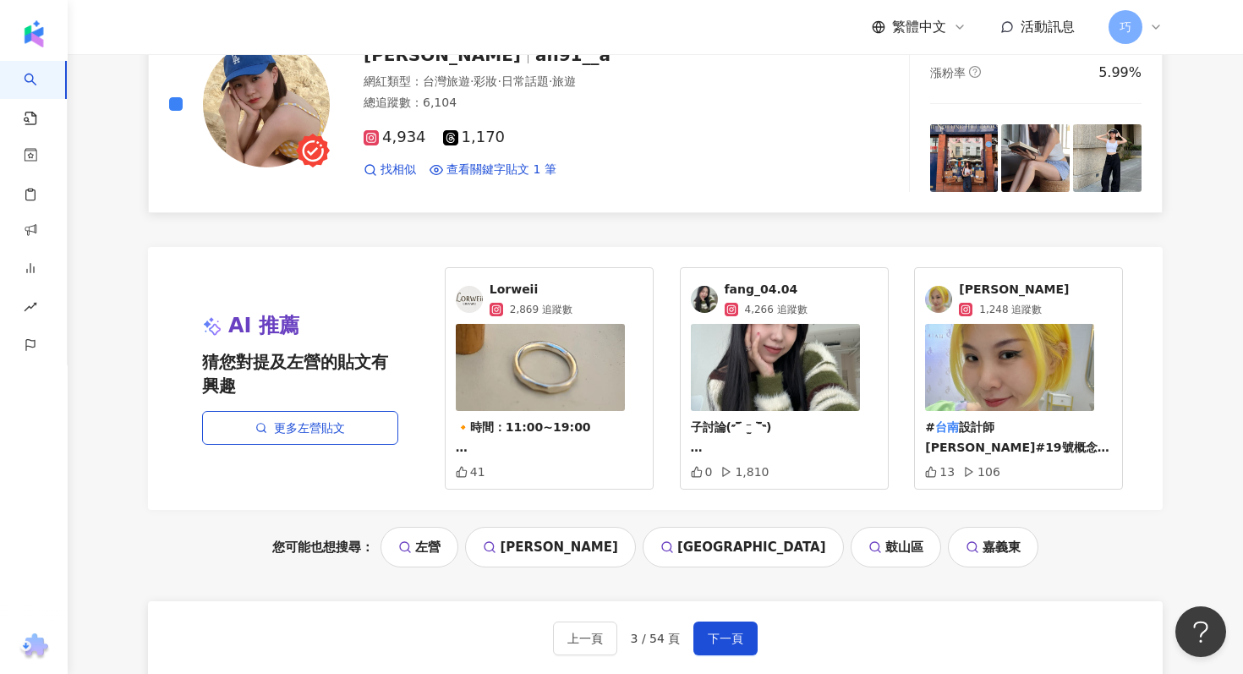
scroll to position [3178, 0]
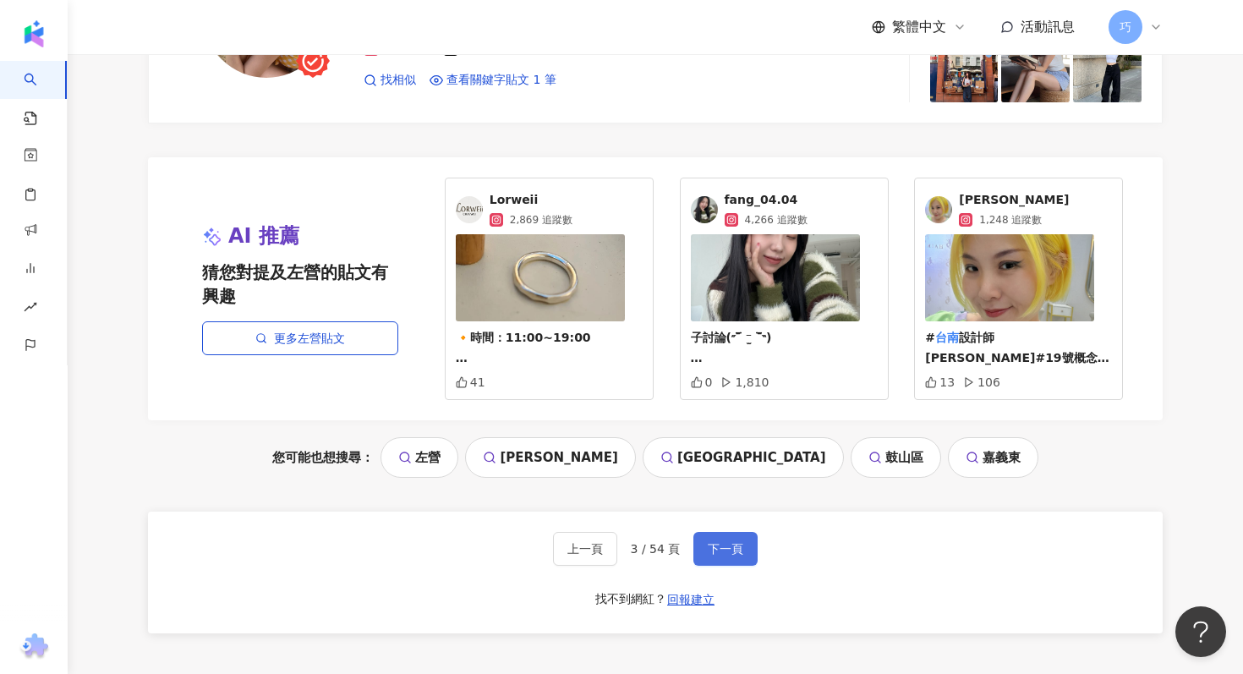
click at [727, 553] on span "下一頁" at bounding box center [726, 549] width 36 height 14
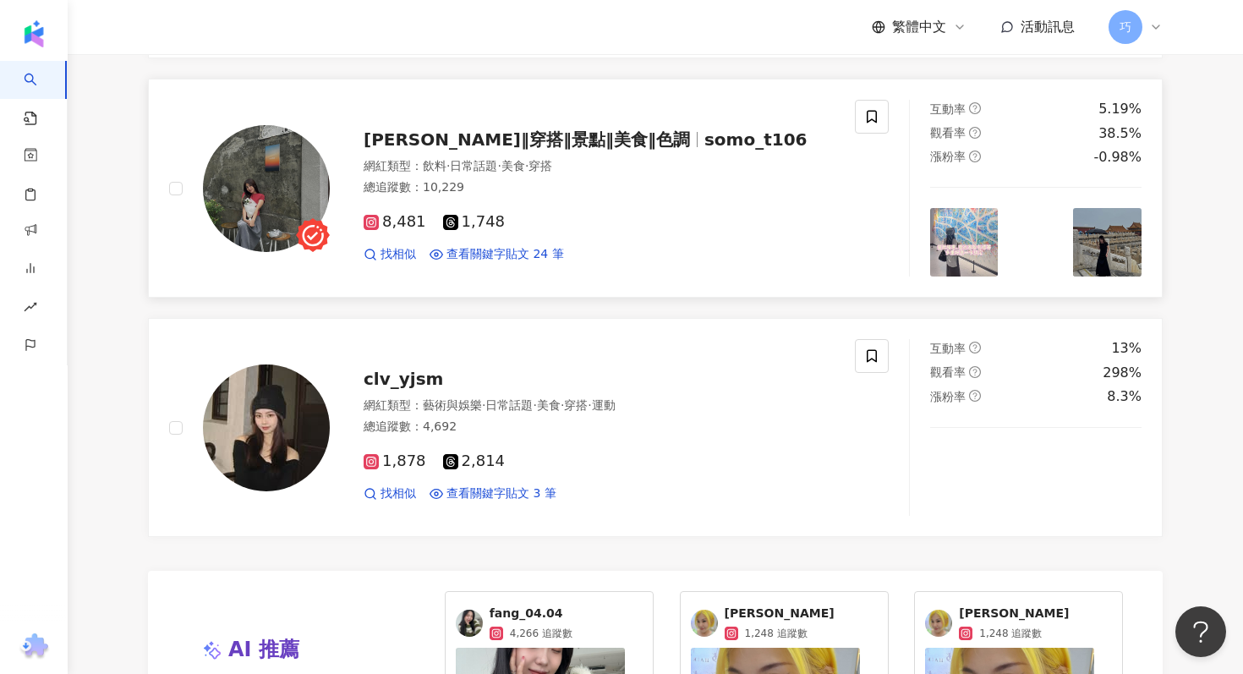
scroll to position [2879, 0]
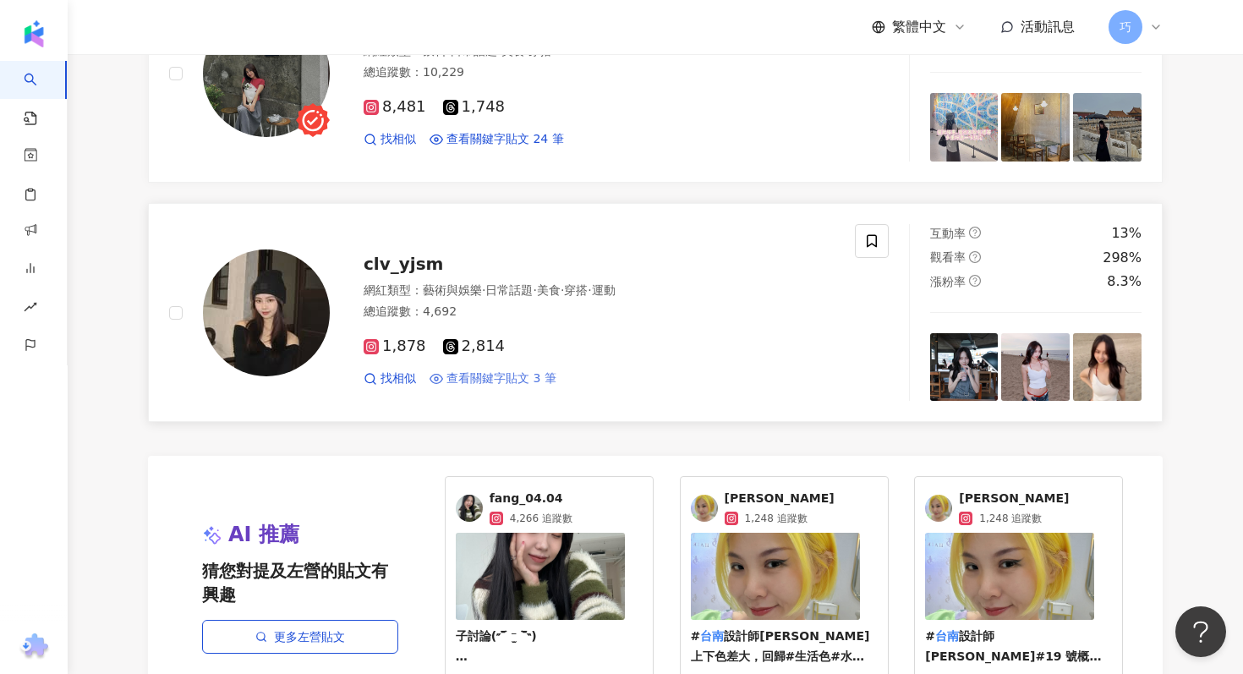
click at [530, 384] on span "查看關鍵字貼文 3 筆" at bounding box center [502, 378] width 110 height 17
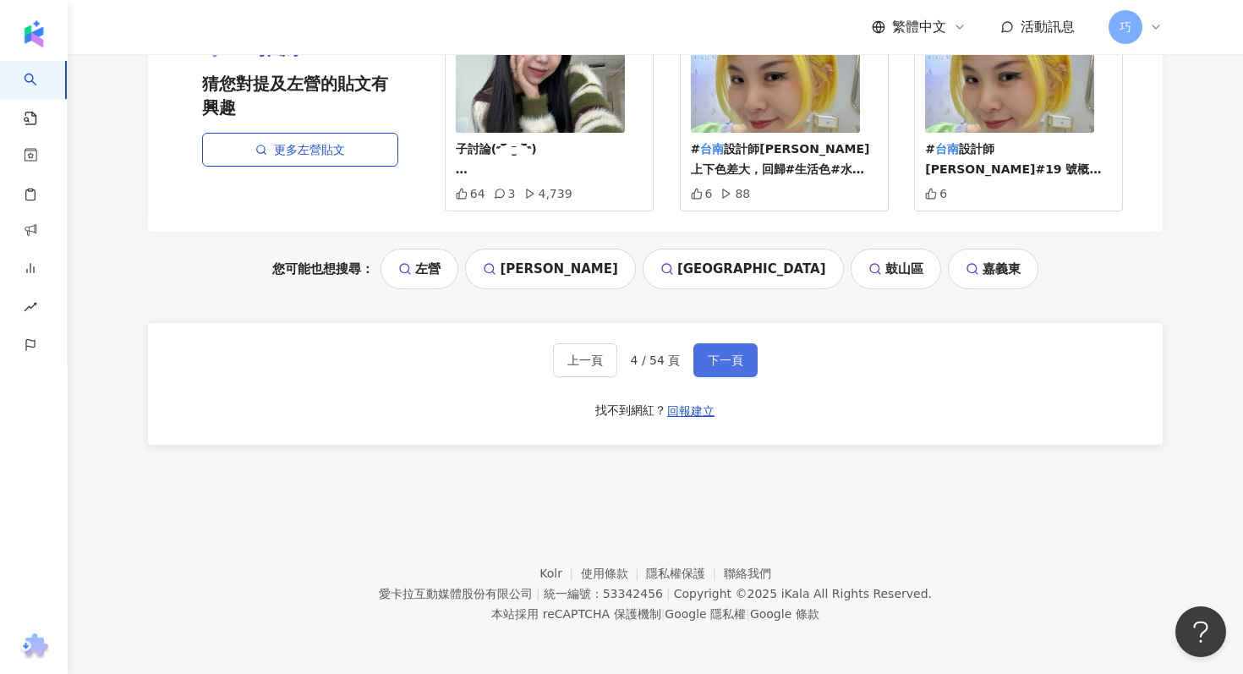
click at [714, 365] on span "下一頁" at bounding box center [726, 361] width 36 height 14
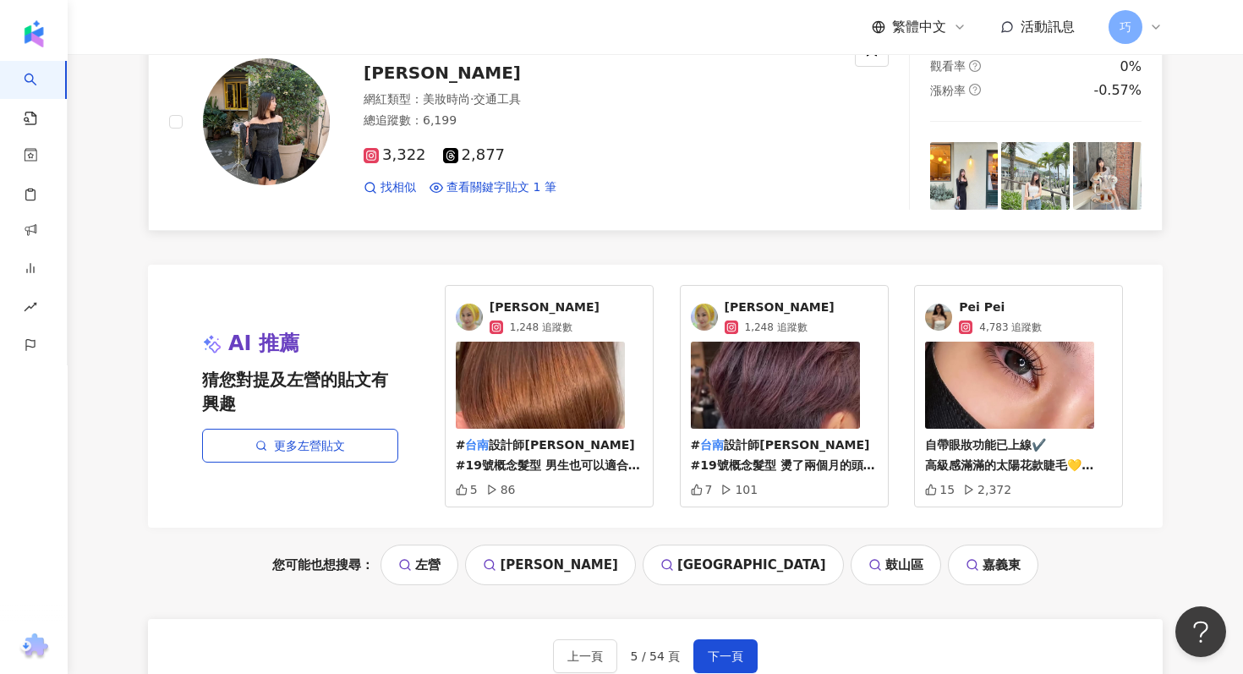
scroll to position [3140, 0]
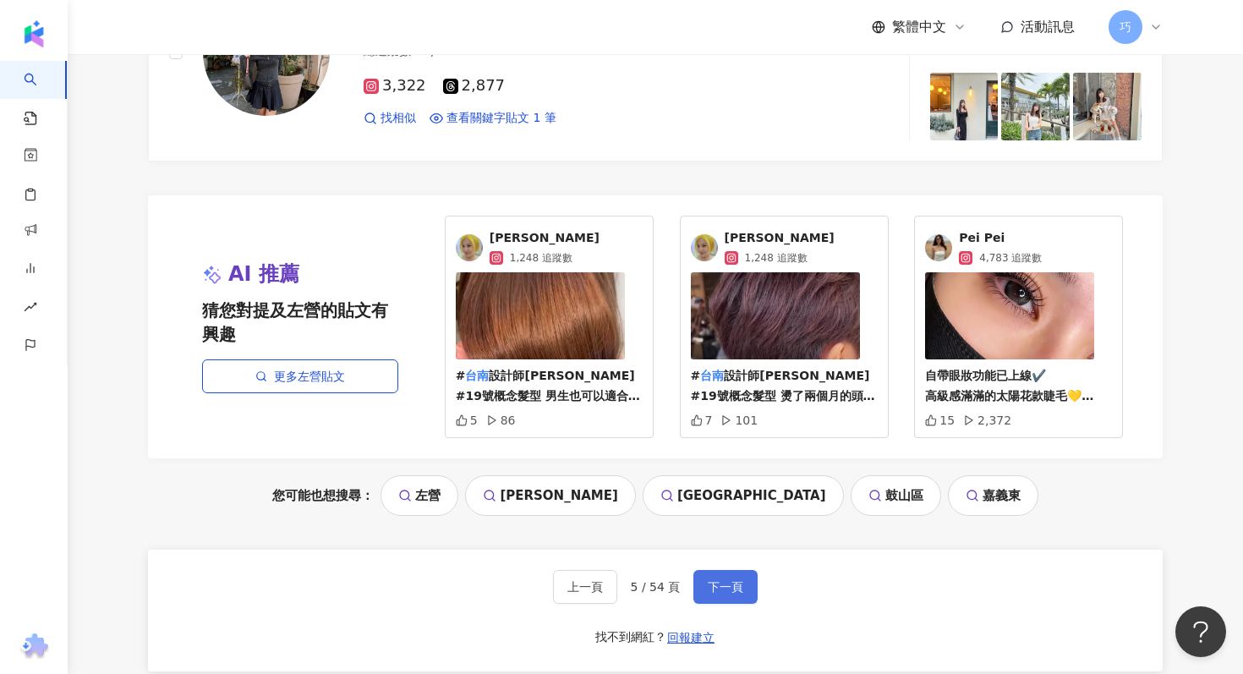
click at [722, 583] on span "下一頁" at bounding box center [726, 587] width 36 height 14
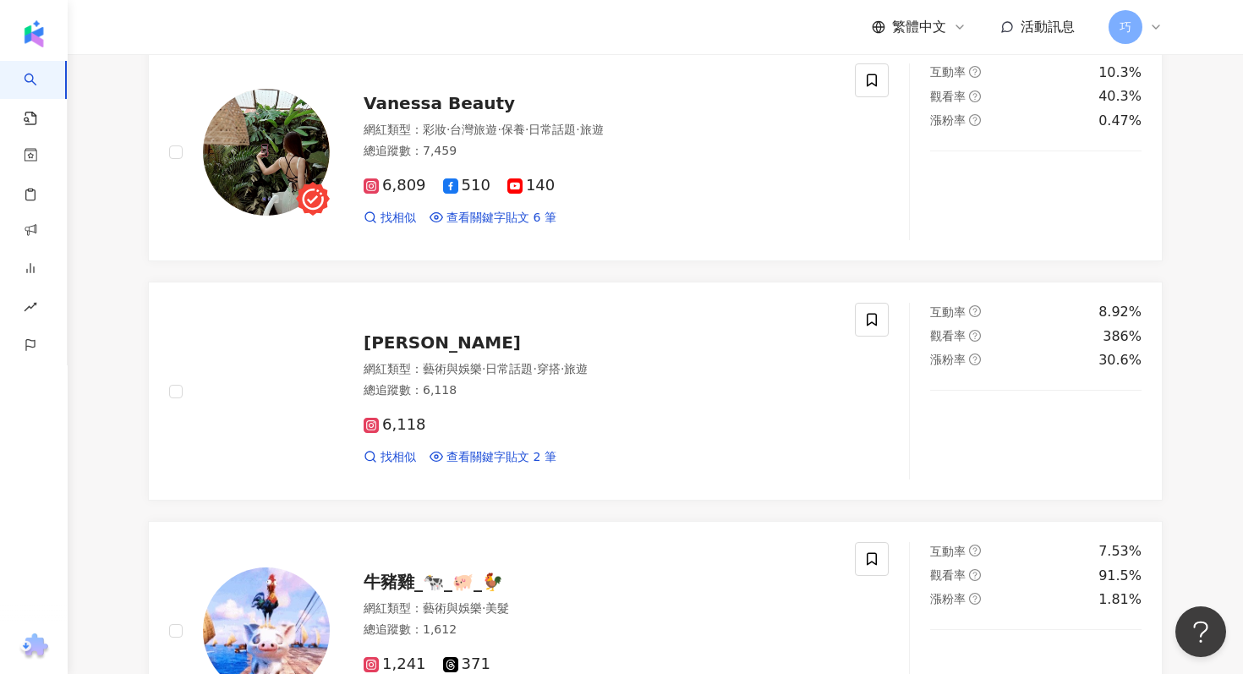
scroll to position [1647, 0]
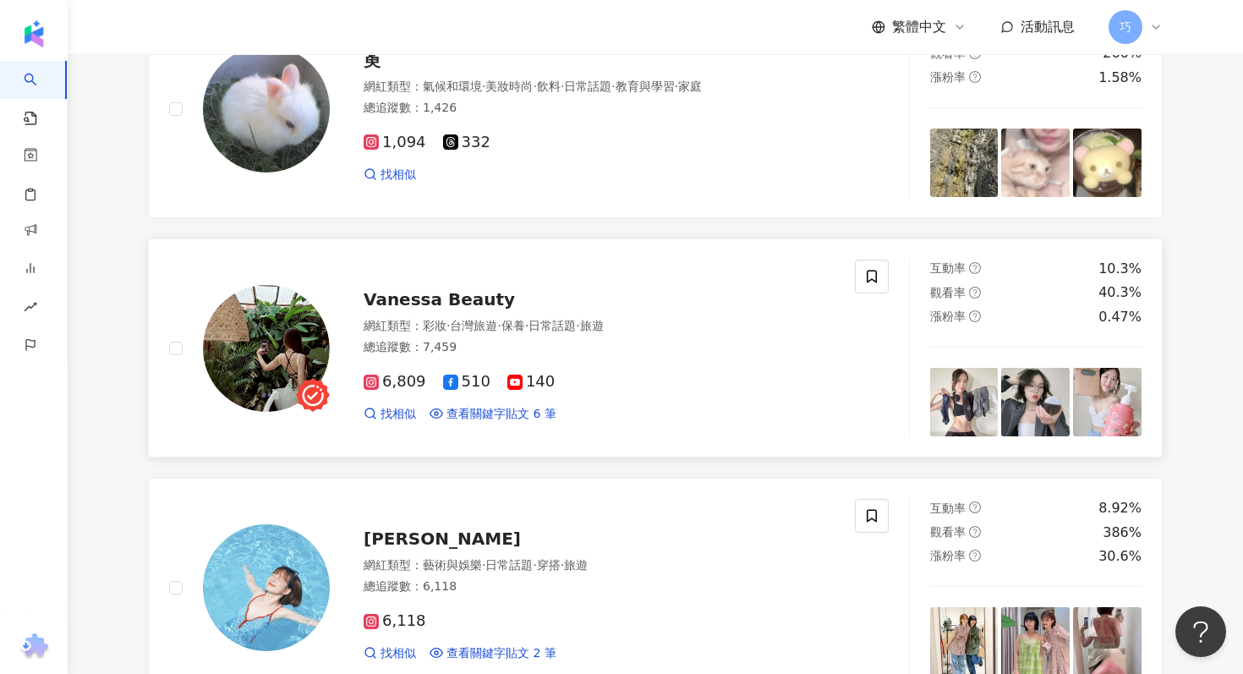
click at [439, 302] on span "Vanessa Beauty" at bounding box center [439, 299] width 151 height 20
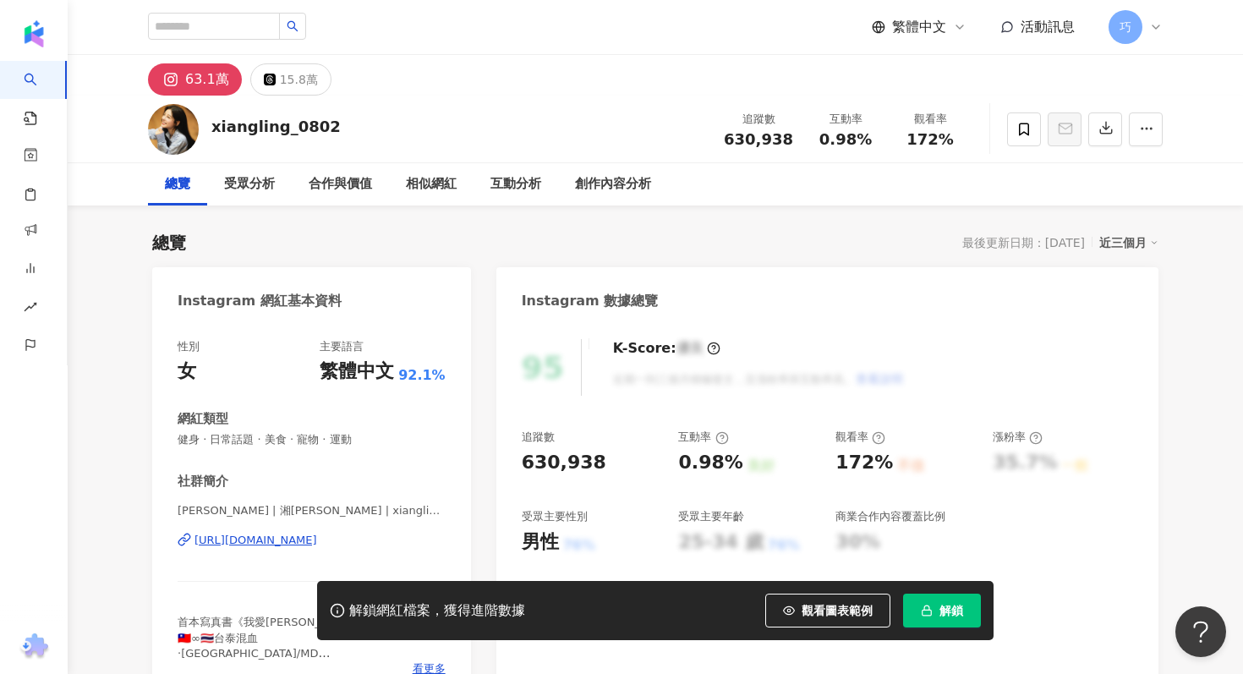
click at [945, 611] on span "解鎖" at bounding box center [952, 611] width 24 height 14
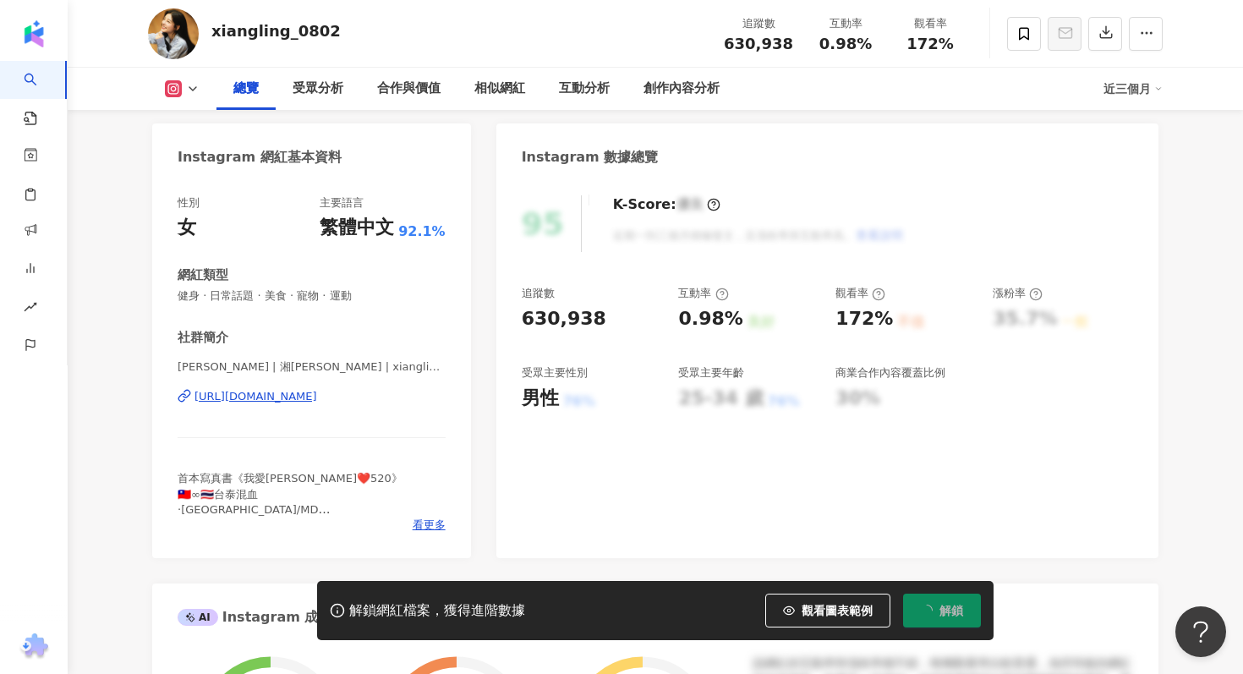
scroll to position [145, 0]
click at [438, 521] on span "看更多" at bounding box center [429, 523] width 33 height 15
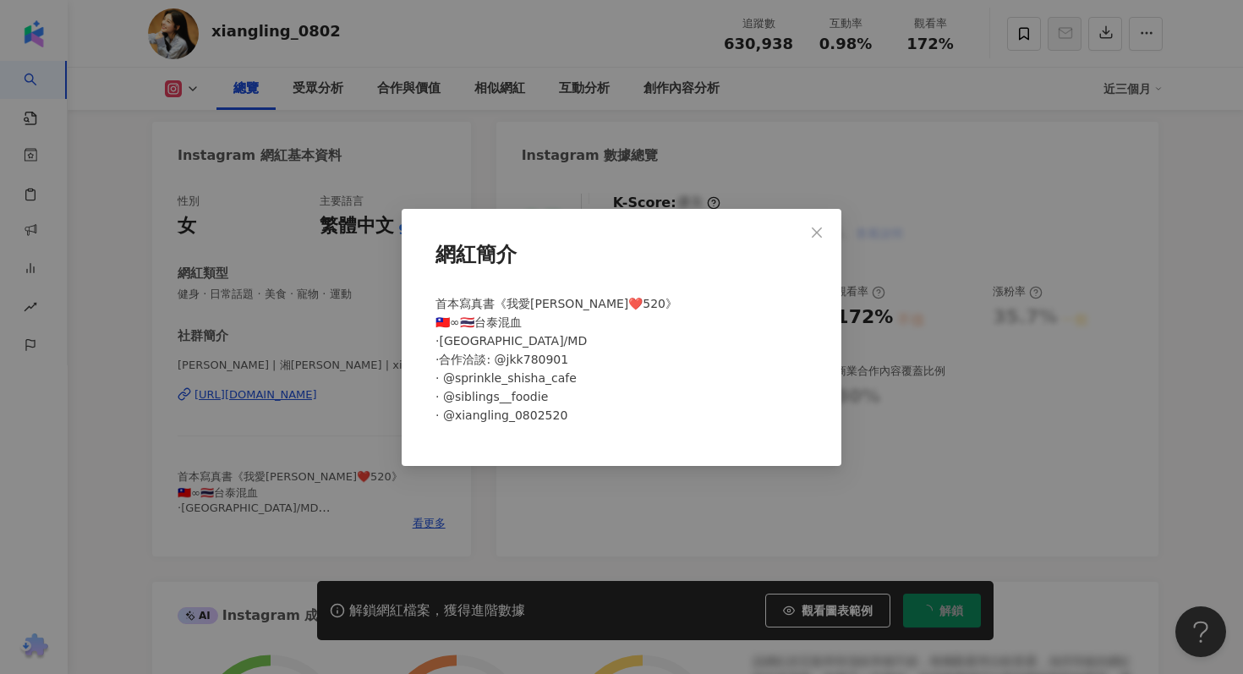
click at [913, 464] on div "網紅簡介 首本寫真書《我愛綾❤️520》 🇹🇼∞🇹🇭台泰混血 ·Taipei/MD ·合作洽談: @jkk780901 · @sprinkle_shisha_…" at bounding box center [621, 337] width 1243 height 674
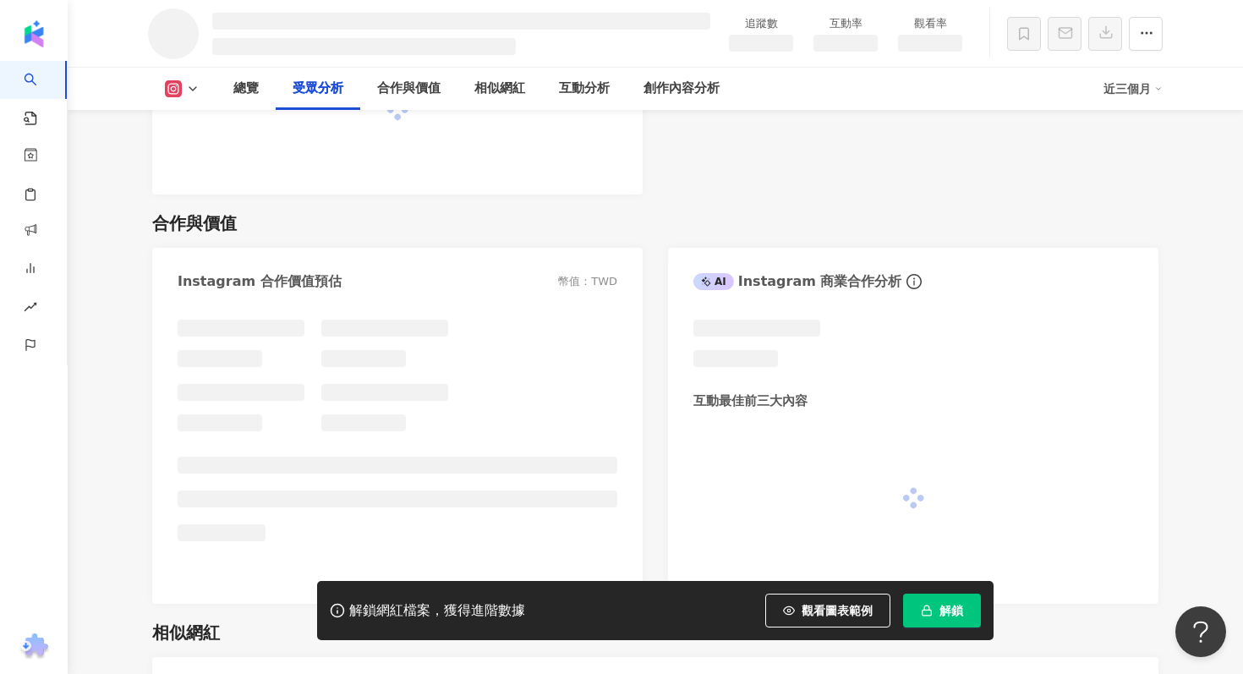
scroll to position [1432, 0]
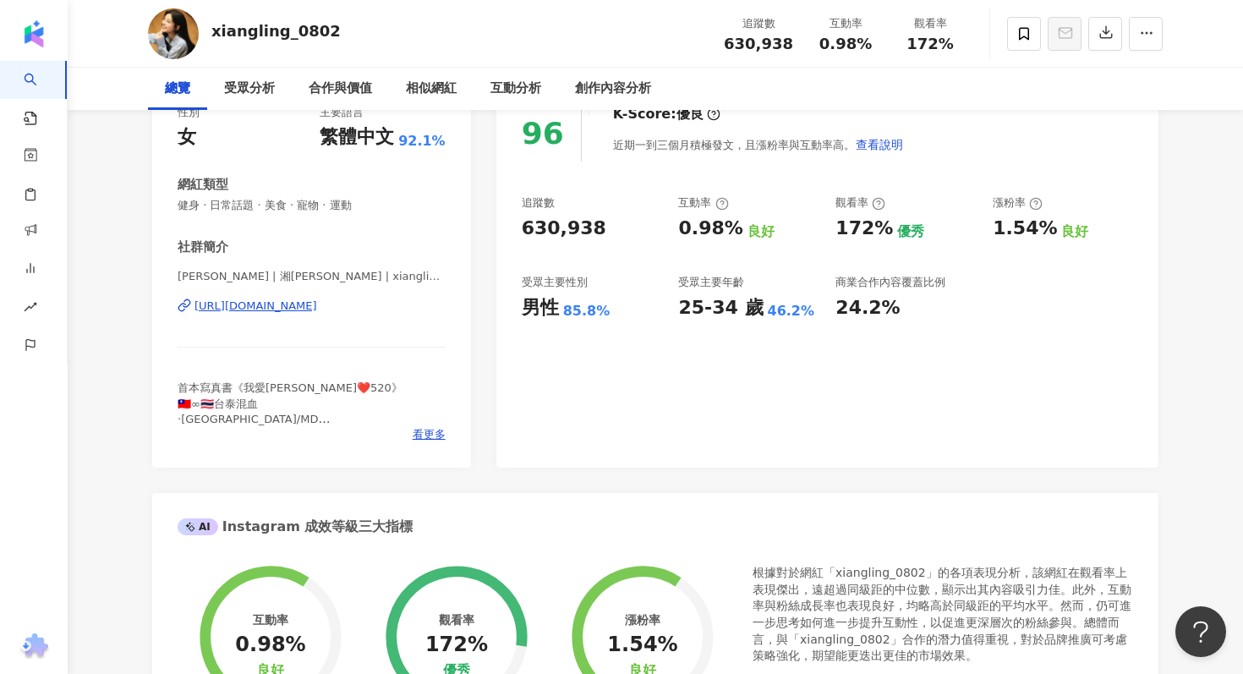
scroll to position [64, 0]
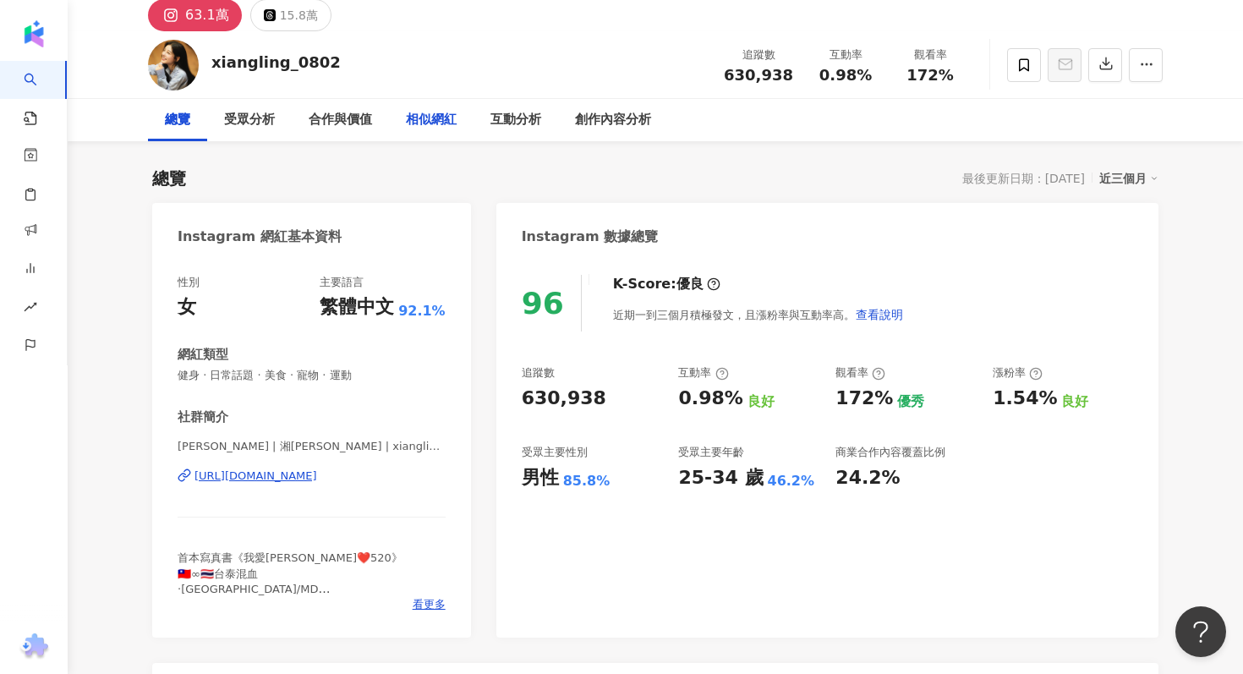
click at [441, 139] on div "相似網紅" at bounding box center [431, 120] width 85 height 42
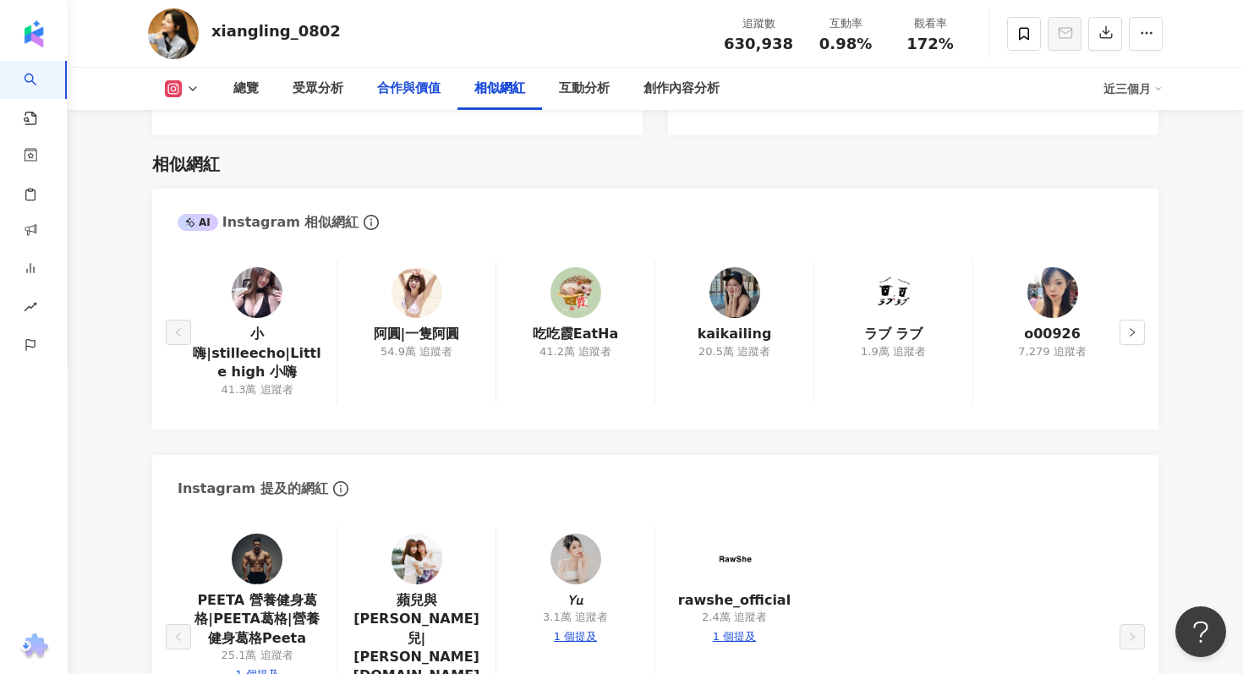
click at [366, 100] on div "合作與價值" at bounding box center [408, 89] width 97 height 42
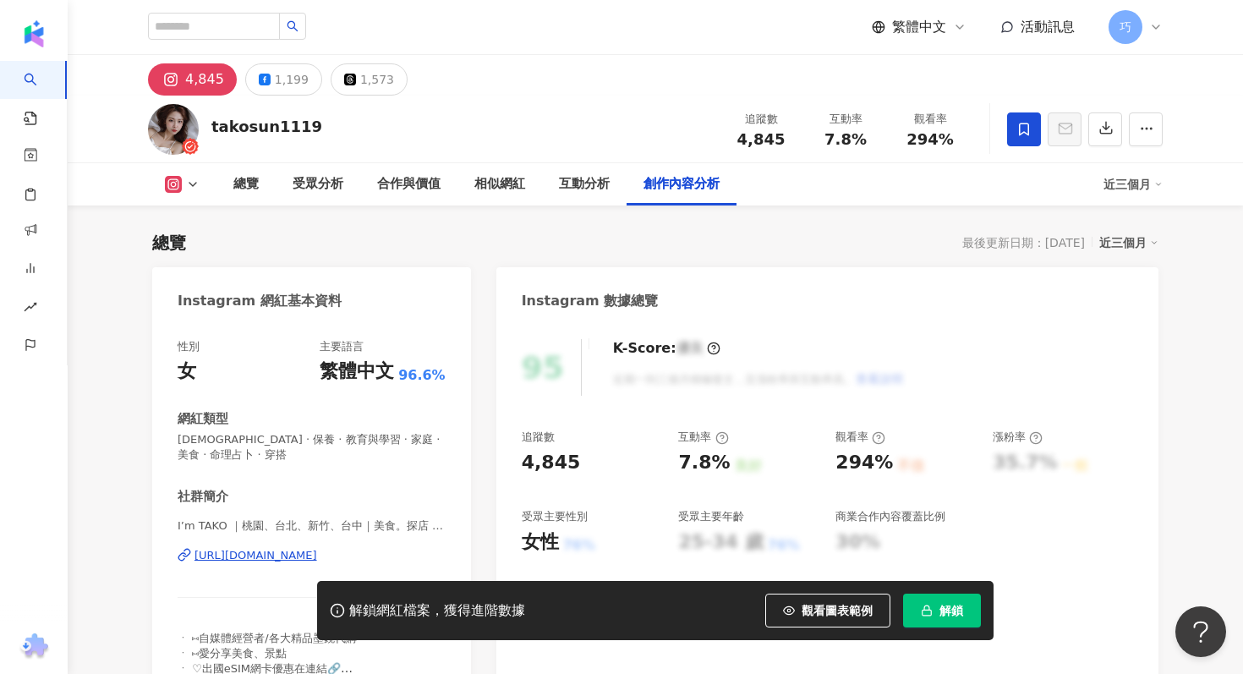
scroll to position [5129, 0]
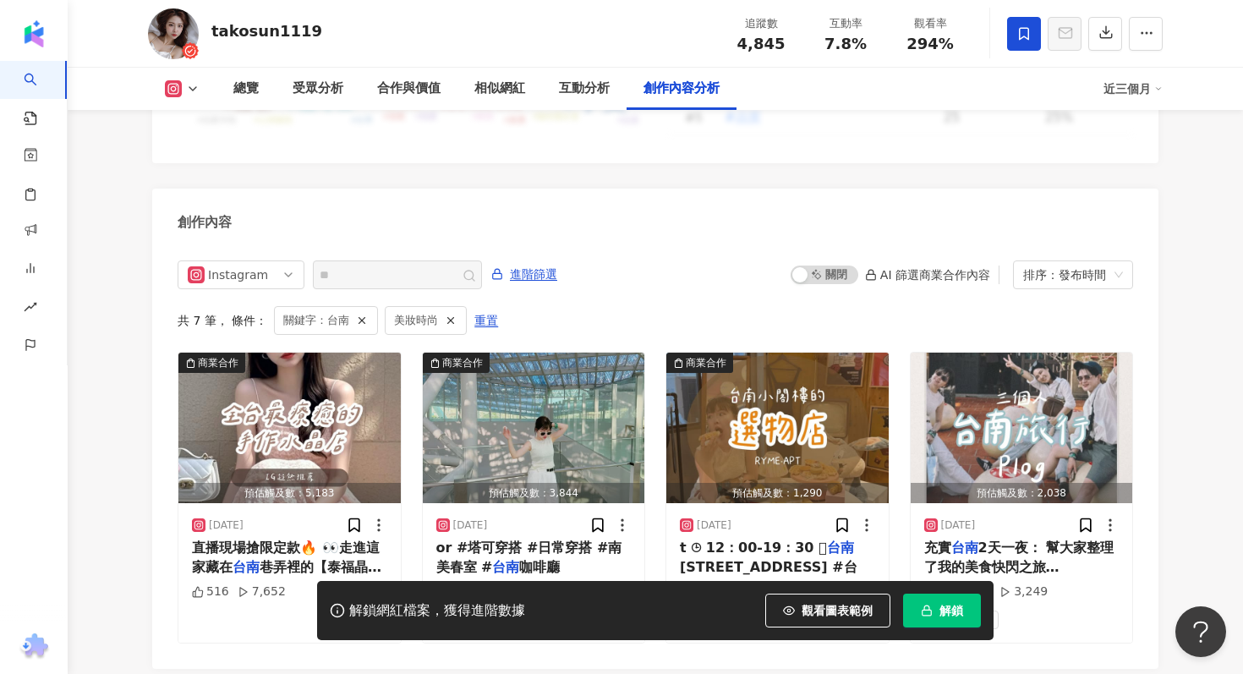
click at [958, 616] on span "解鎖" at bounding box center [952, 611] width 24 height 14
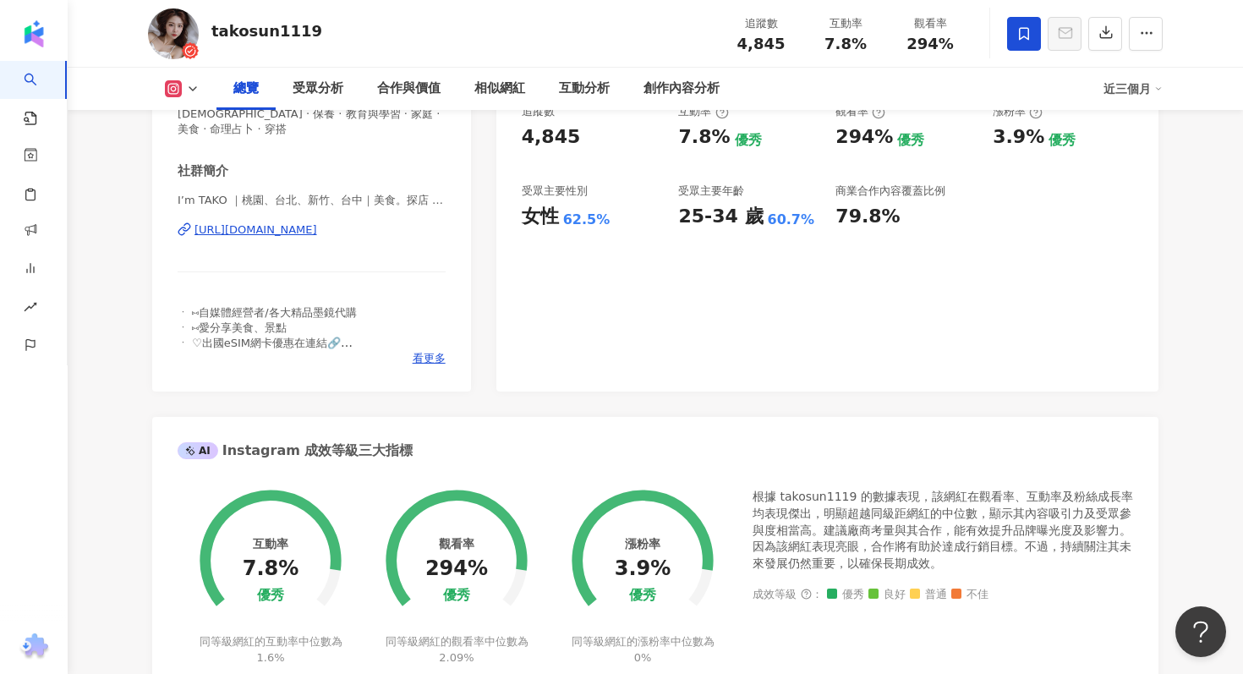
scroll to position [228, 0]
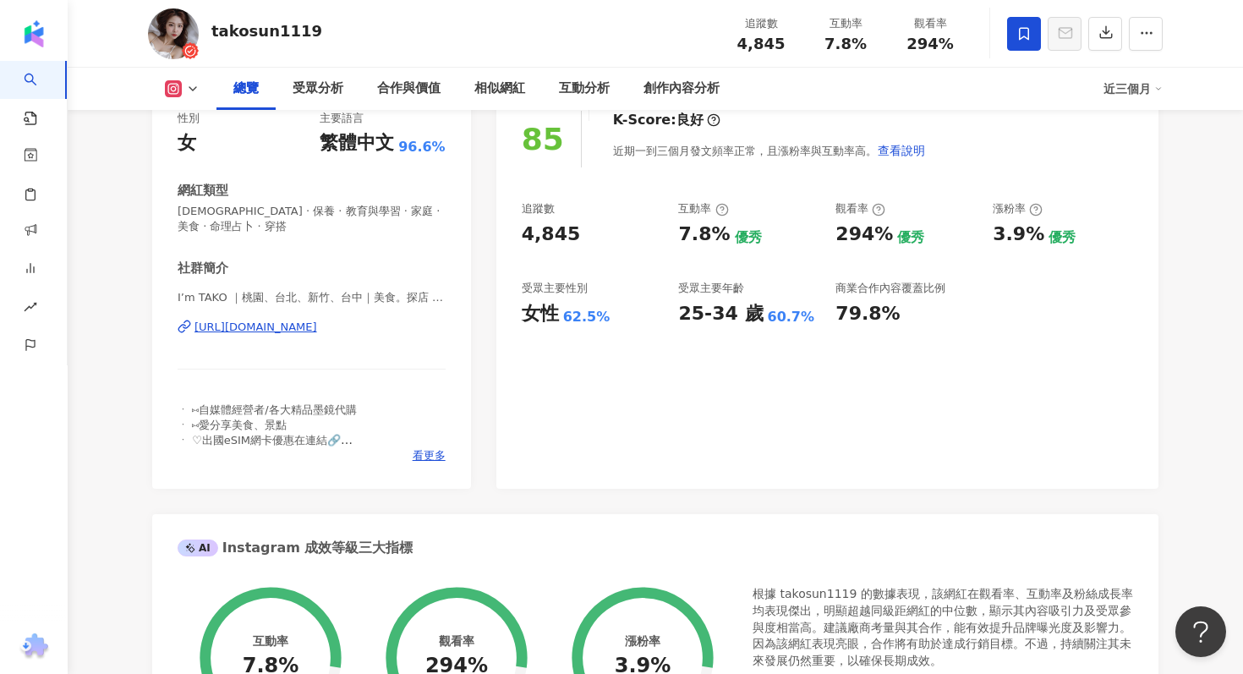
click at [317, 320] on div "https://www.instagram.com/takosun1119/" at bounding box center [256, 327] width 123 height 15
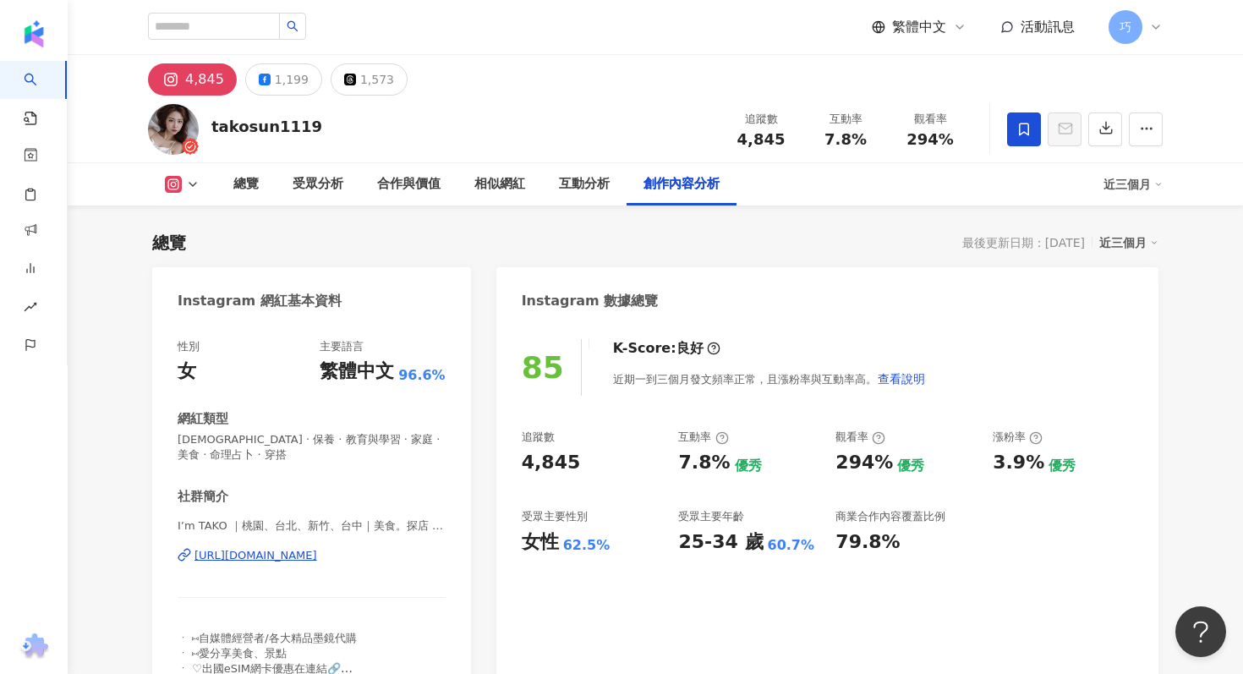
scroll to position [5270, 0]
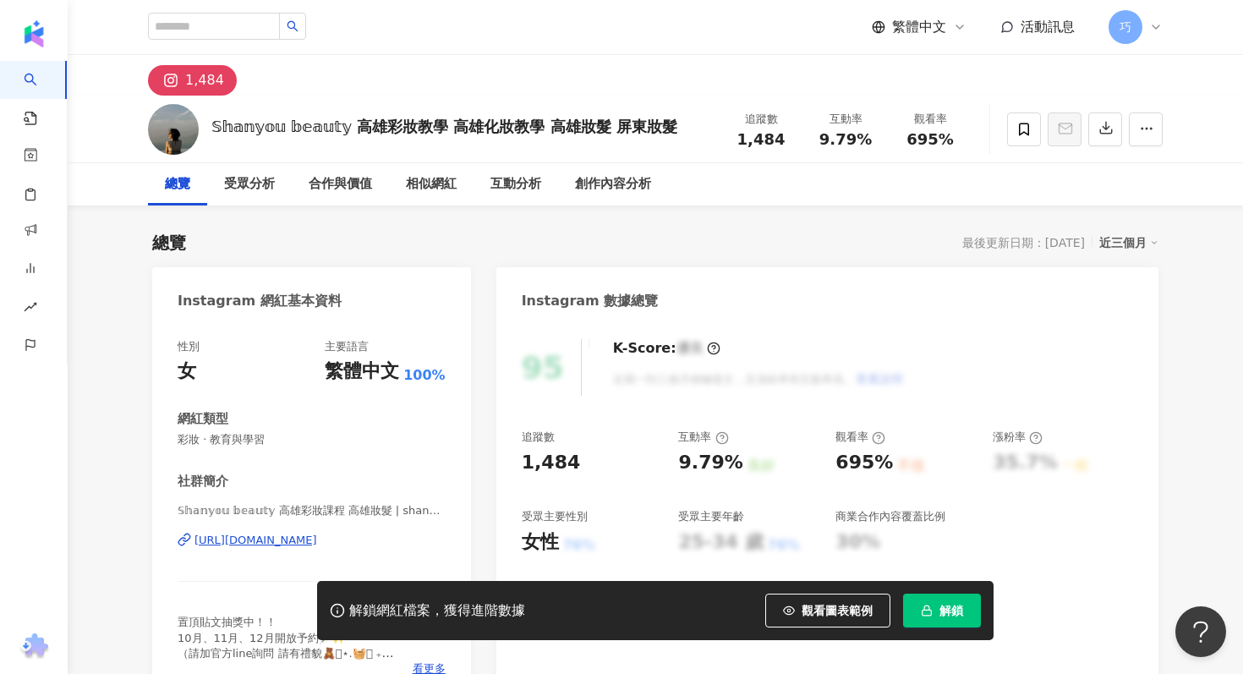
scroll to position [30, 0]
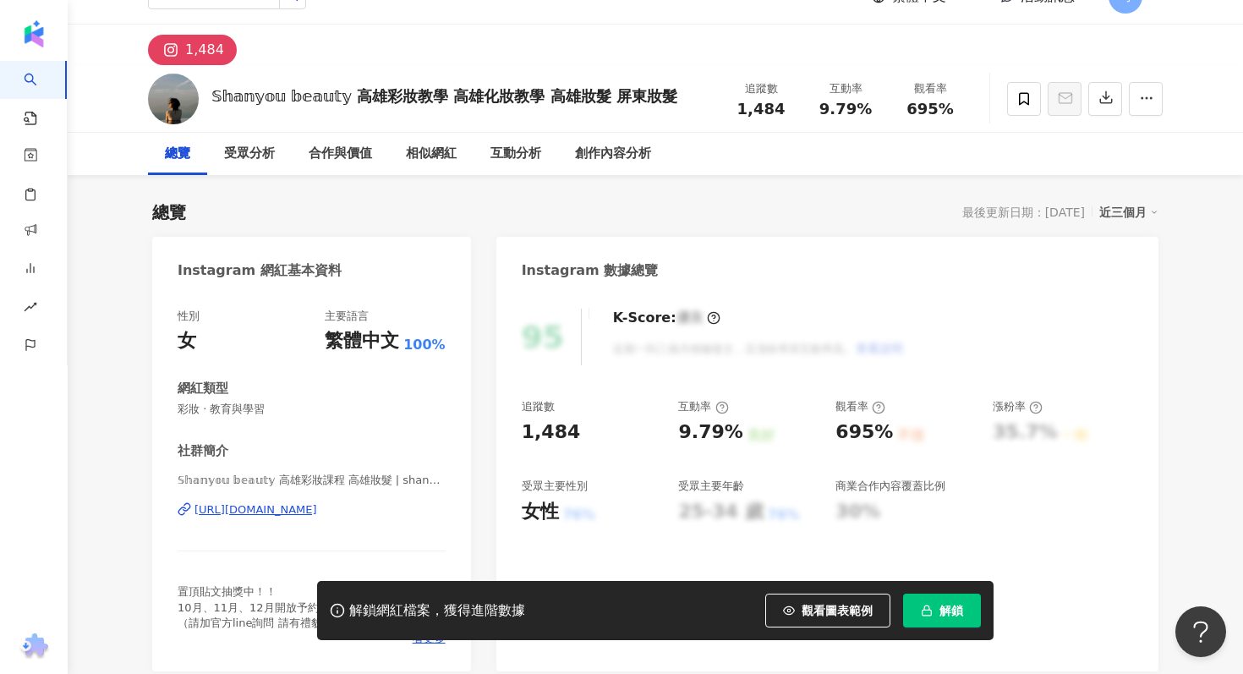
click at [945, 609] on span "解鎖" at bounding box center [952, 611] width 24 height 14
click at [317, 517] on div "https://www.instagram.com/shanyouuu/" at bounding box center [256, 509] width 123 height 15
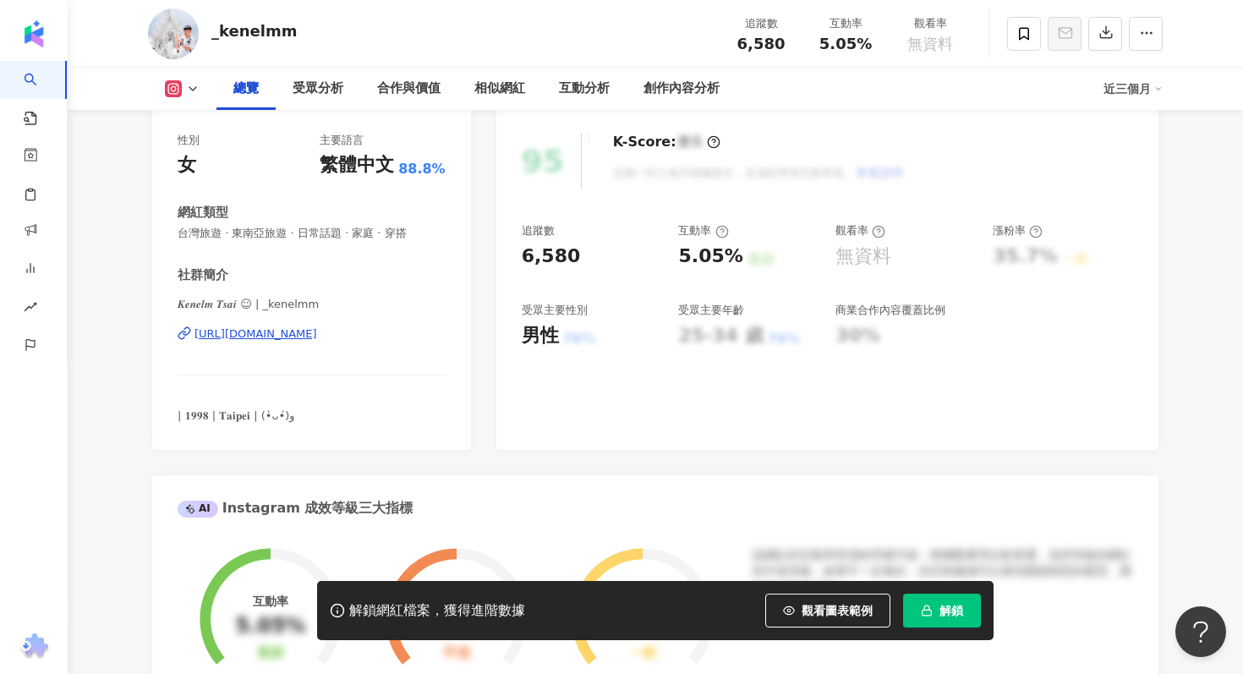
scroll to position [350, 0]
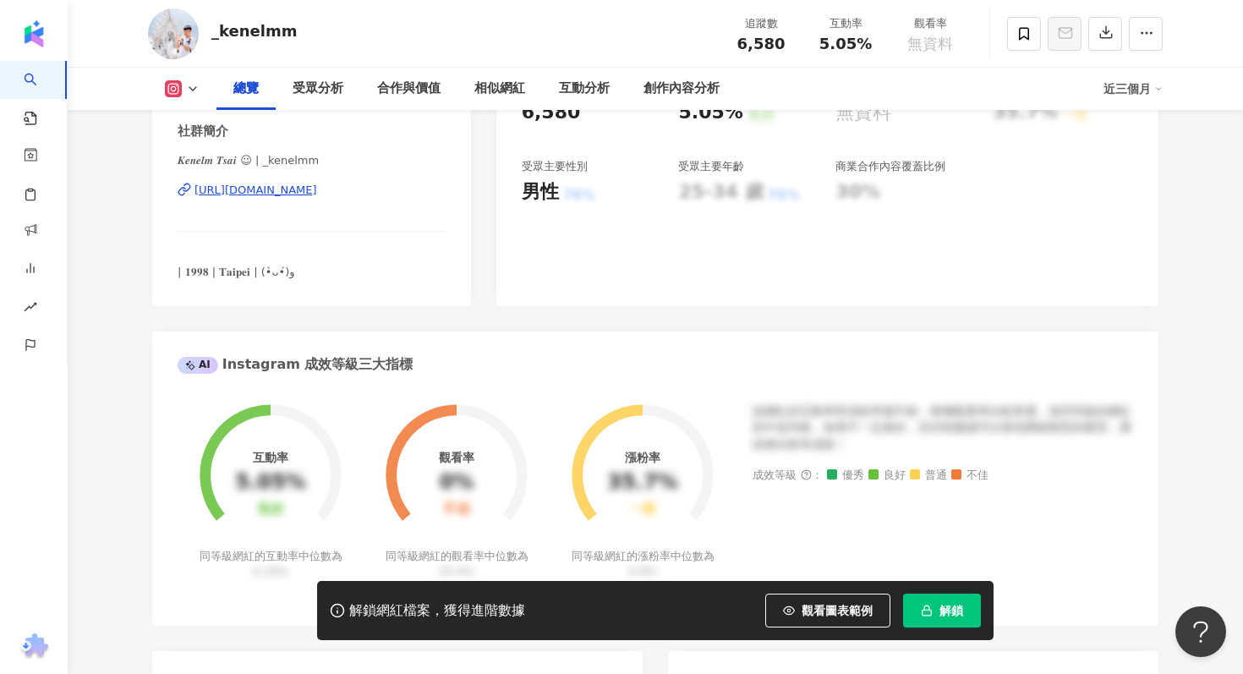
click at [317, 187] on div "https://www.instagram.com/_kenelmm/" at bounding box center [256, 190] width 123 height 15
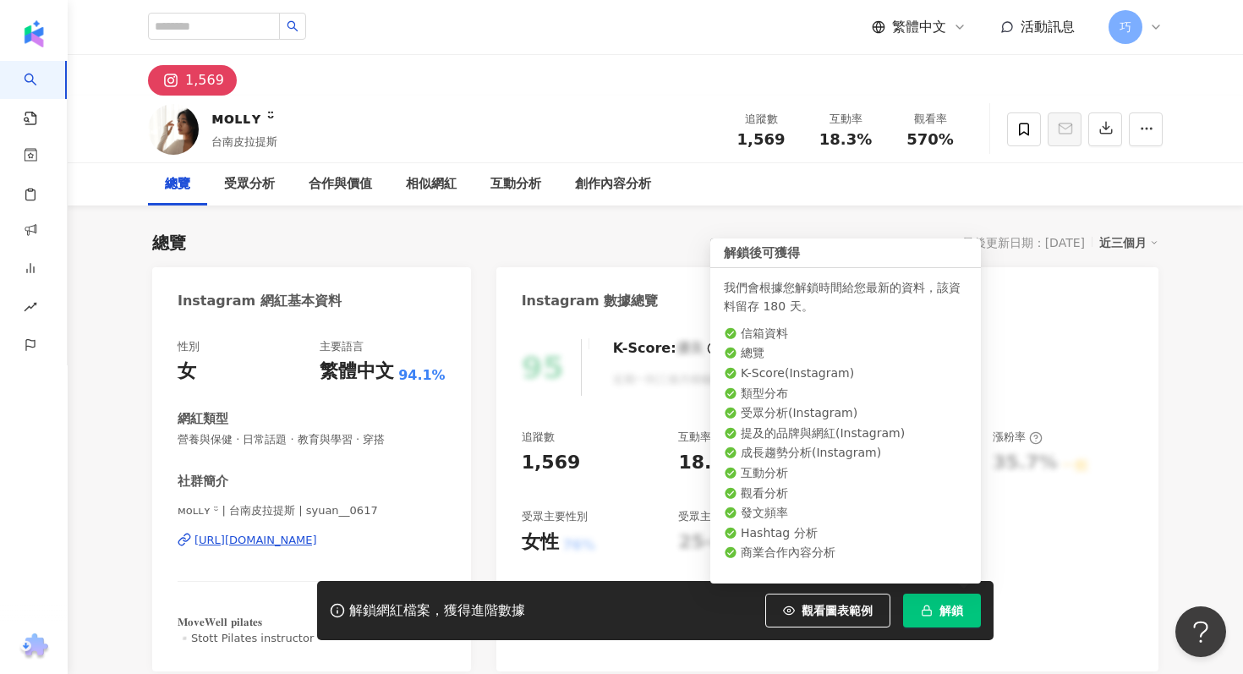
click at [944, 601] on button "解鎖" at bounding box center [942, 611] width 78 height 34
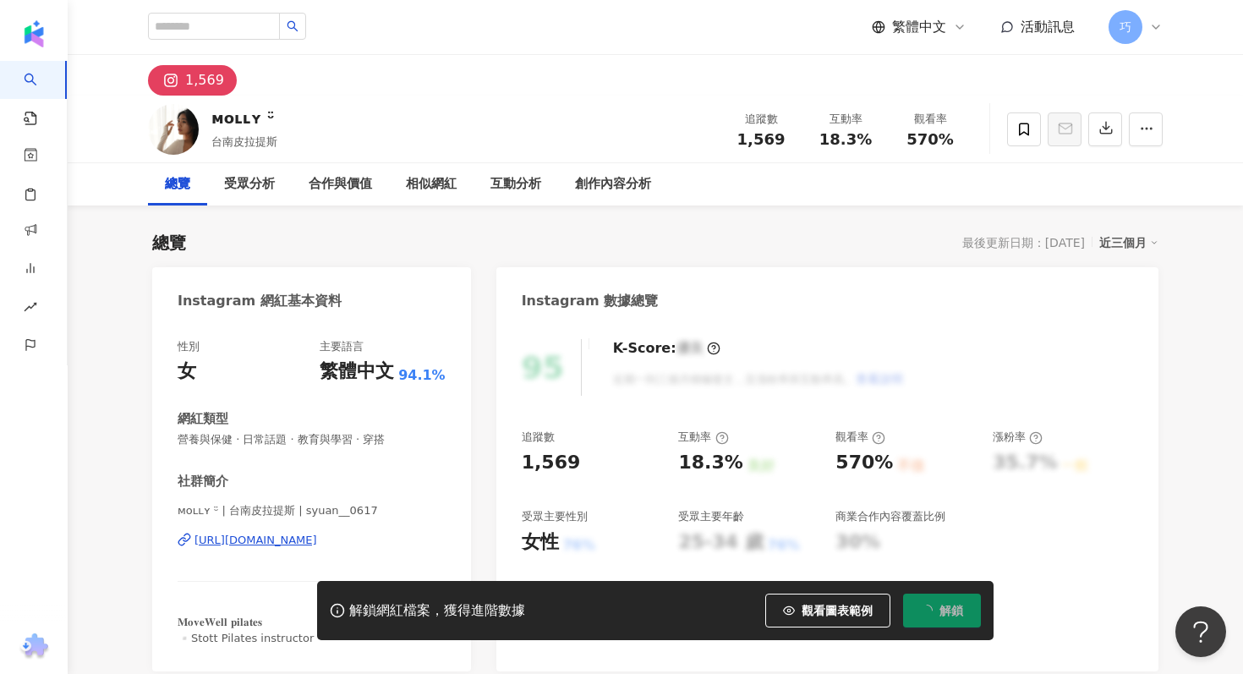
click at [317, 540] on div "https://www.instagram.com/syuan__0617/" at bounding box center [256, 540] width 123 height 15
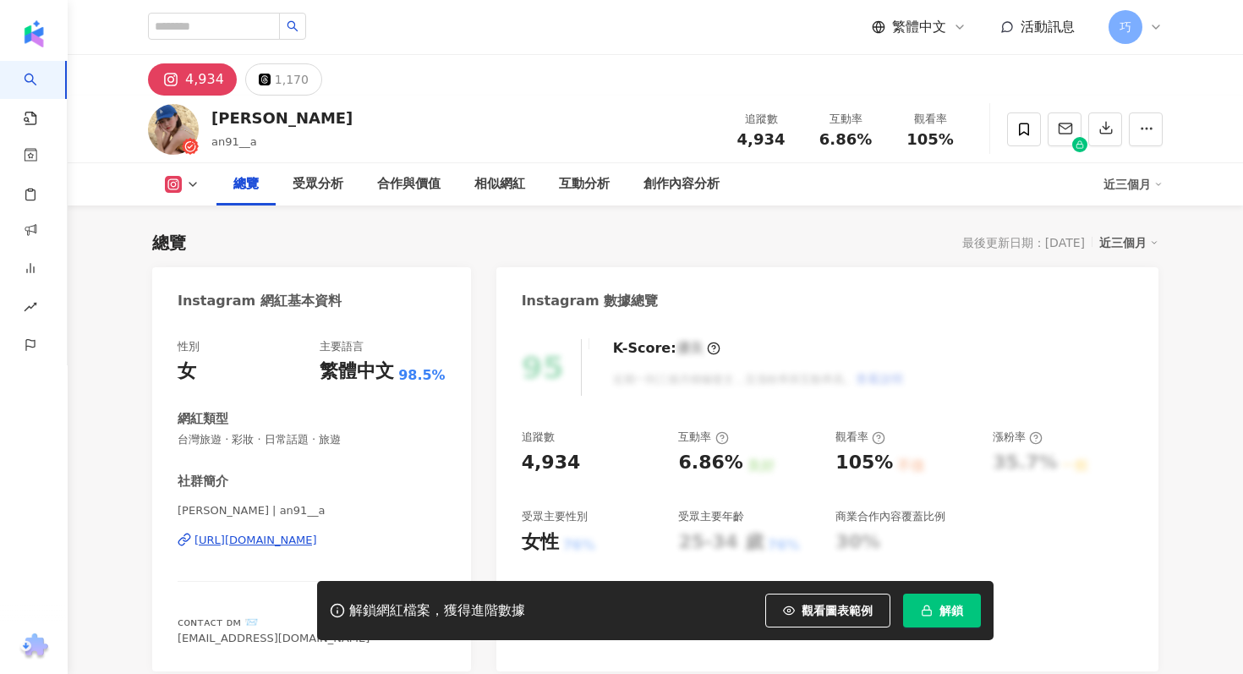
scroll to position [106, 0]
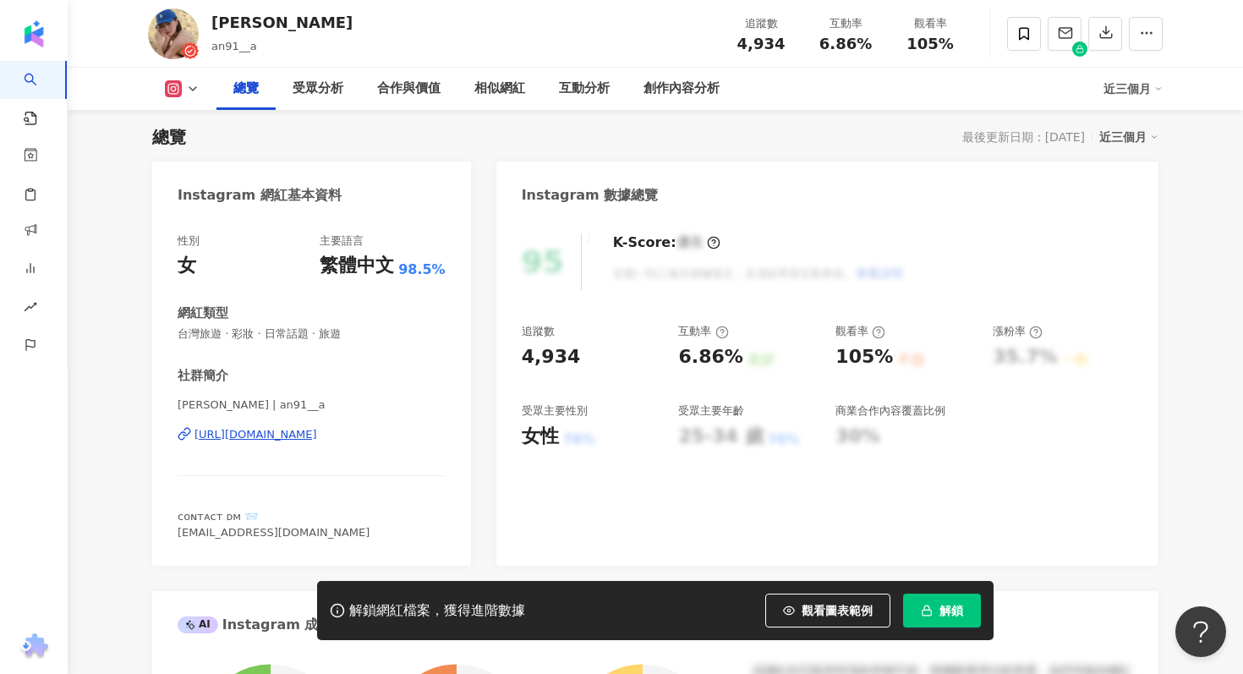
click at [317, 433] on div "[URL][DOMAIN_NAME]" at bounding box center [256, 434] width 123 height 15
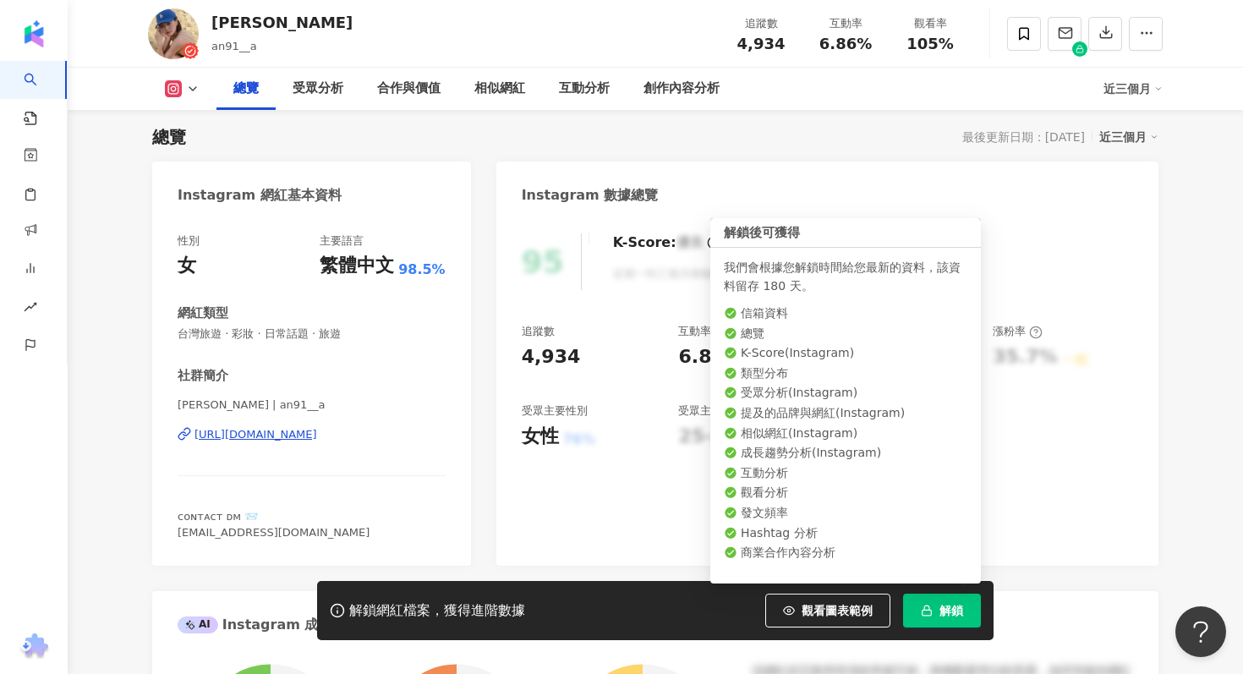
click at [938, 612] on button "解鎖" at bounding box center [942, 611] width 78 height 34
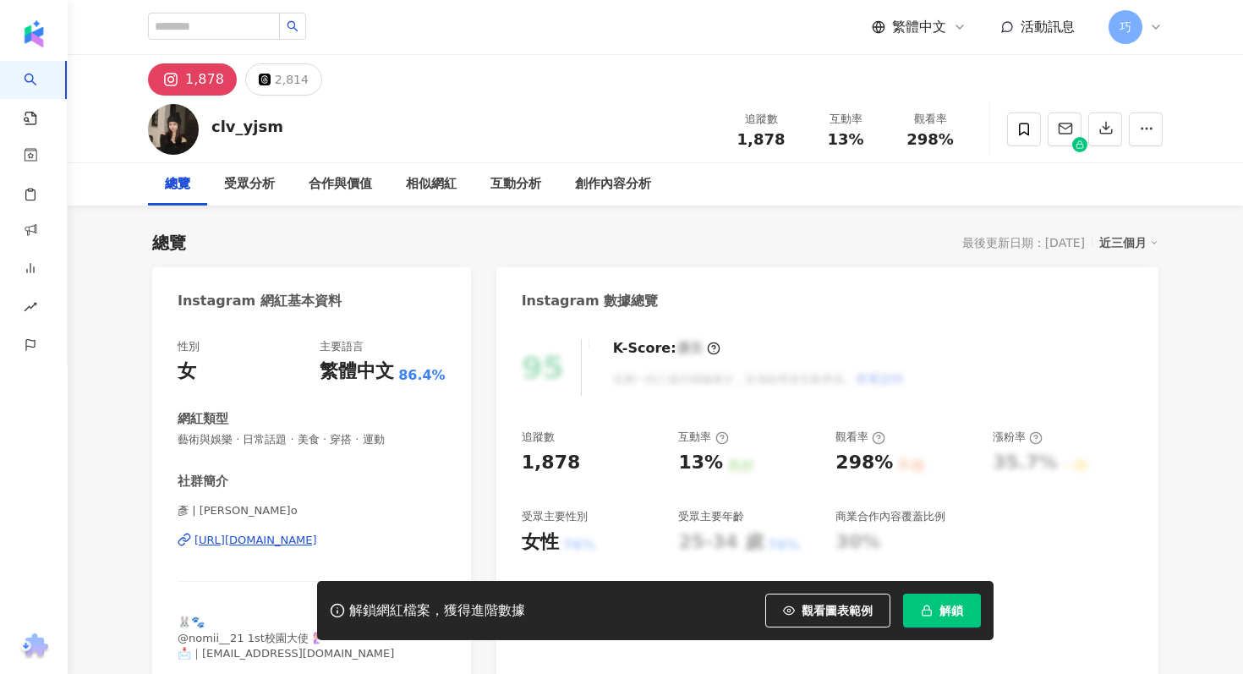
click at [944, 609] on span "解鎖" at bounding box center [952, 611] width 24 height 14
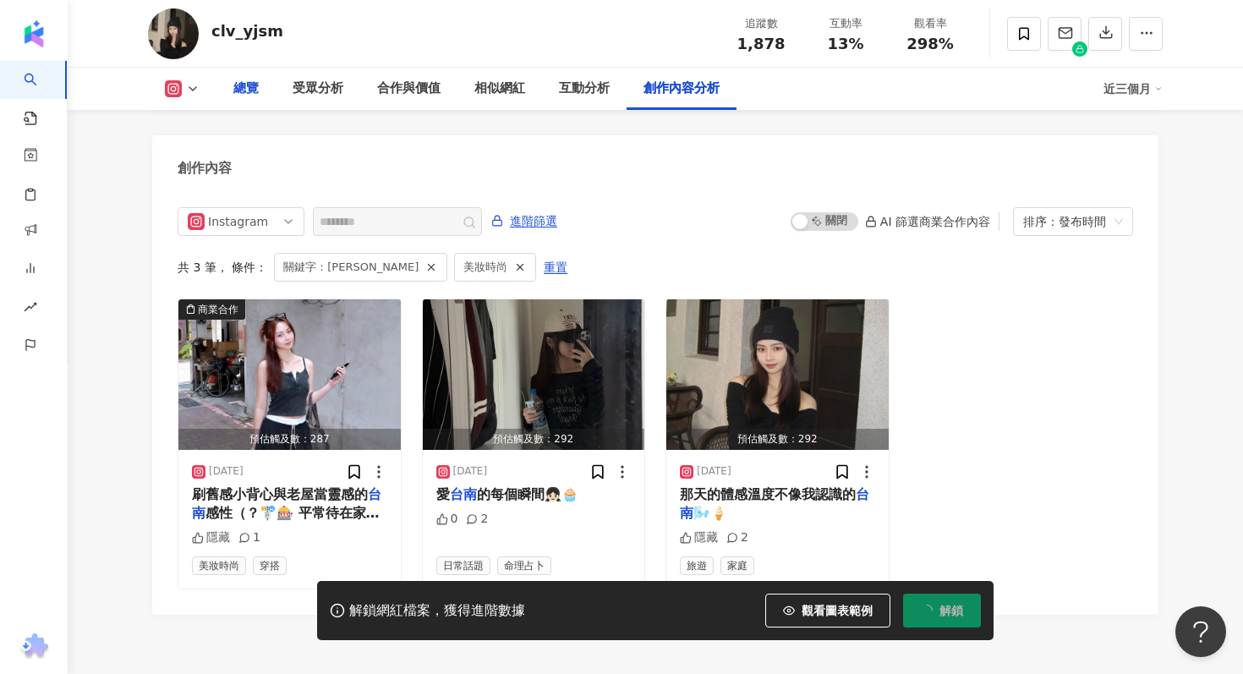
click at [239, 96] on div "總覽" at bounding box center [245, 89] width 25 height 20
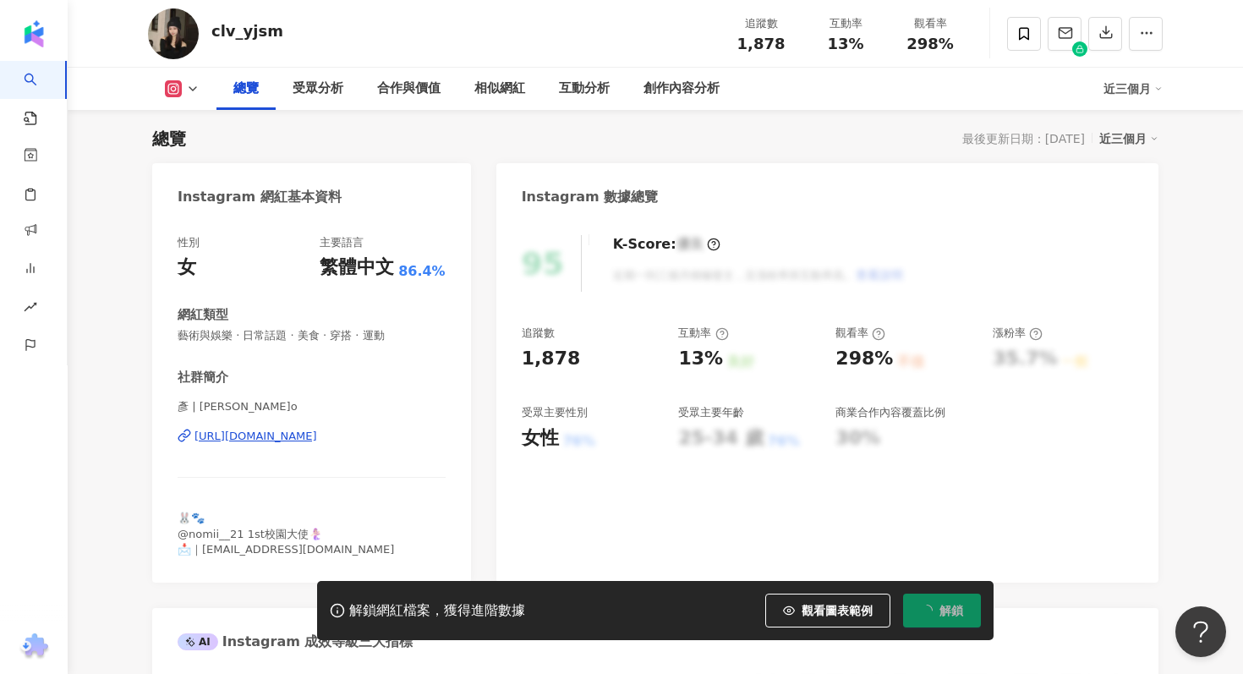
click at [315, 436] on div "https://www.instagram.com/ianyu.o/" at bounding box center [256, 436] width 123 height 15
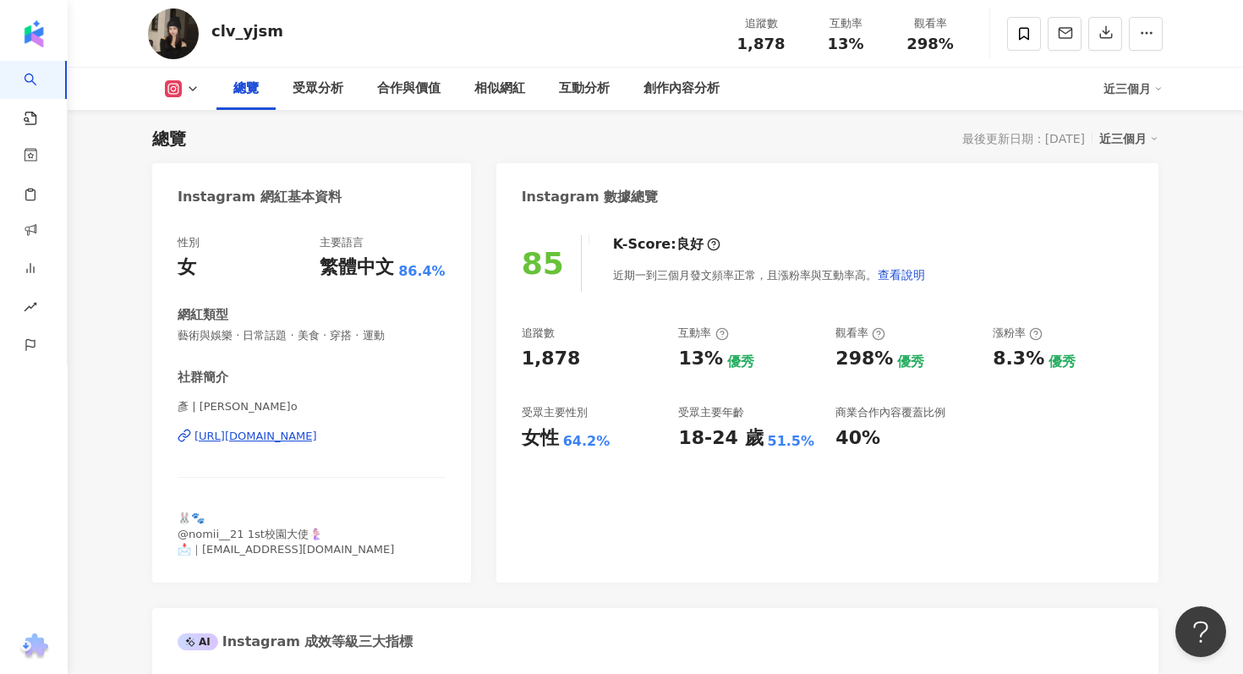
click at [333, 445] on div "彥 | ianyu.o https://www.instagram.com/ianyu.o/" at bounding box center [312, 448] width 268 height 99
click at [317, 437] on div "https://www.instagram.com/ianyu.o/" at bounding box center [256, 436] width 123 height 15
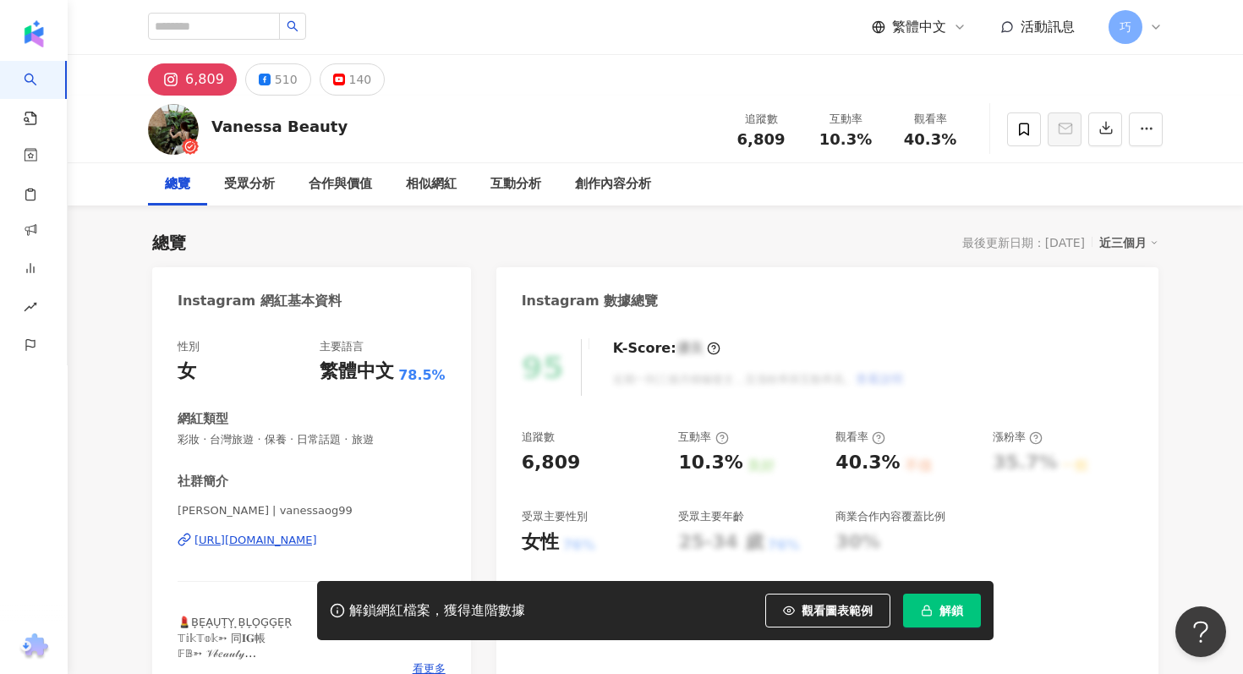
click at [948, 616] on span "解鎖" at bounding box center [952, 611] width 24 height 14
click at [317, 539] on div "[URL][DOMAIN_NAME]" at bounding box center [256, 540] width 123 height 15
